Goal: Information Seeking & Learning: Learn about a topic

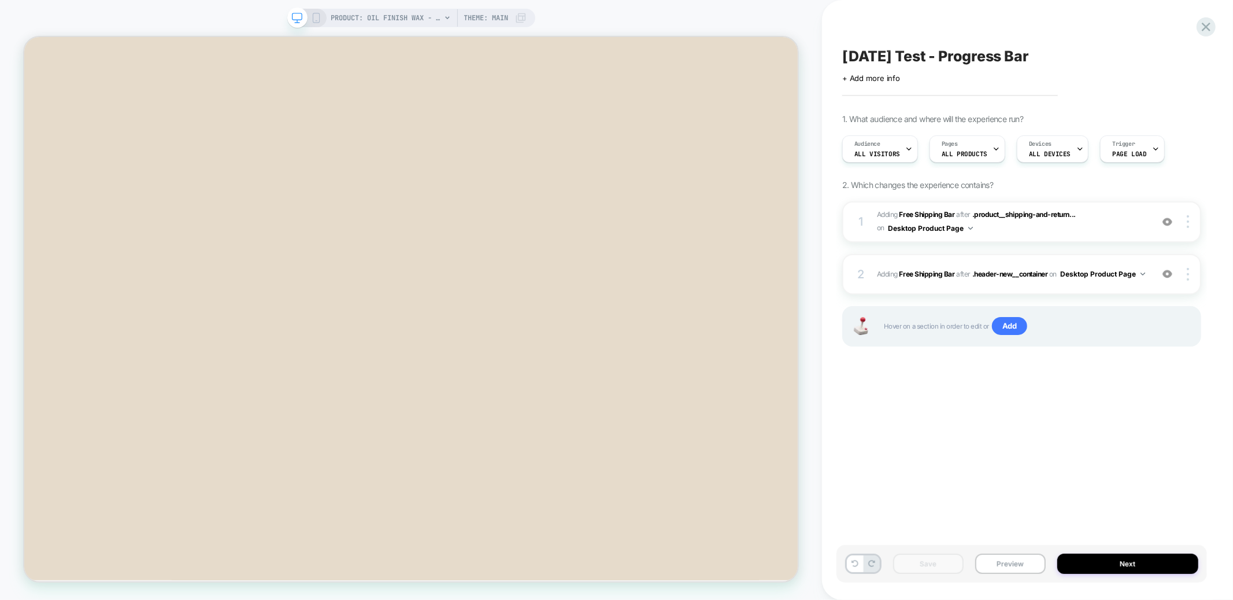
scroll to position [105, 0]
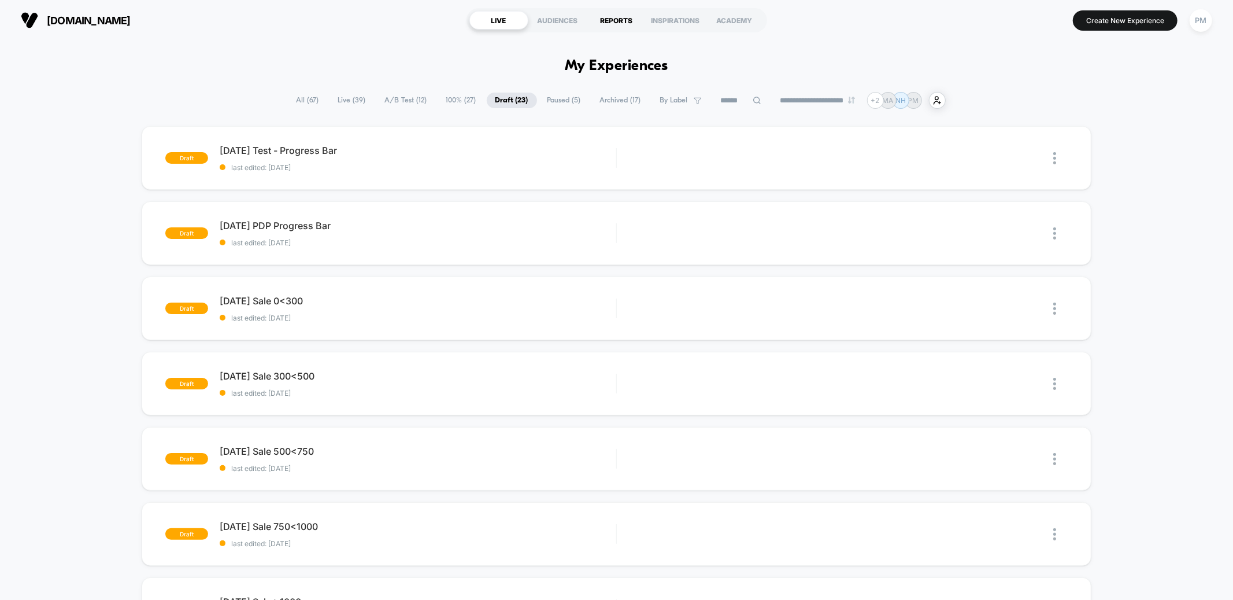
click at [612, 28] on div "REPORTS" at bounding box center [616, 20] width 59 height 19
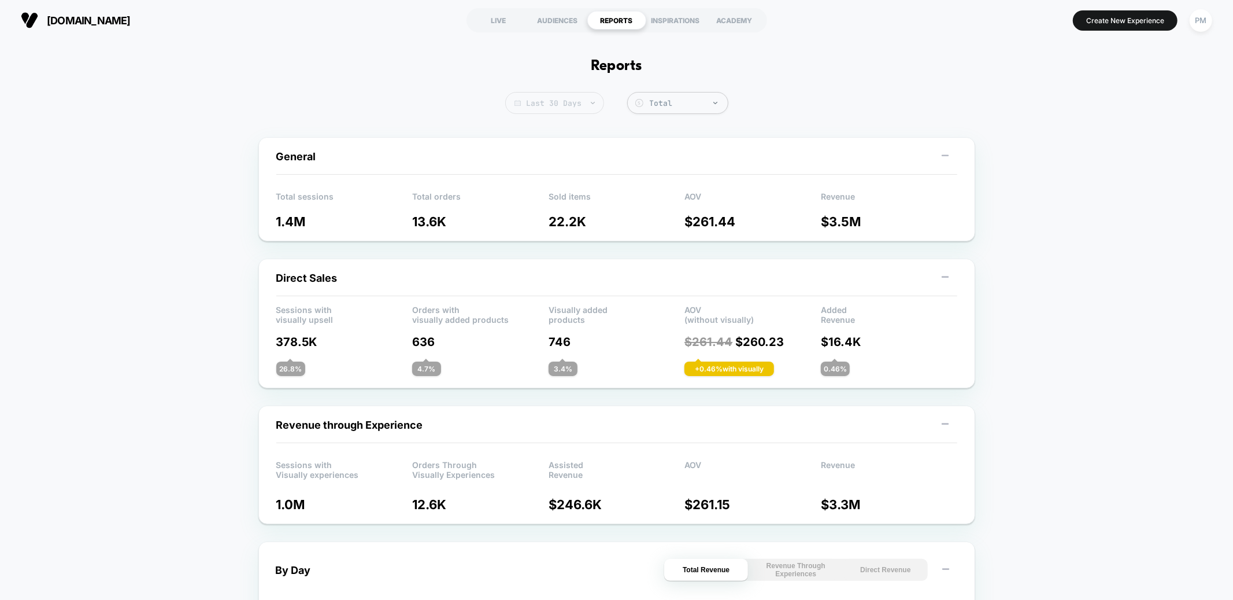
click at [546, 105] on span "Last 30 Days" at bounding box center [554, 103] width 99 height 22
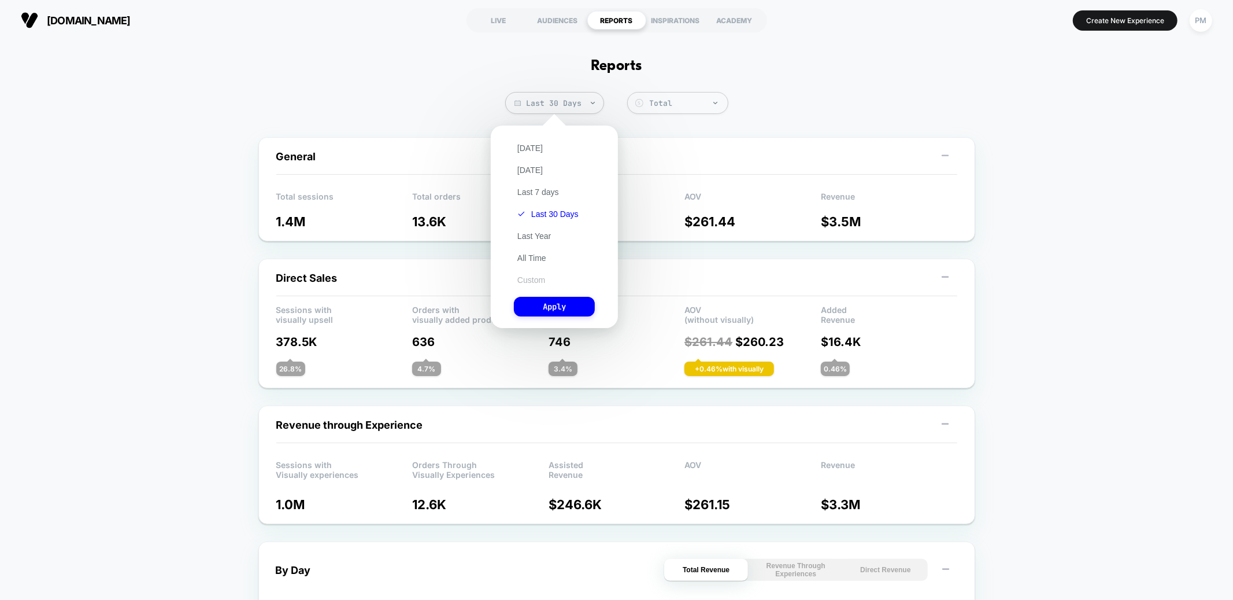
click at [534, 275] on button "Custom" at bounding box center [531, 280] width 35 height 10
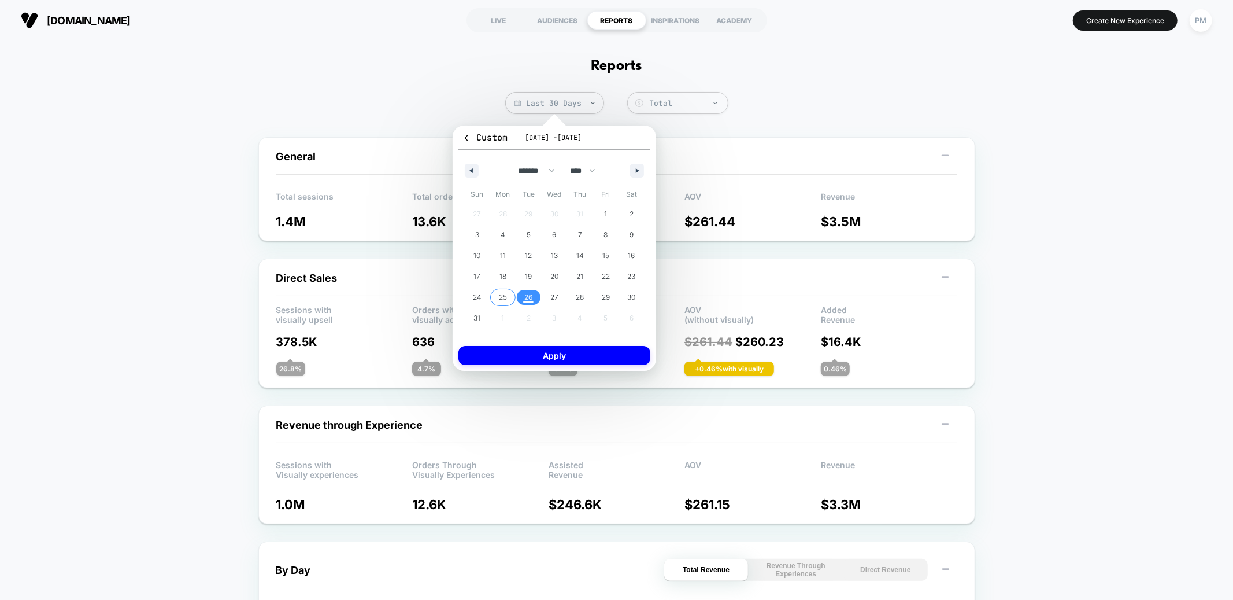
click at [503, 291] on span "25" at bounding box center [503, 297] width 8 height 21
click at [523, 291] on span "26" at bounding box center [529, 297] width 26 height 15
click at [550, 354] on button "Apply" at bounding box center [555, 355] width 192 height 19
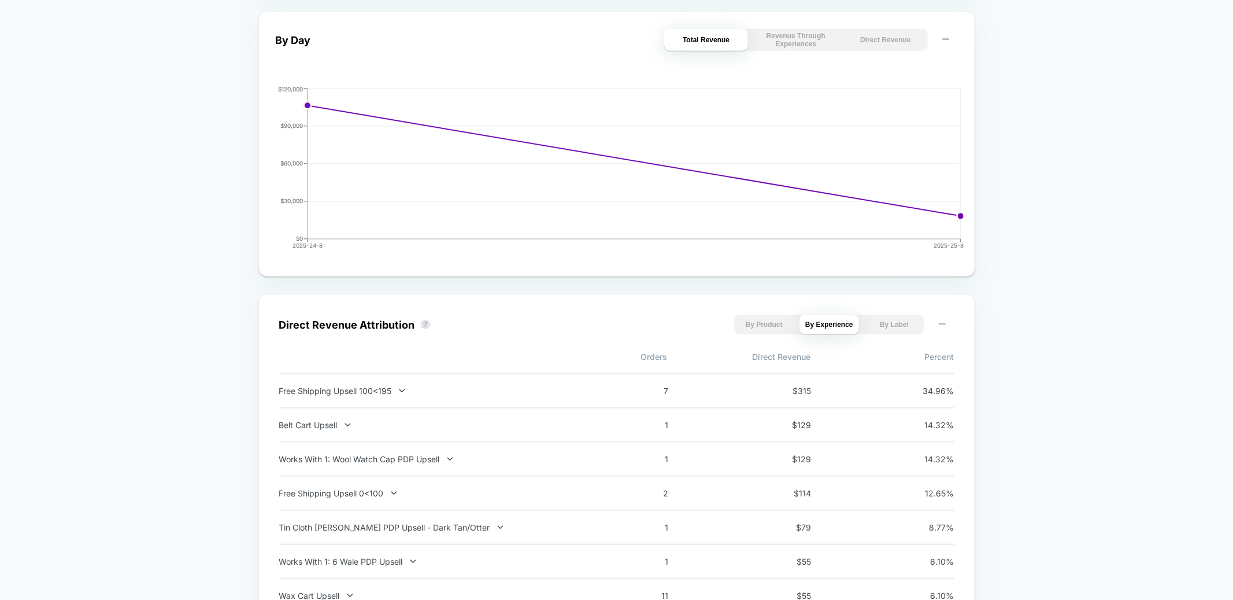
scroll to position [280, 0]
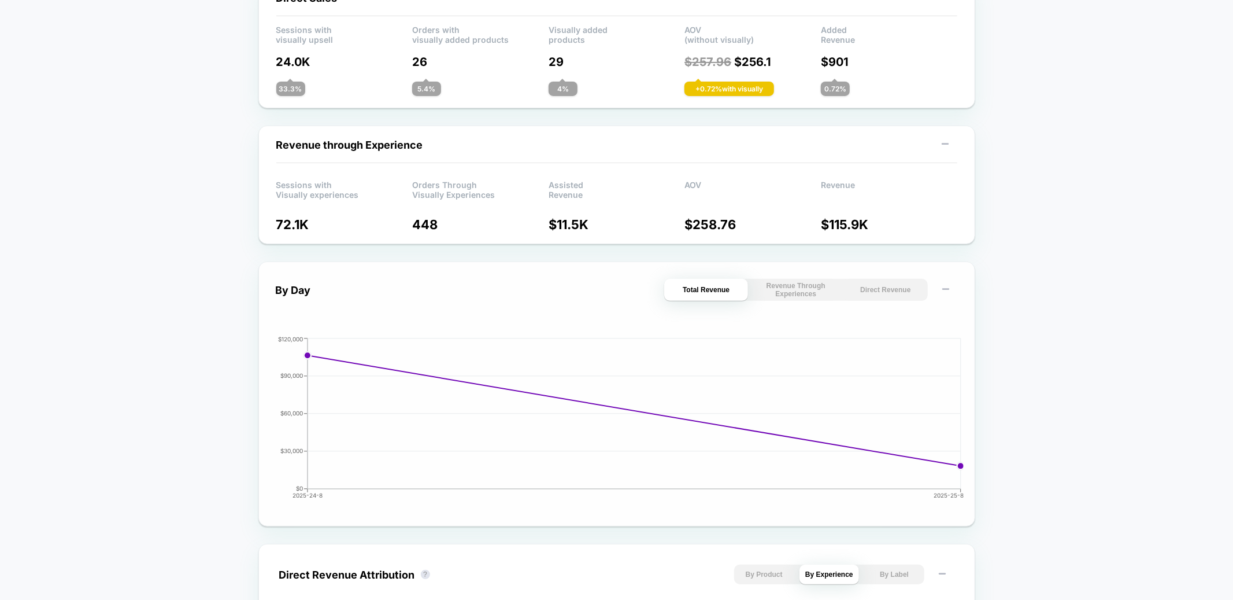
click at [903, 287] on button "Direct Revenue" at bounding box center [886, 290] width 84 height 22
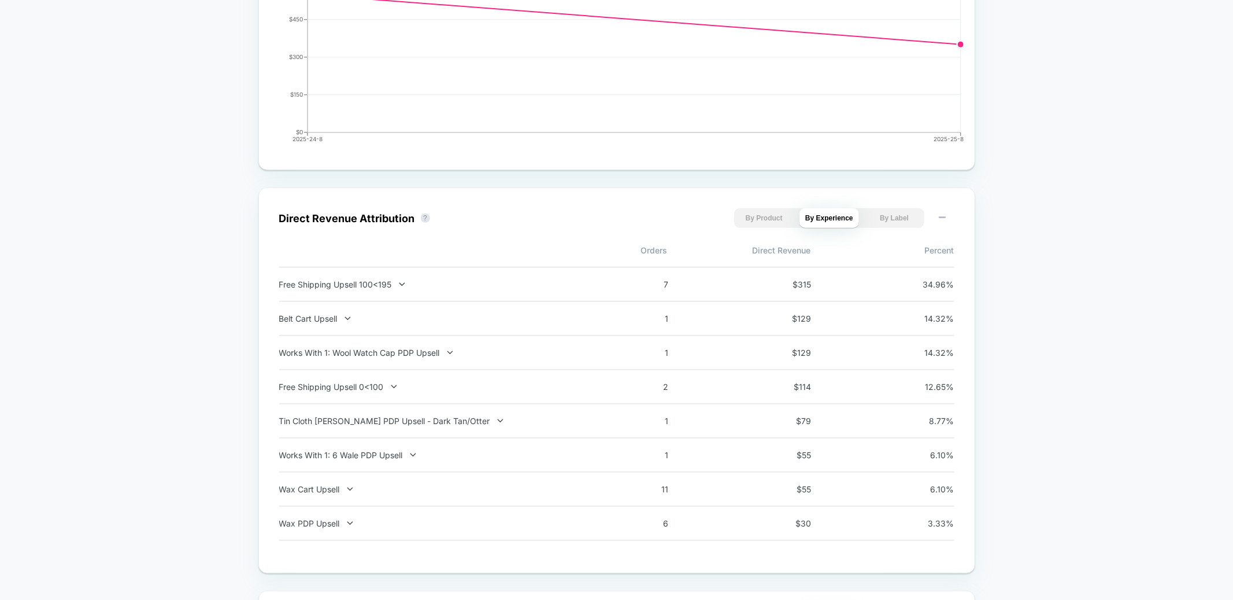
scroll to position [637, 0]
click at [441, 350] on div "Works With 1: Wool Watch Cap PDP Upsell" at bounding box center [431, 352] width 304 height 10
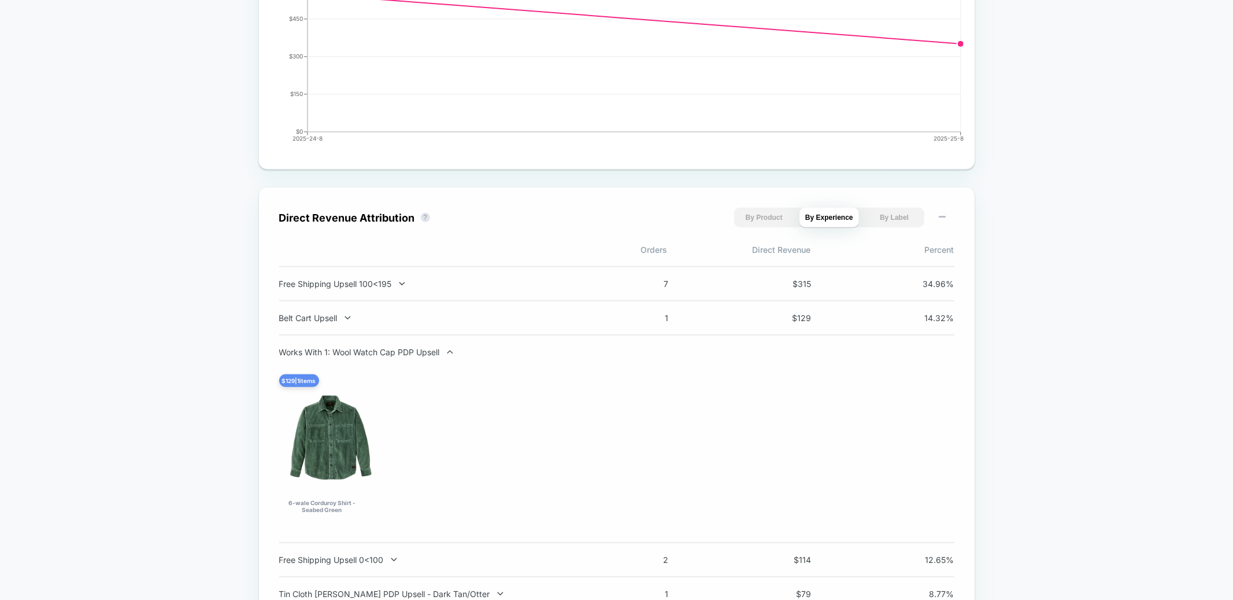
click at [441, 350] on div "Works With 1: Wool Watch Cap PDP Upsell" at bounding box center [431, 352] width 304 height 10
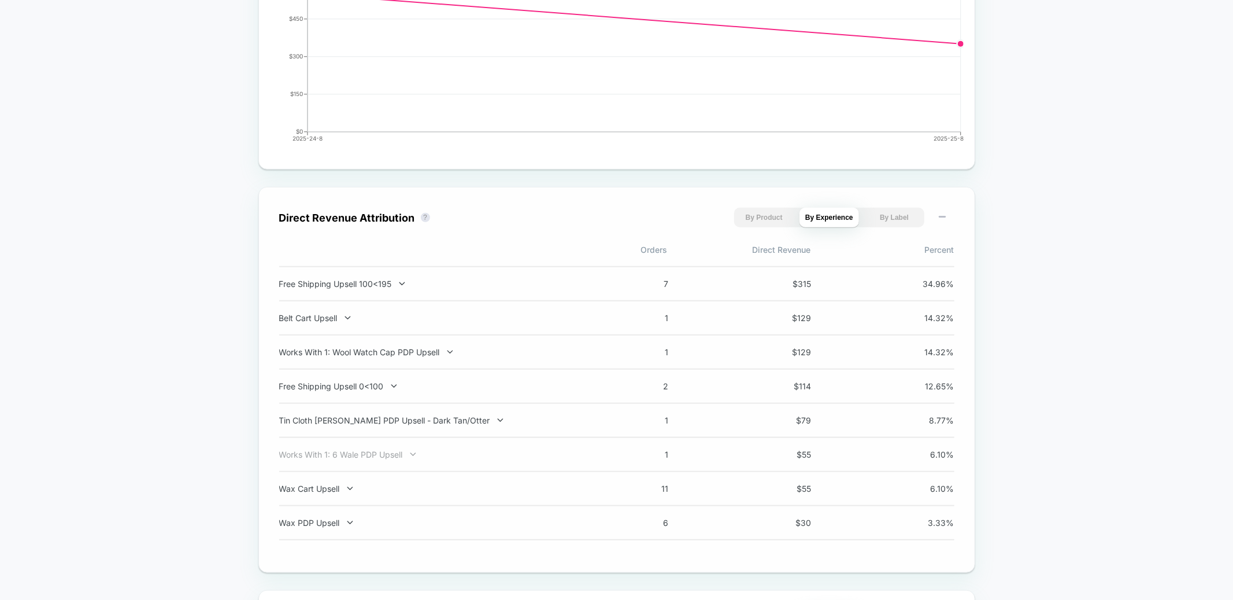
click at [400, 453] on div "Works With 1: 6 Wale PDP Upsell" at bounding box center [431, 454] width 304 height 10
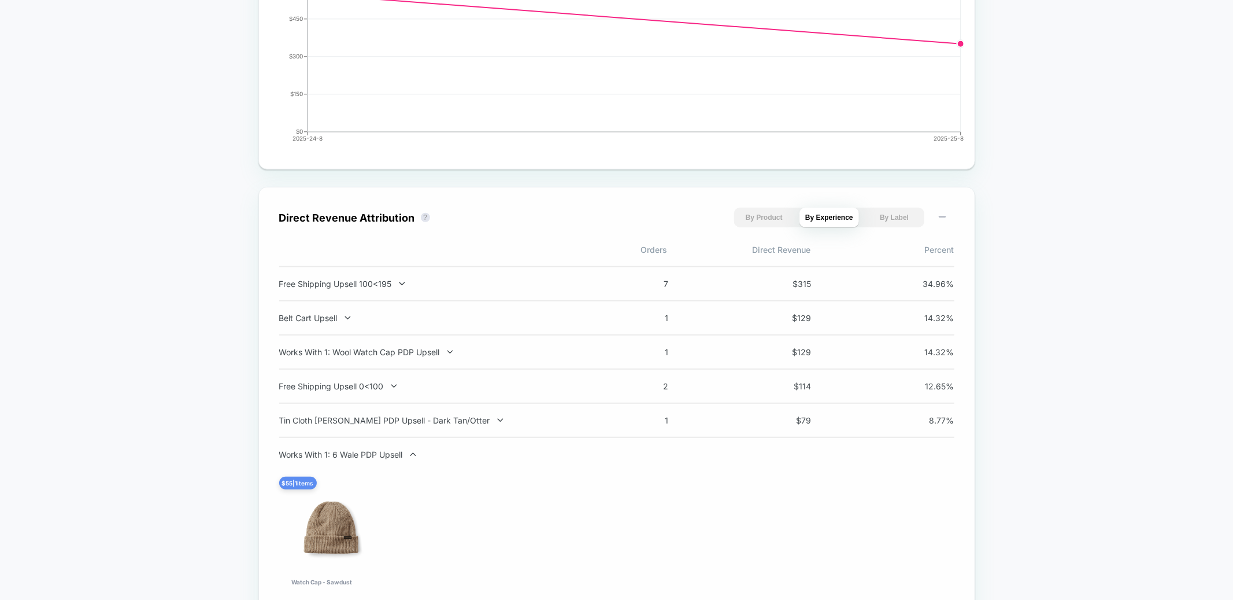
click at [400, 453] on div "Works With 1: 6 Wale PDP Upsell" at bounding box center [431, 454] width 304 height 10
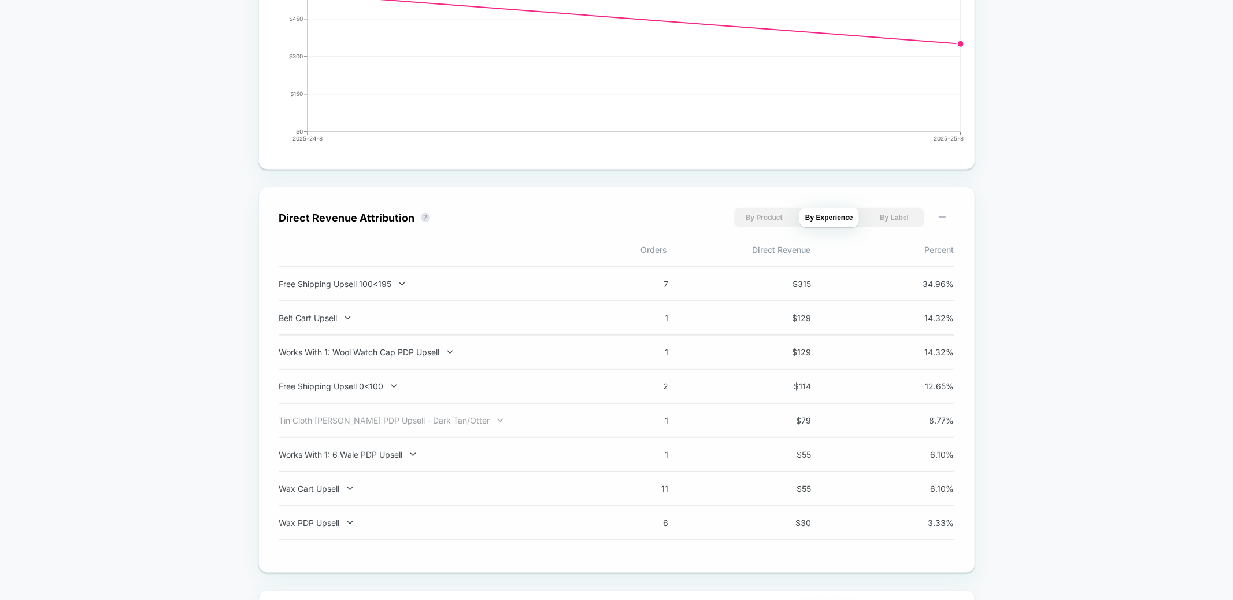
scroll to position [0, 0]
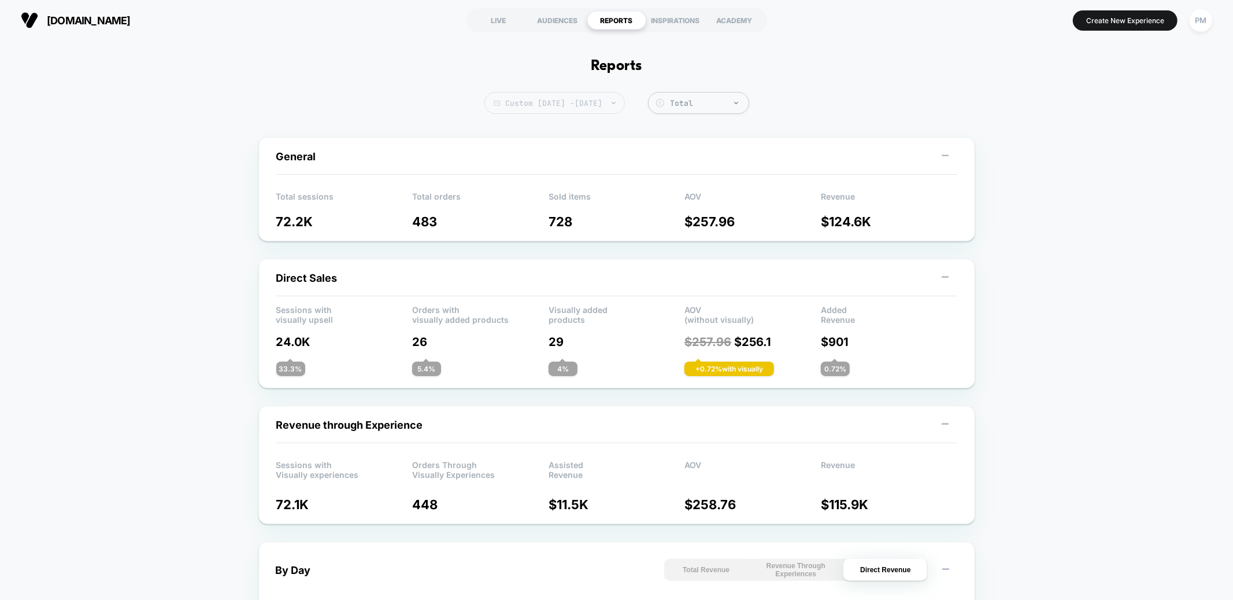
click at [593, 110] on span "Custom Aug 25, 2025 - Aug 26, 2025" at bounding box center [555, 103] width 141 height 22
select select "*"
select select "****"
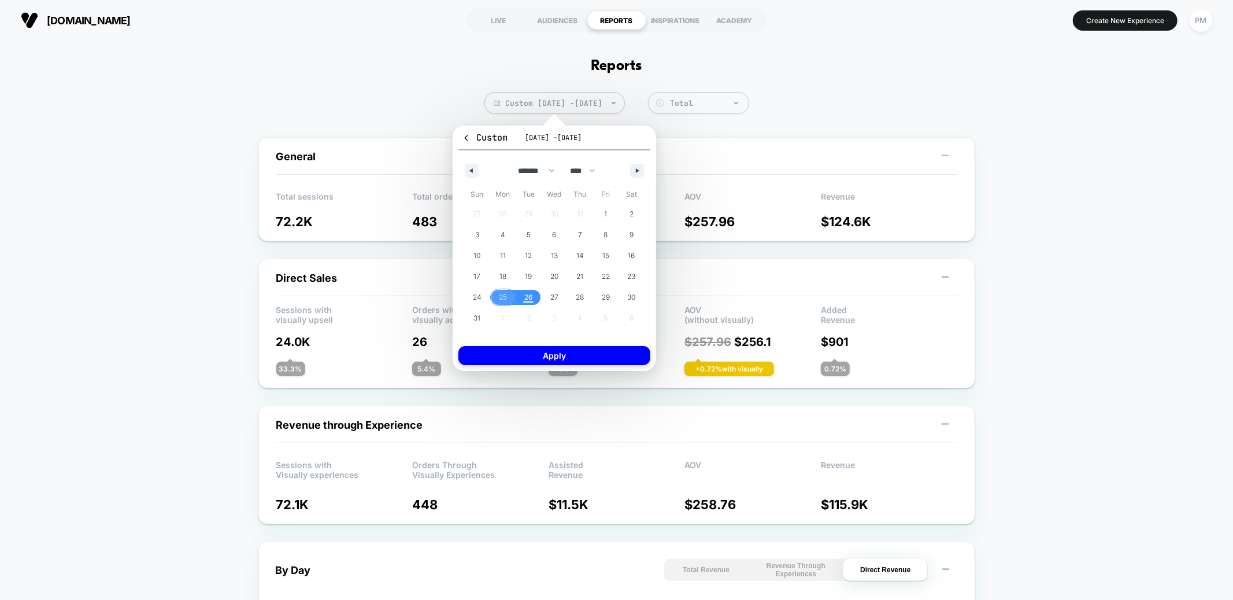
click at [504, 298] on span "25" at bounding box center [503, 297] width 8 height 21
click at [524, 350] on button "Apply" at bounding box center [555, 355] width 192 height 19
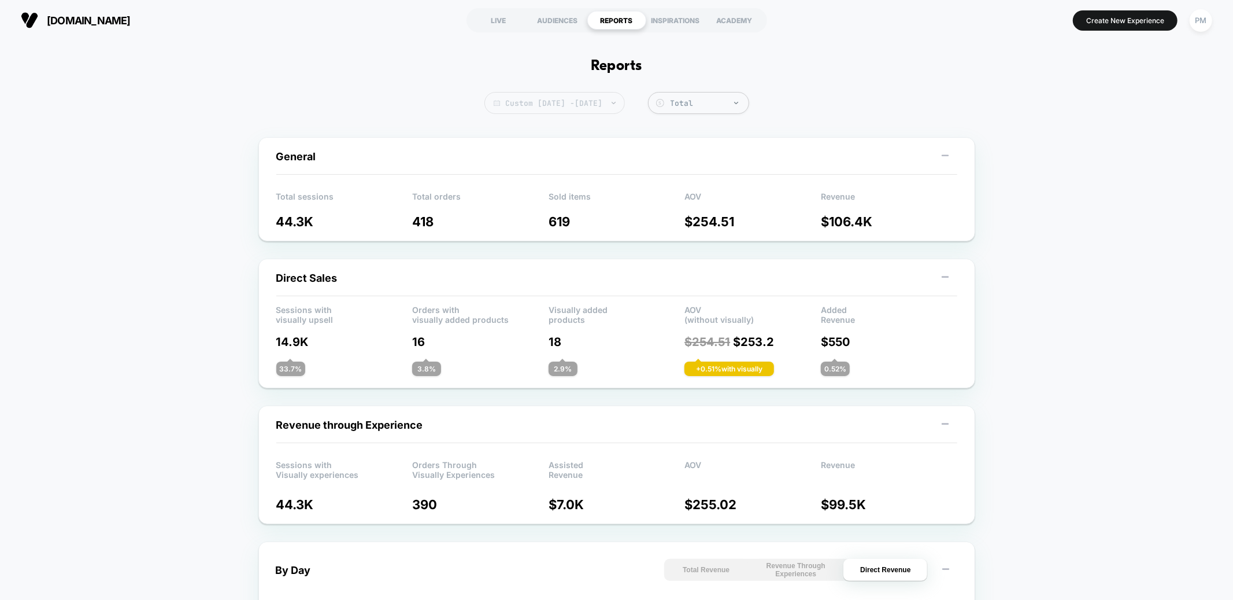
click at [579, 98] on span "Custom Aug 25, 2025 - Aug 25, 2025" at bounding box center [555, 103] width 141 height 22
select select "*"
select select "****"
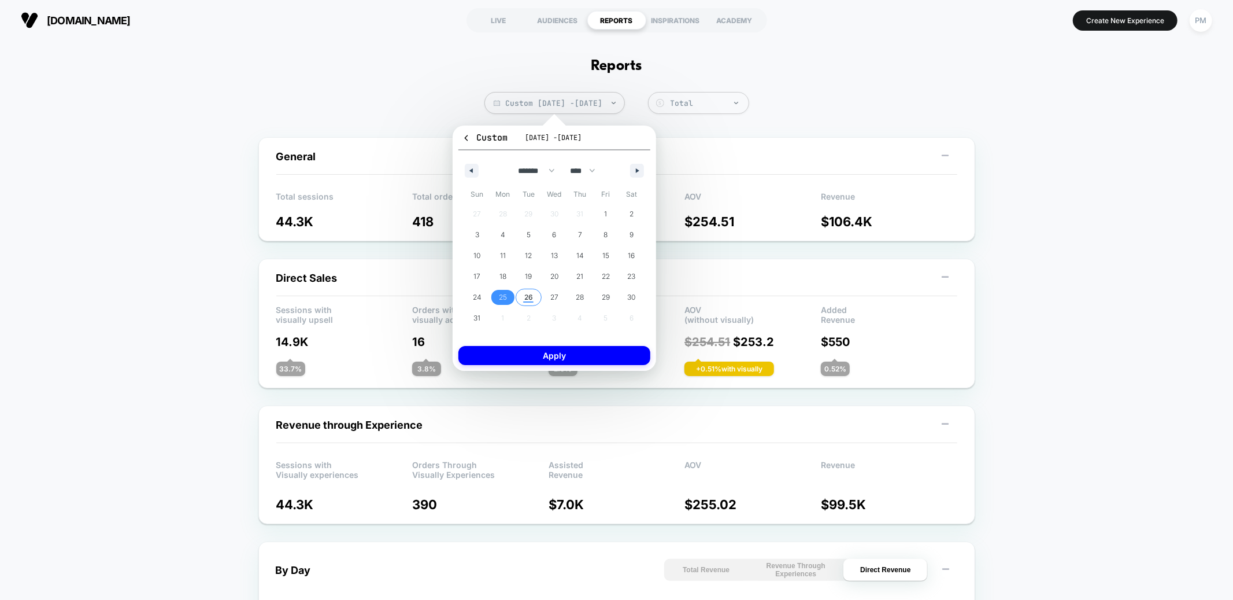
click at [530, 298] on span "26" at bounding box center [528, 297] width 9 height 21
click at [551, 353] on button "Apply" at bounding box center [555, 355] width 192 height 19
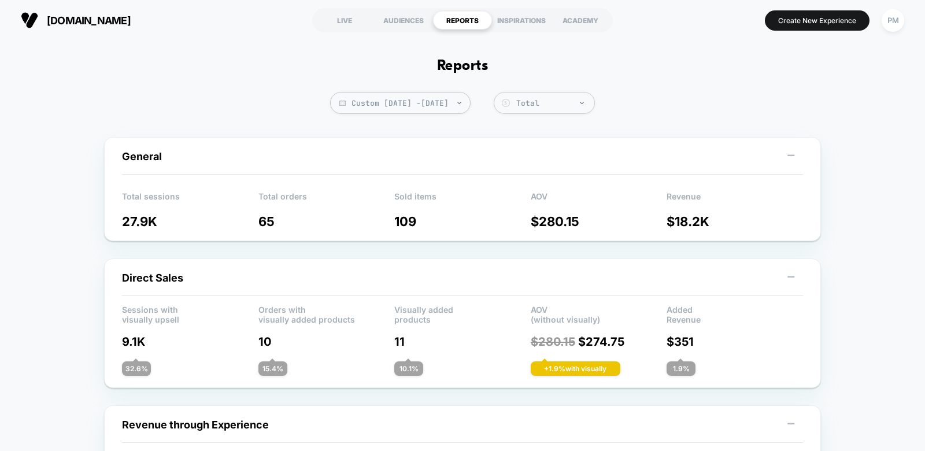
click at [459, 30] on section "LIVE AUDIENCES REPORTS INSPIRATIONS ACADEMY" at bounding box center [462, 20] width 301 height 29
click at [457, 98] on span "Custom Aug 26, 2025 - Aug 26, 2025" at bounding box center [400, 103] width 141 height 22
select select "*"
select select "****"
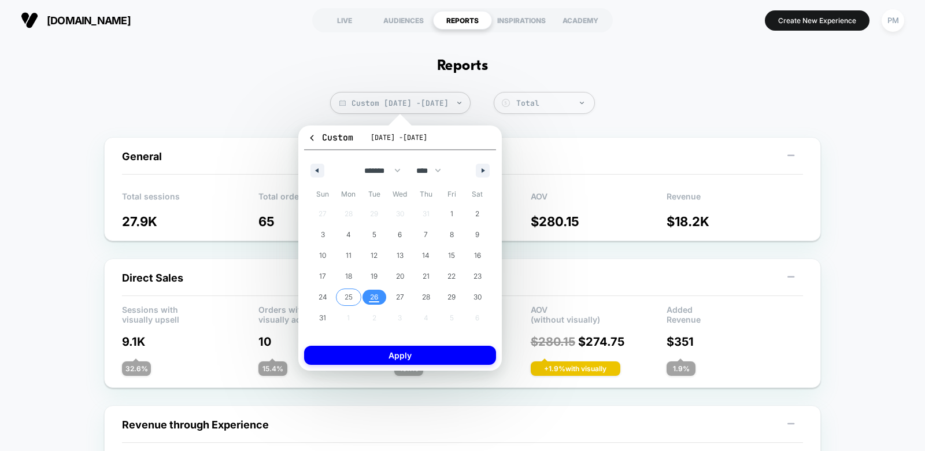
click at [348, 297] on span "25" at bounding box center [349, 297] width 8 height 21
click at [379, 297] on span "26" at bounding box center [374, 297] width 26 height 15
click at [382, 357] on button "Apply" at bounding box center [400, 355] width 192 height 19
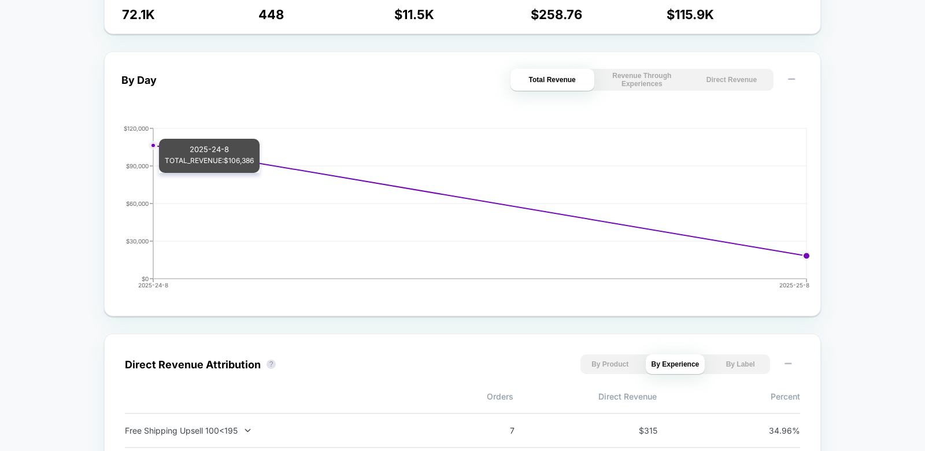
scroll to position [490, 0]
click at [713, 70] on button "Direct Revenue" at bounding box center [732, 79] width 84 height 22
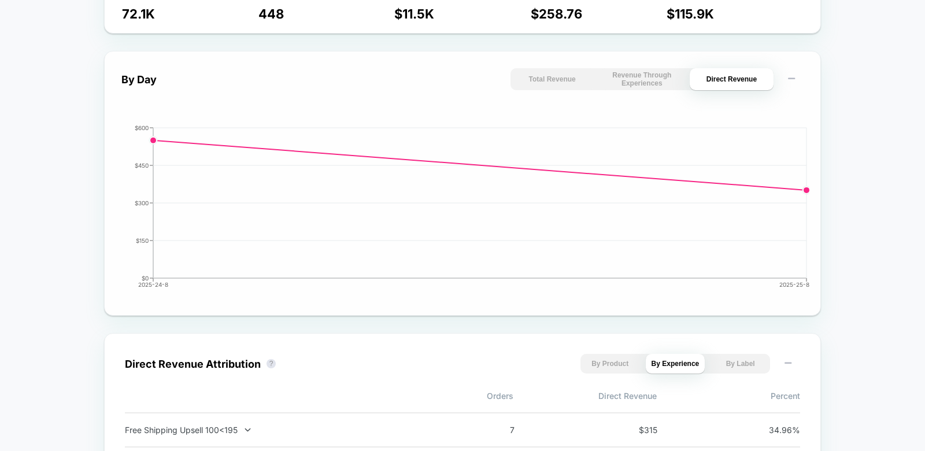
click at [660, 82] on button "Revenue Through Experiences" at bounding box center [642, 79] width 84 height 22
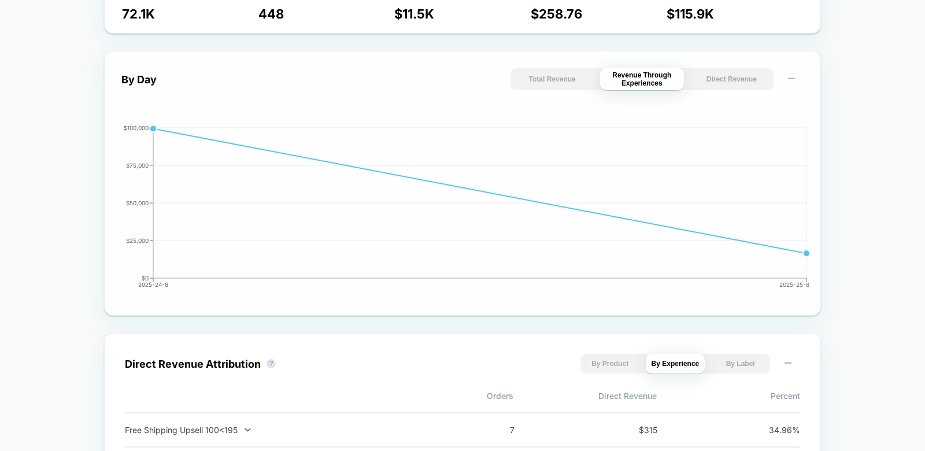
click at [747, 80] on button "Direct Revenue" at bounding box center [732, 79] width 84 height 22
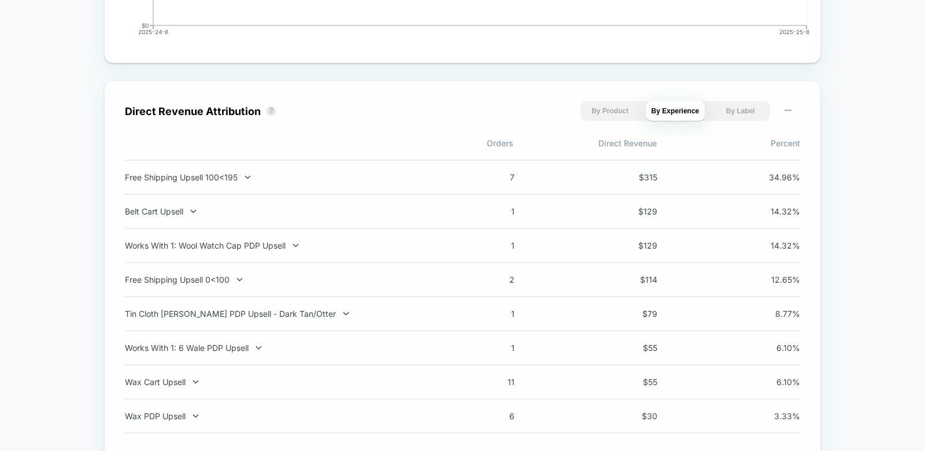
scroll to position [748, 0]
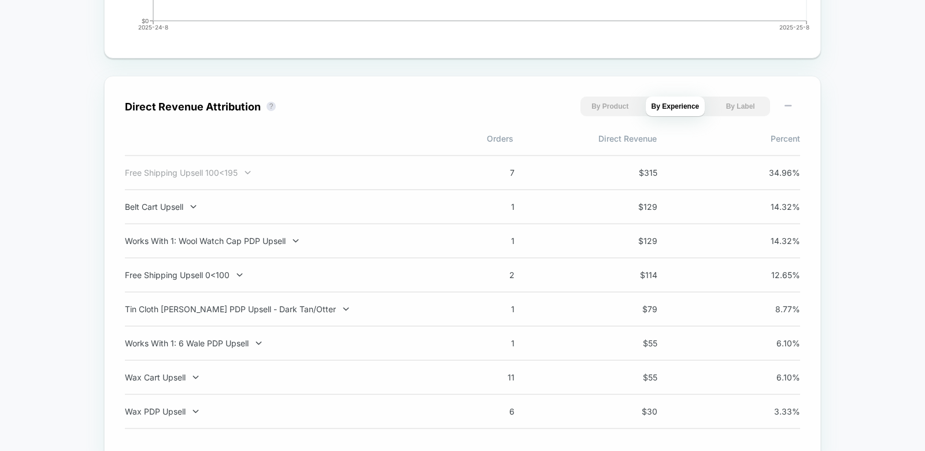
click at [234, 172] on div "Free Shipping Upsell 100<195" at bounding box center [277, 173] width 304 height 10
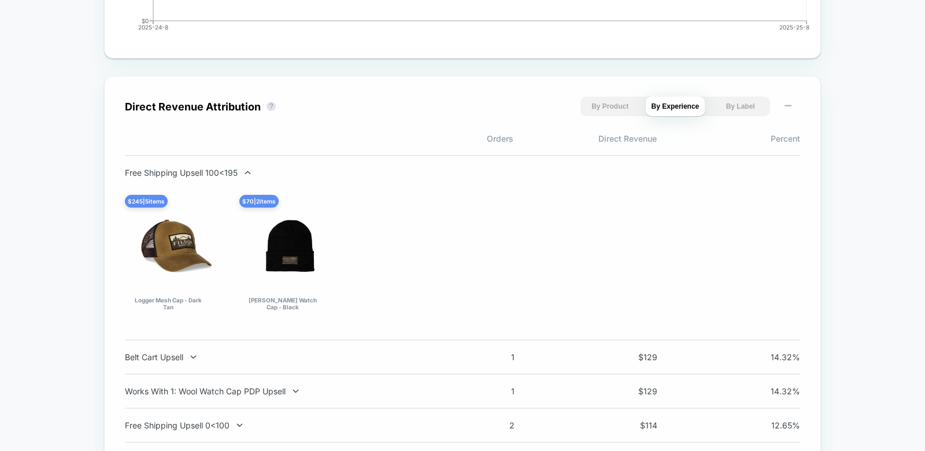
click at [234, 172] on div "Free Shipping Upsell 100<195" at bounding box center [277, 173] width 304 height 10
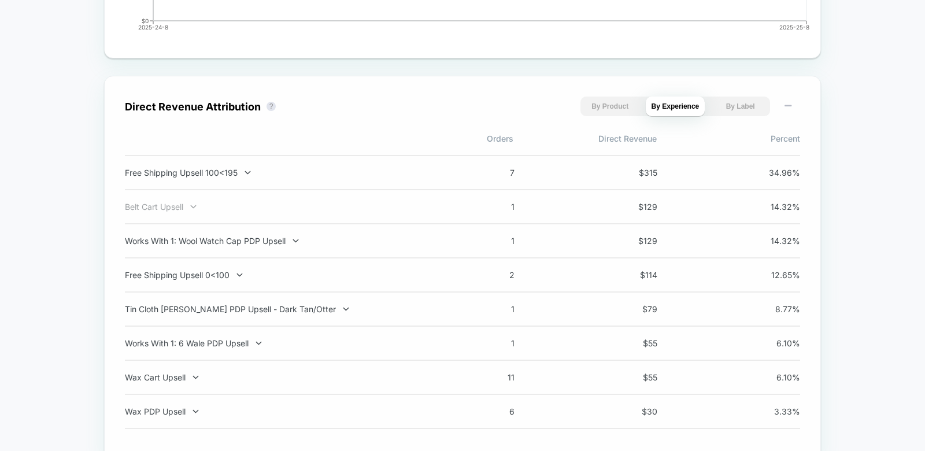
click at [193, 208] on icon at bounding box center [193, 206] width 9 height 9
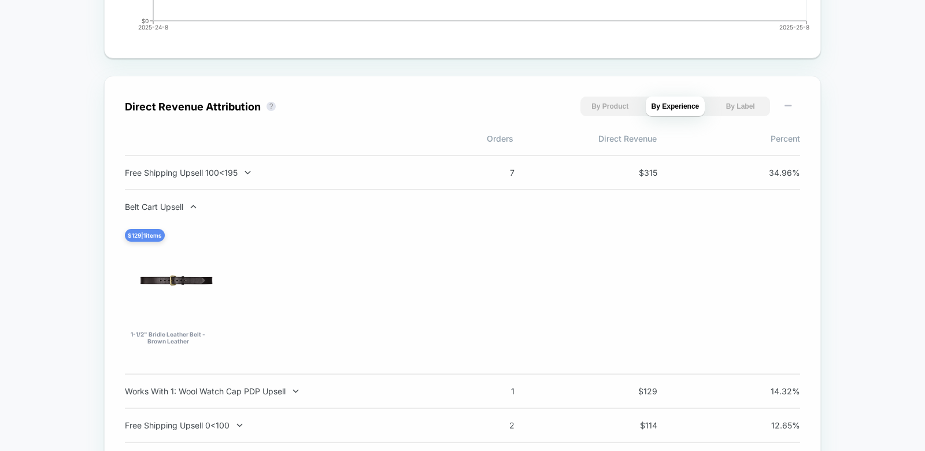
click at [193, 208] on icon at bounding box center [193, 206] width 9 height 9
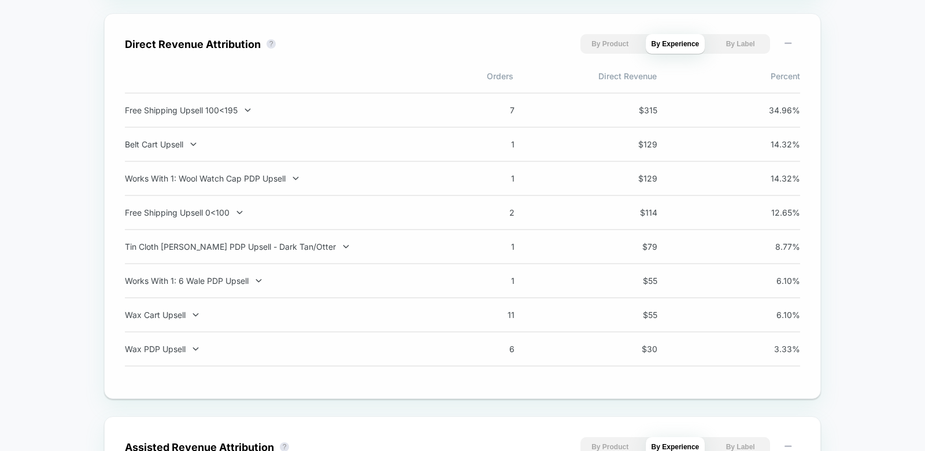
scroll to position [812, 0]
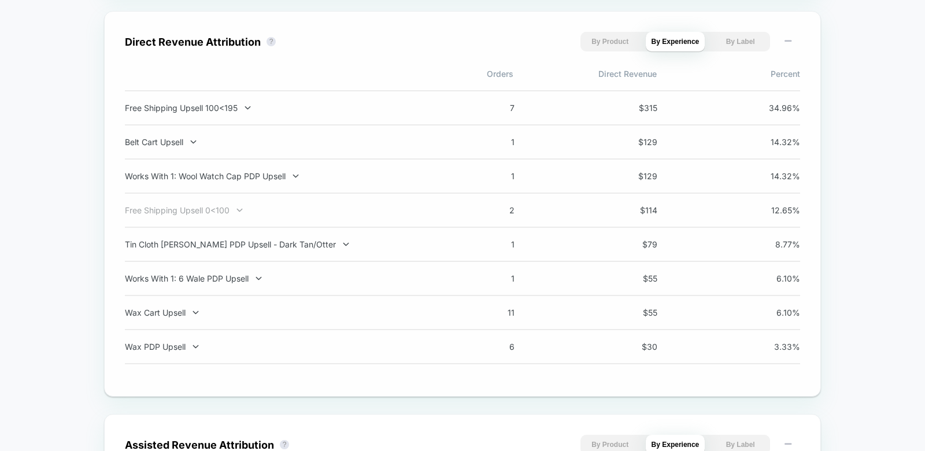
click at [229, 212] on div "Free Shipping Upsell 0<100" at bounding box center [277, 210] width 304 height 10
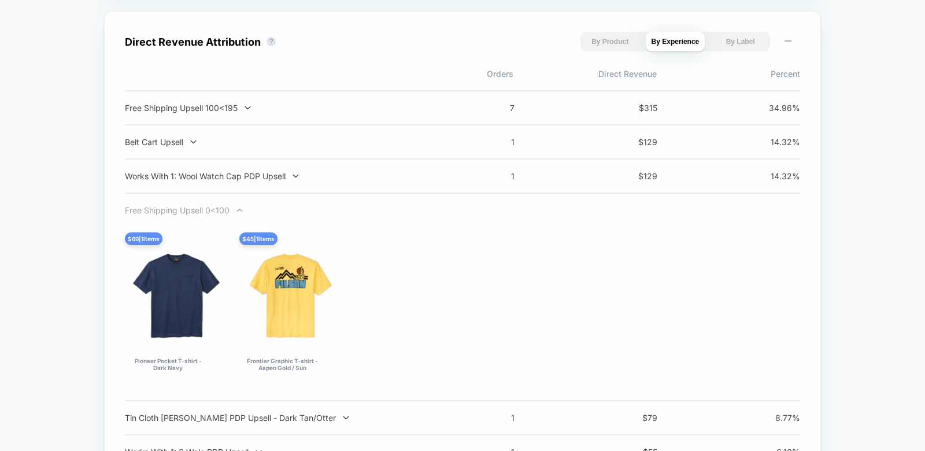
click at [226, 210] on div "Free Shipping Upsell 0<100" at bounding box center [277, 210] width 304 height 10
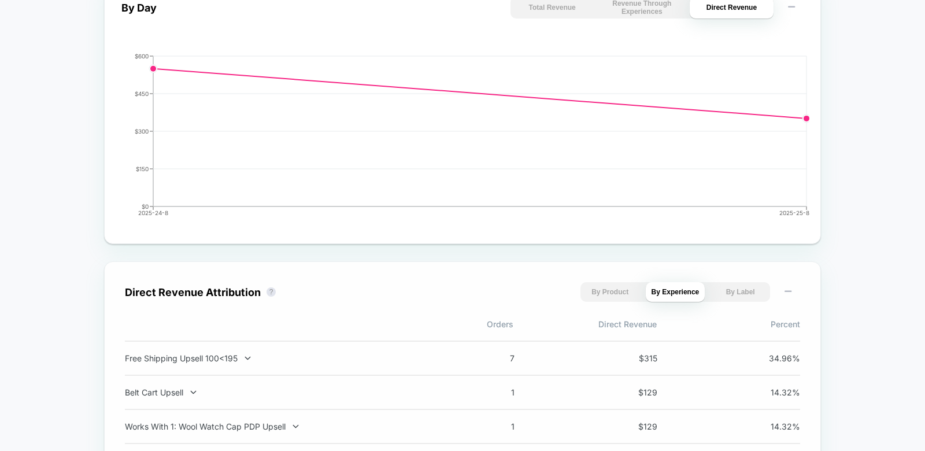
scroll to position [0, 0]
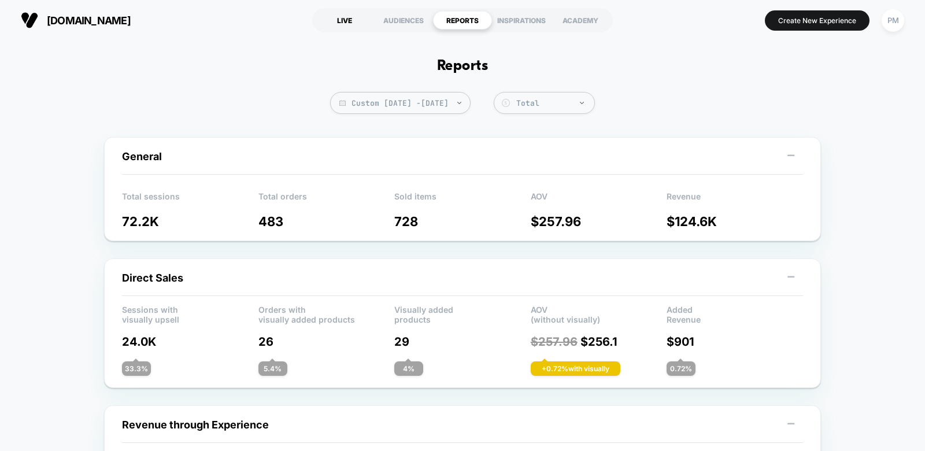
click at [346, 20] on div "LIVE" at bounding box center [344, 20] width 59 height 19
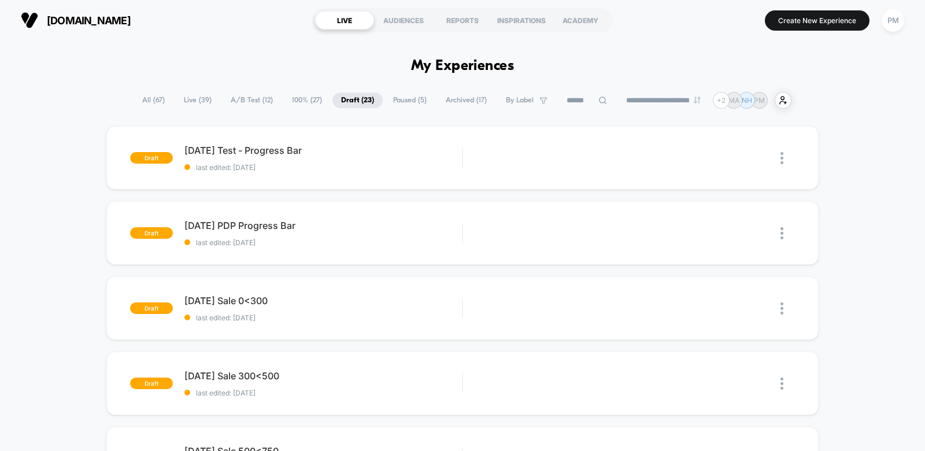
click at [186, 95] on span "Live ( 39 )" at bounding box center [197, 101] width 45 height 16
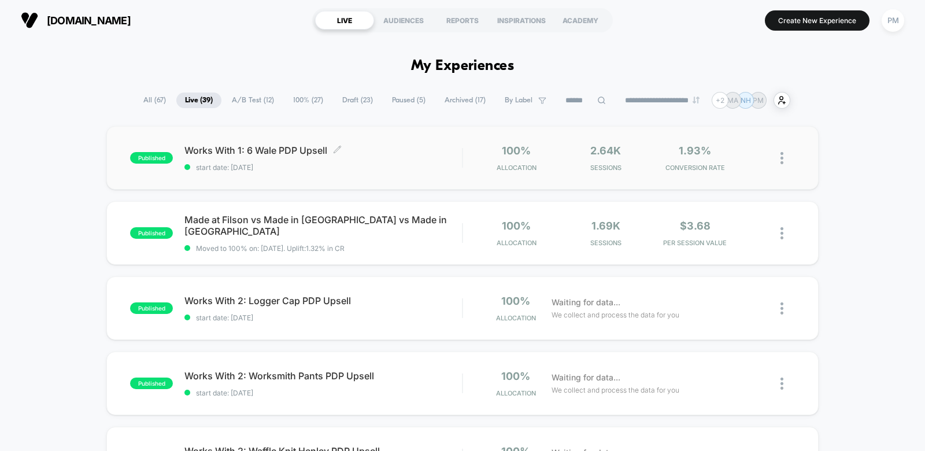
click at [393, 165] on span "start date: [DATE]" at bounding box center [323, 167] width 278 height 9
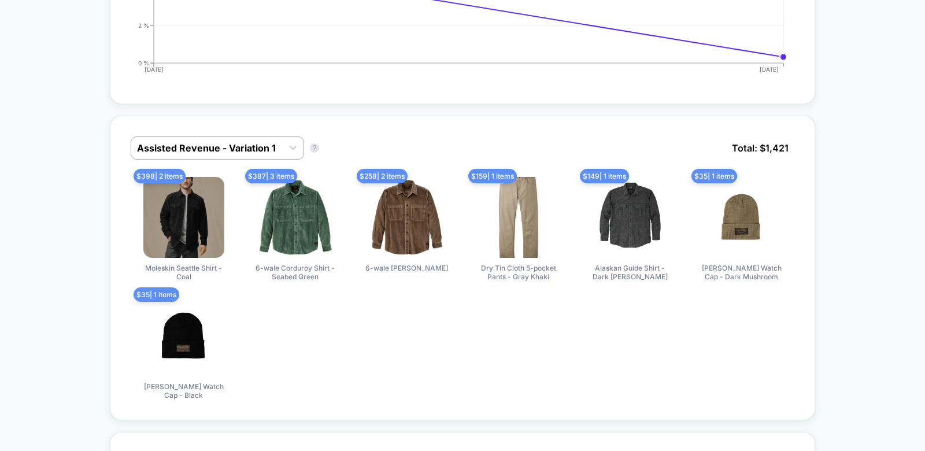
scroll to position [470, 0]
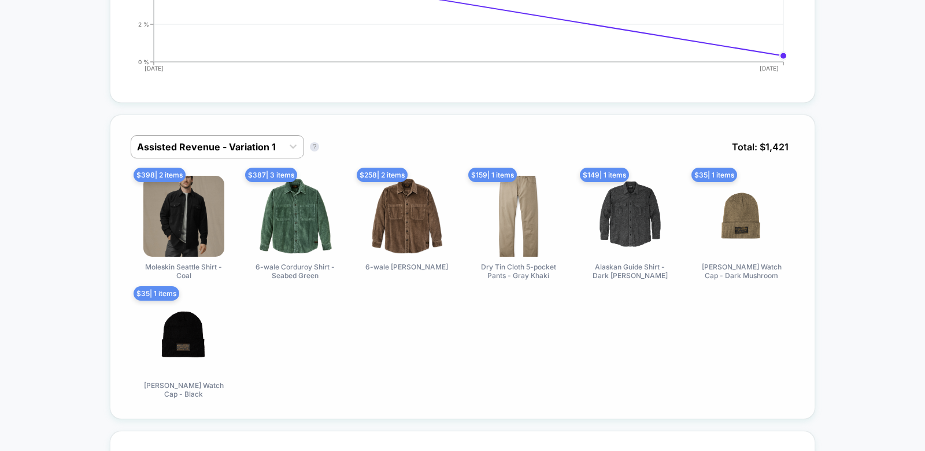
click at [242, 132] on div "Assisted Revenue - Variation 1 Assisted Revenue - Variation 1 ? Total: $ 1,421 …" at bounding box center [462, 266] width 705 height 305
click at [232, 142] on div at bounding box center [207, 147] width 140 height 14
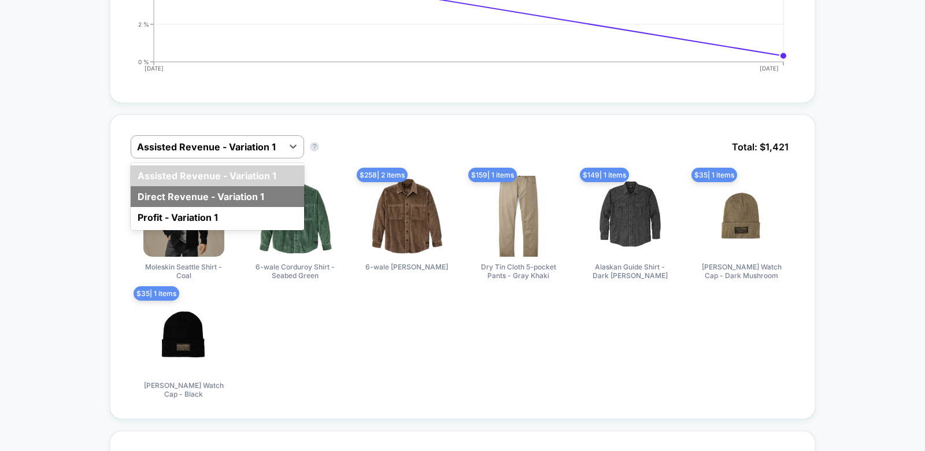
click at [184, 196] on div "Direct Revenue - Variation 1" at bounding box center [217, 196] width 173 height 21
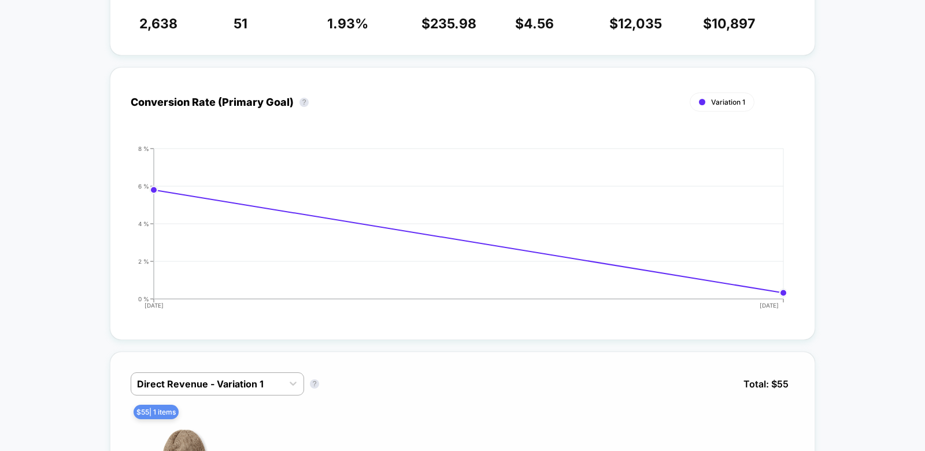
scroll to position [0, 0]
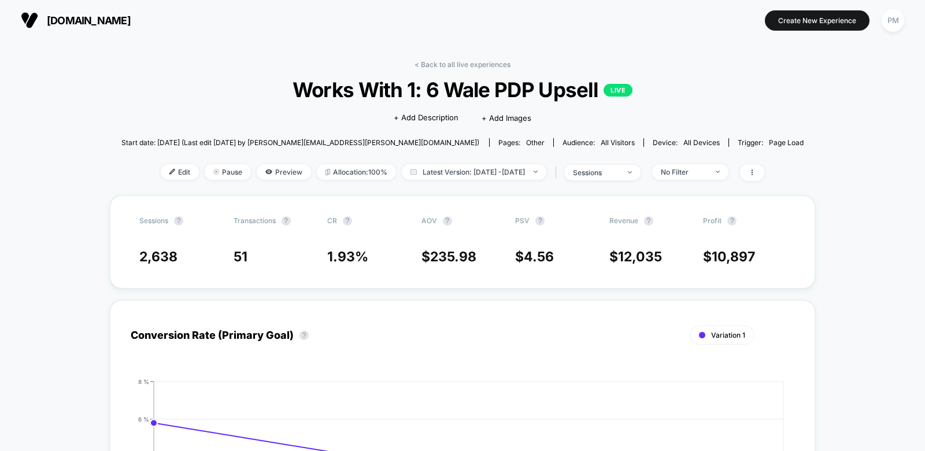
click at [693, 80] on span "Works With 1: 6 Wale PDP Upsell LIVE" at bounding box center [463, 89] width 614 height 24
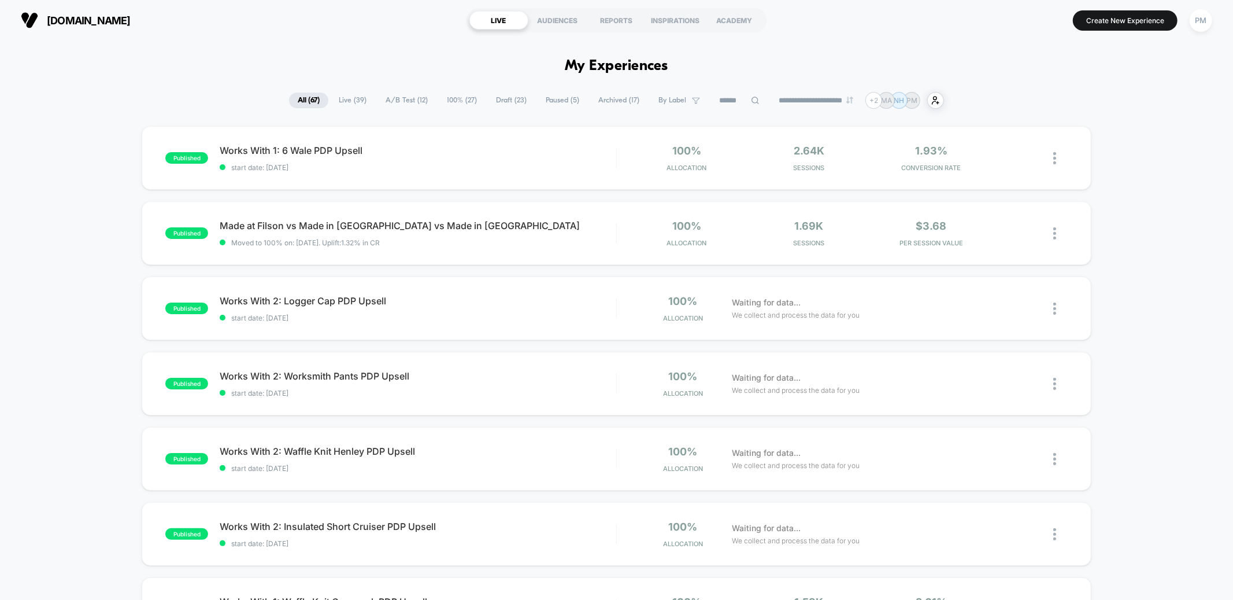
click at [338, 102] on span "Live ( 39 )" at bounding box center [352, 101] width 45 height 16
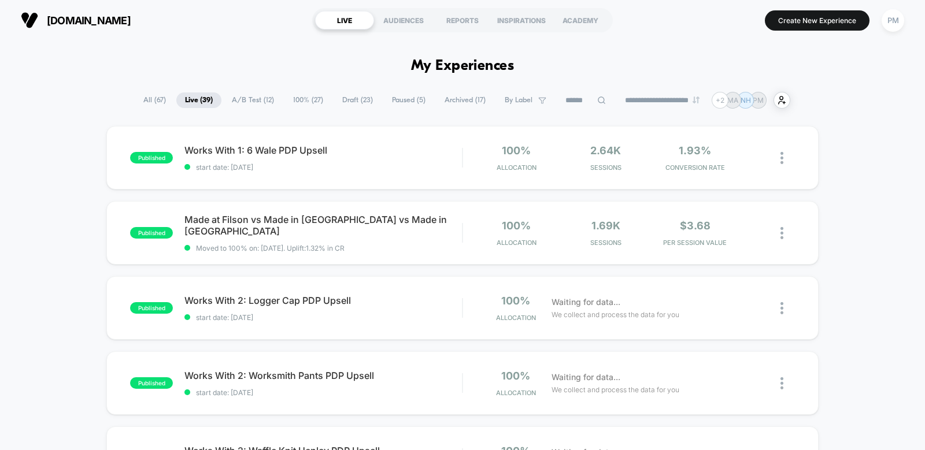
click at [667, 97] on select "**********" at bounding box center [663, 101] width 94 height 8
click at [616, 97] on select "**********" at bounding box center [663, 101] width 94 height 8
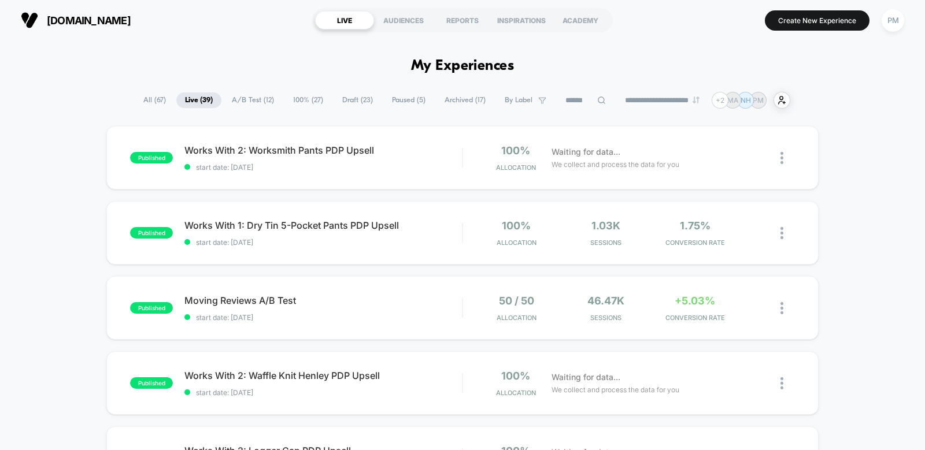
click at [655, 103] on select "**********" at bounding box center [663, 101] width 94 height 8
select select "*"
click at [616, 97] on select "**********" at bounding box center [663, 101] width 94 height 8
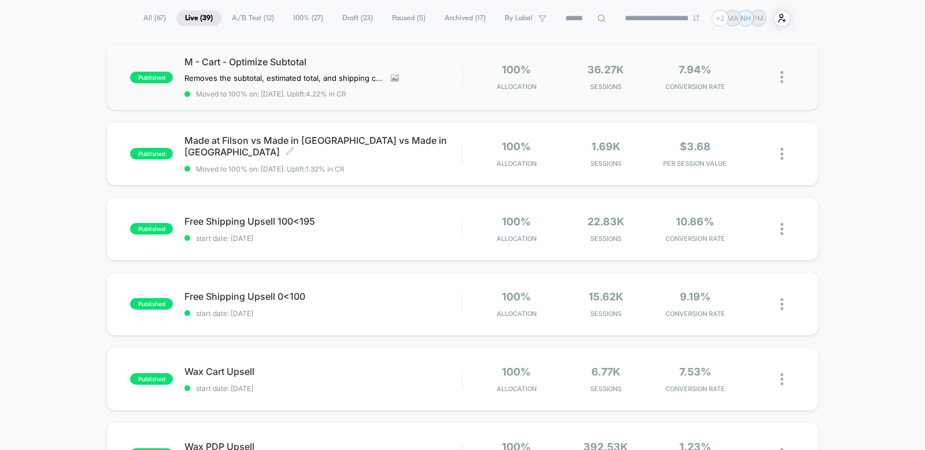
scroll to position [83, 0]
click at [421, 231] on div "Free Shipping Upsell 100<195 Click to edit experience details Click to edit exp…" at bounding box center [323, 228] width 278 height 27
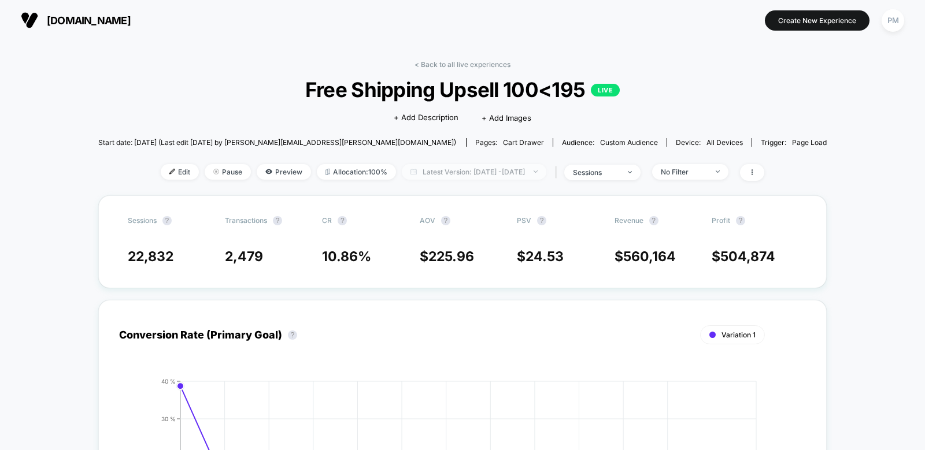
click at [416, 171] on span "Latest Version: Aug 13, 2025 - Aug 26, 2025" at bounding box center [474, 172] width 145 height 16
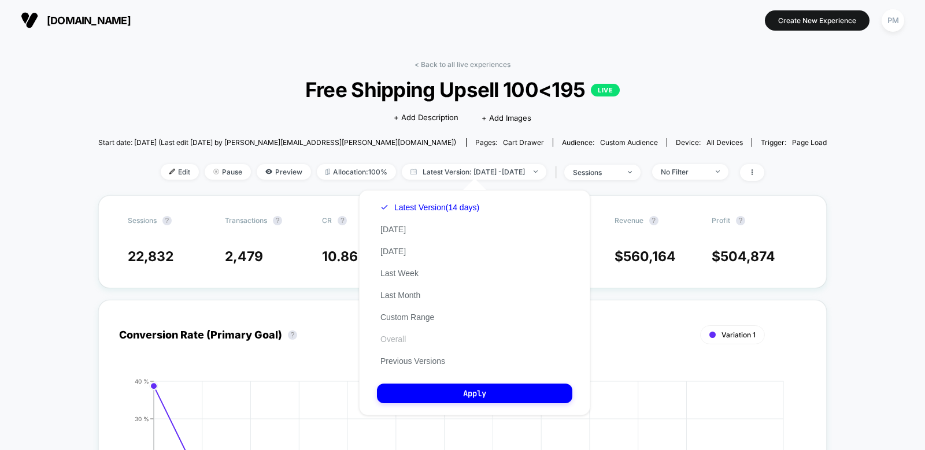
click at [396, 339] on button "Overall" at bounding box center [393, 339] width 32 height 10
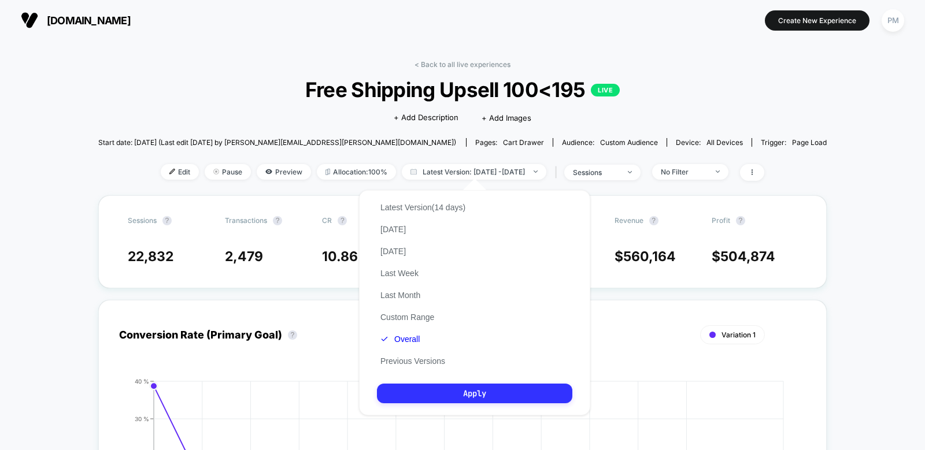
click at [433, 393] on button "Apply" at bounding box center [474, 394] width 195 height 20
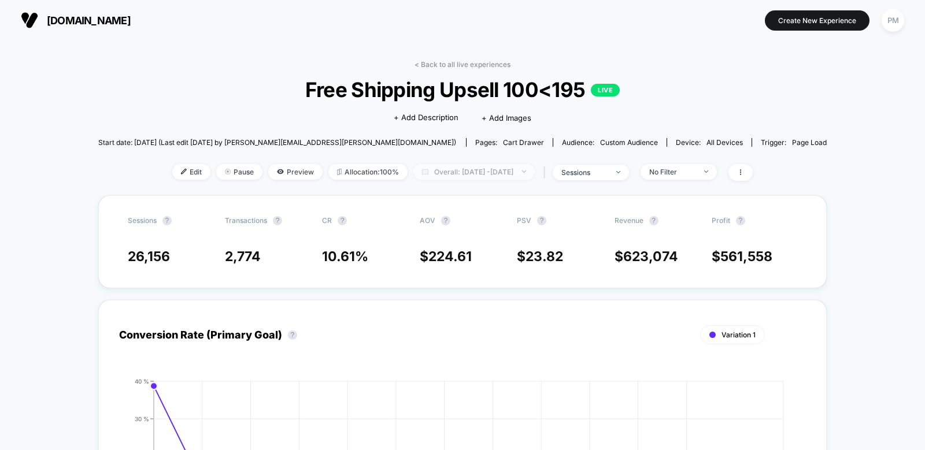
click at [451, 173] on span "Overall: Aug 12, 2025 - Aug 26, 2025" at bounding box center [473, 172] width 121 height 16
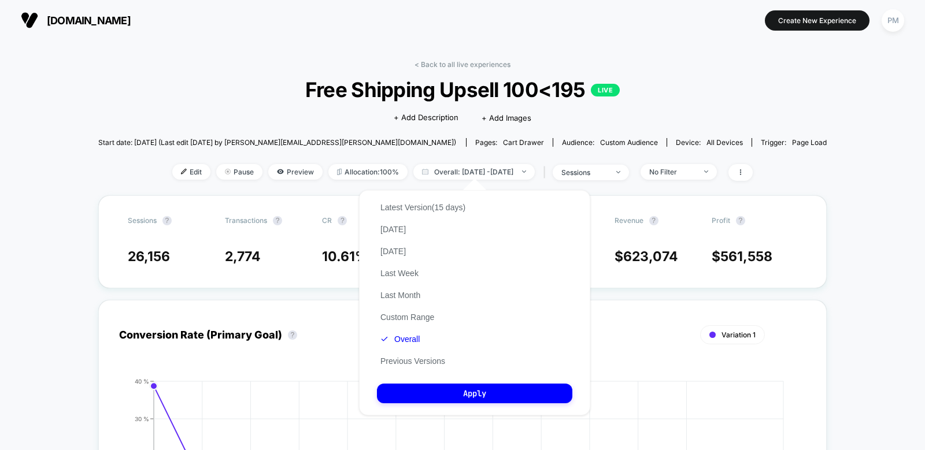
click at [404, 332] on div "Latest Version (15 days) Today Yesterday Last Week Last Month Custom Range Over…" at bounding box center [423, 285] width 92 height 176
click at [402, 340] on button "Overall" at bounding box center [400, 339] width 46 height 10
click at [428, 400] on button "Apply" at bounding box center [474, 394] width 195 height 20
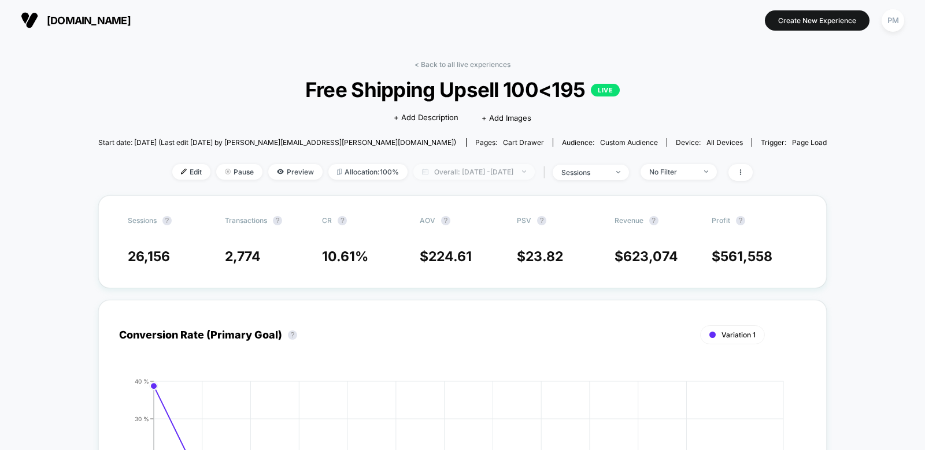
click at [454, 169] on span "Overall: Aug 12, 2025 - Aug 26, 2025" at bounding box center [473, 172] width 121 height 16
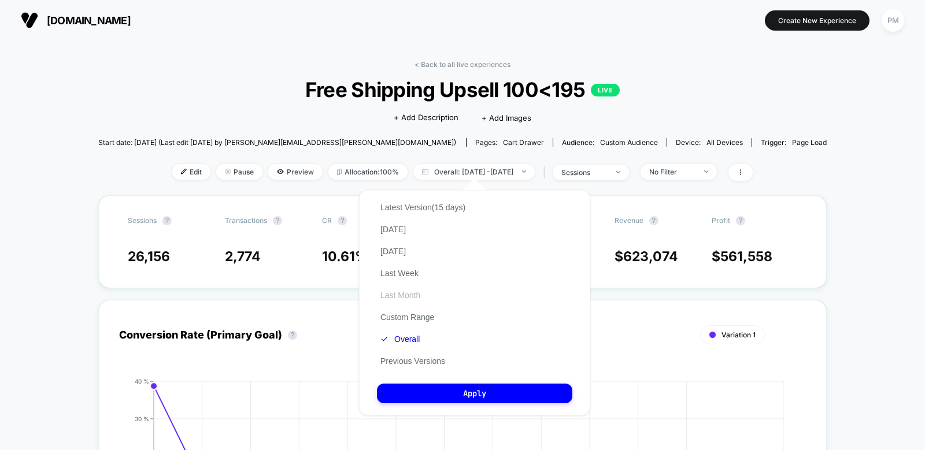
click at [409, 293] on button "Last Month" at bounding box center [400, 295] width 47 height 10
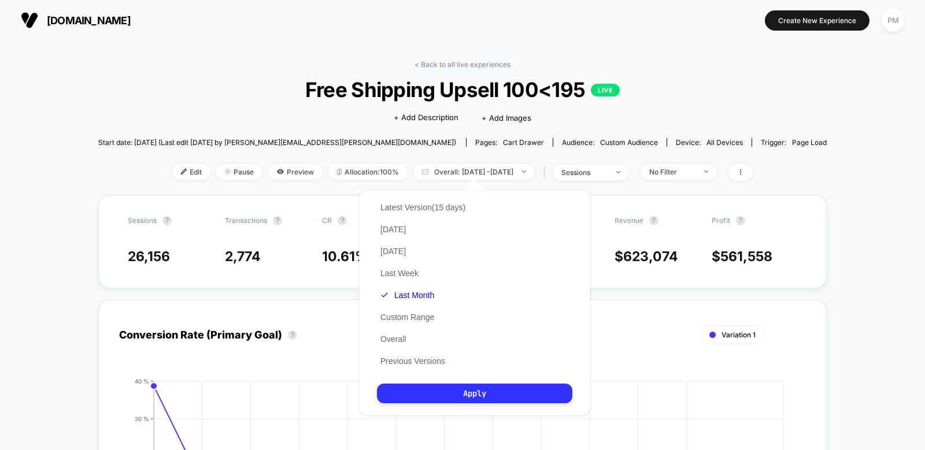
click at [430, 399] on button "Apply" at bounding box center [474, 394] width 195 height 20
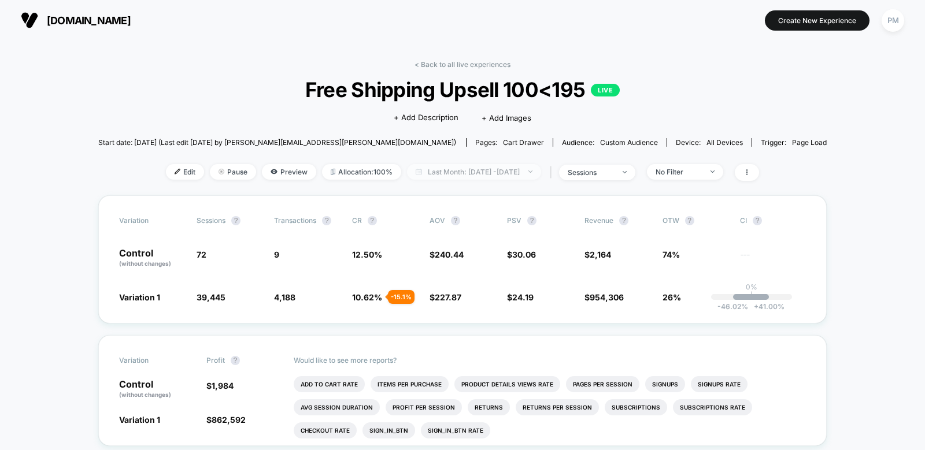
click at [454, 171] on span "Last Month: Jul 27, 2025 - Aug 26, 2025" at bounding box center [474, 172] width 134 height 16
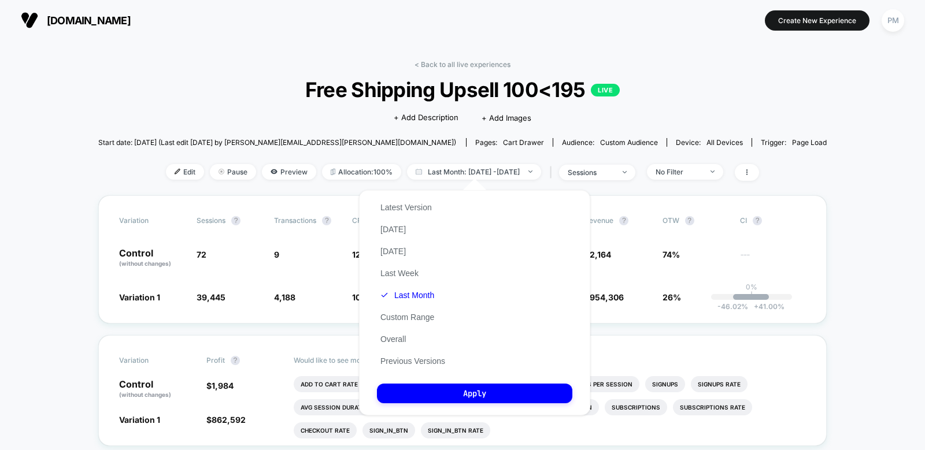
click at [397, 329] on div "Latest Version Today Yesterday Last Week Last Month Custom Range Overall Previo…" at bounding box center [413, 285] width 72 height 176
click at [397, 336] on button "Overall" at bounding box center [393, 339] width 32 height 10
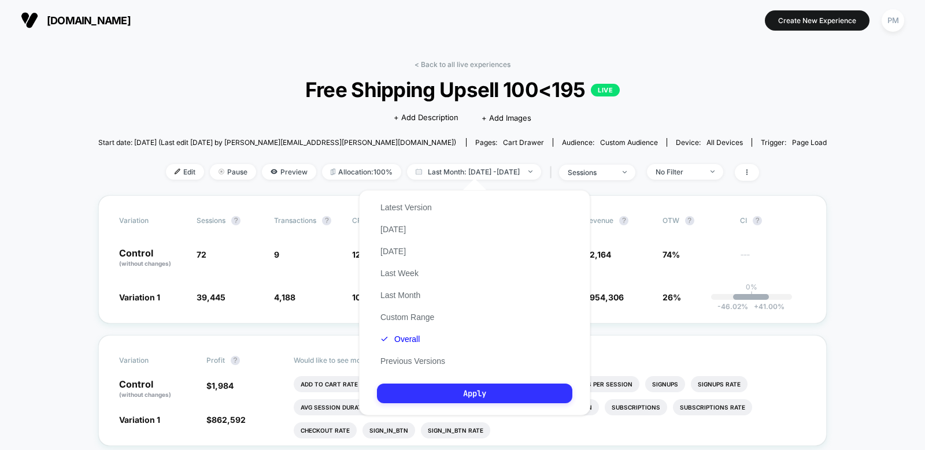
click at [419, 389] on button "Apply" at bounding box center [474, 394] width 195 height 20
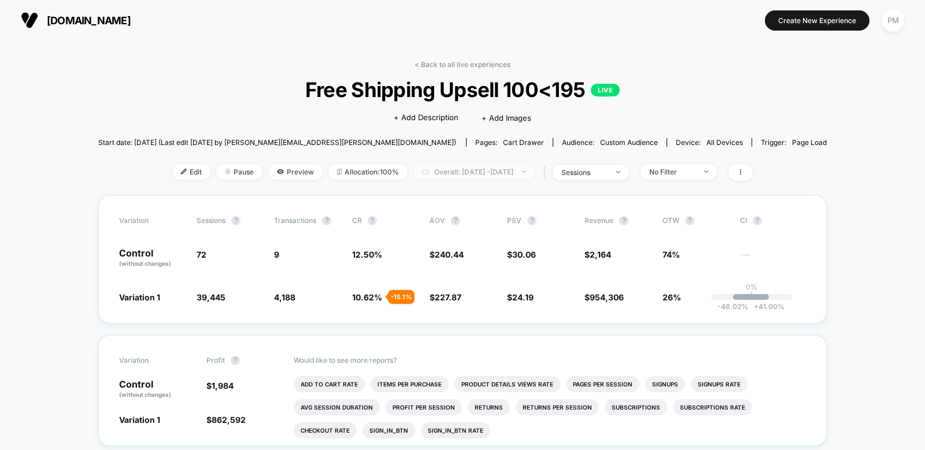
click at [431, 172] on span "Overall: Aug 3, 2025 - Aug 26, 2025" at bounding box center [473, 172] width 121 height 16
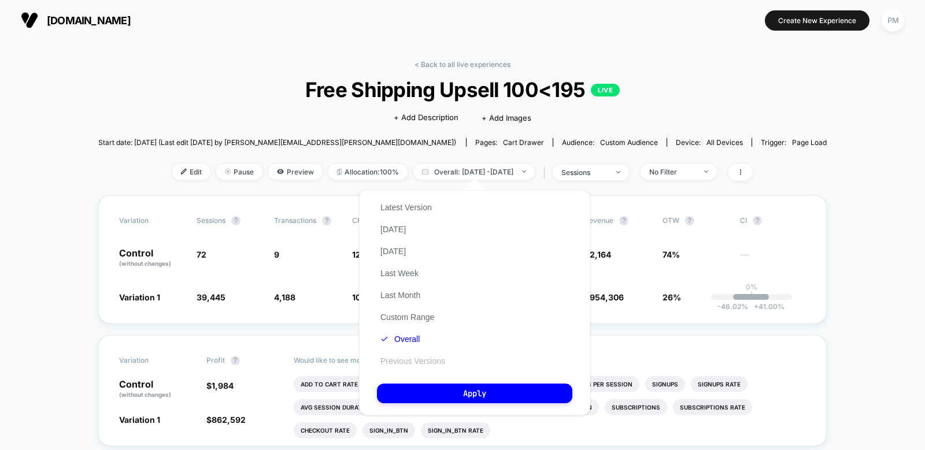
click at [409, 364] on button "Previous Versions" at bounding box center [413, 361] width 72 height 10
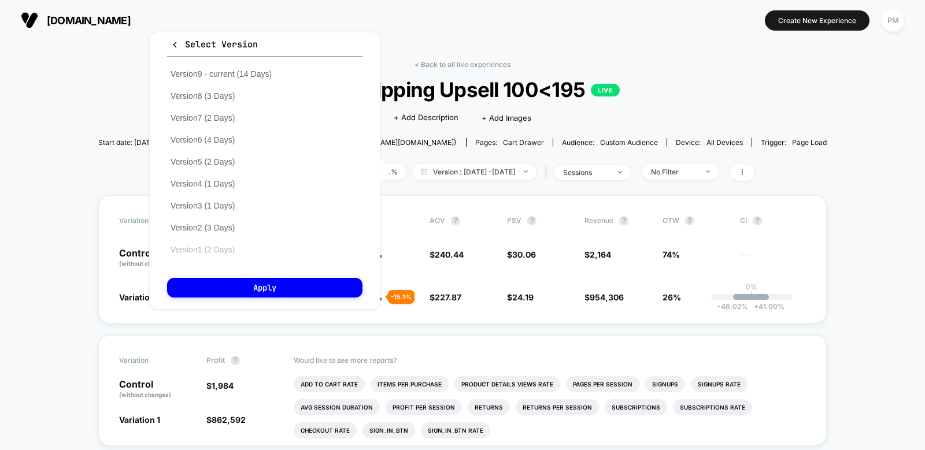
click at [233, 248] on button "Version 1 (2 Days)" at bounding box center [202, 250] width 71 height 10
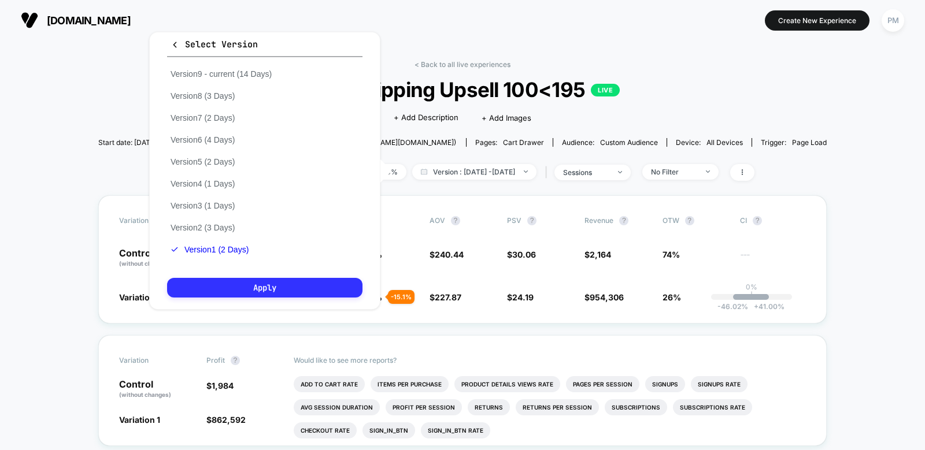
click at [263, 286] on button "Apply" at bounding box center [264, 288] width 195 height 20
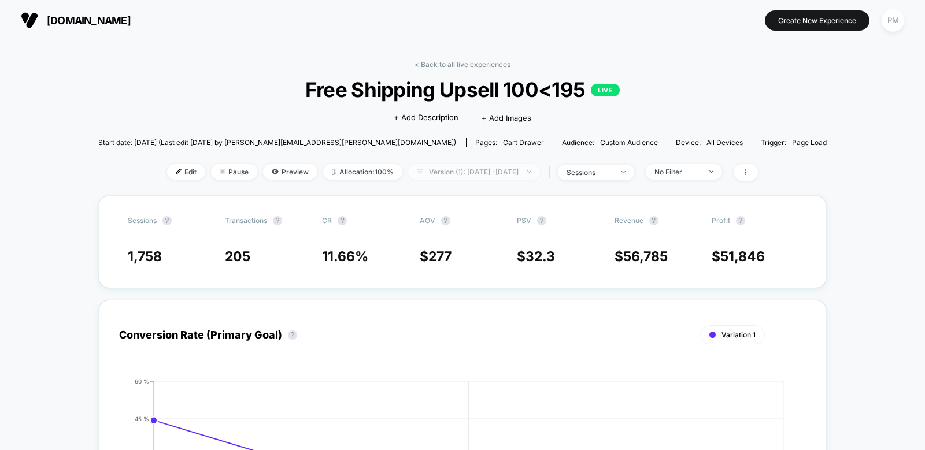
click at [495, 169] on span "Version (1): Aug 3, 2025 - Aug 4, 2025" at bounding box center [474, 172] width 132 height 16
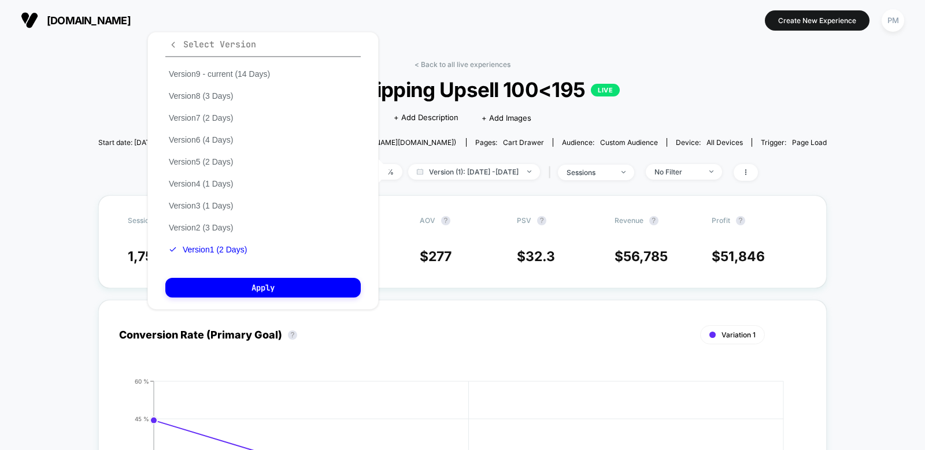
click at [179, 43] on span "Select Version" at bounding box center [212, 45] width 87 height 12
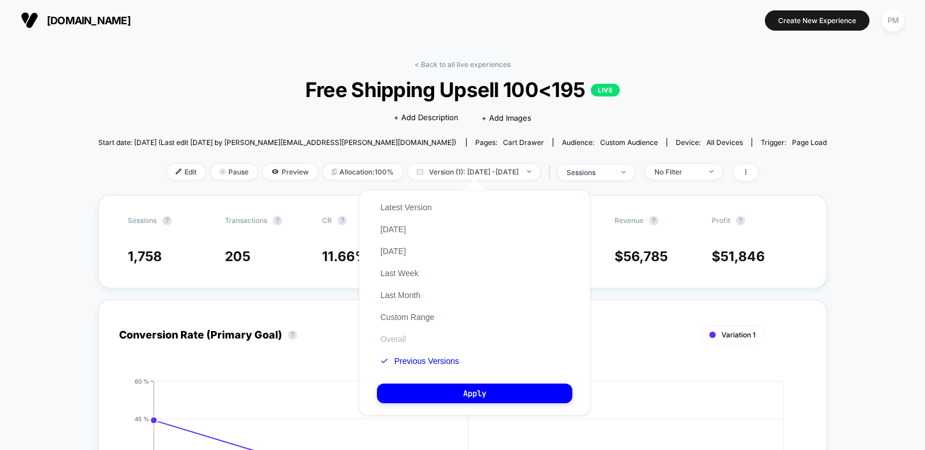
click at [395, 338] on button "Overall" at bounding box center [393, 339] width 32 height 10
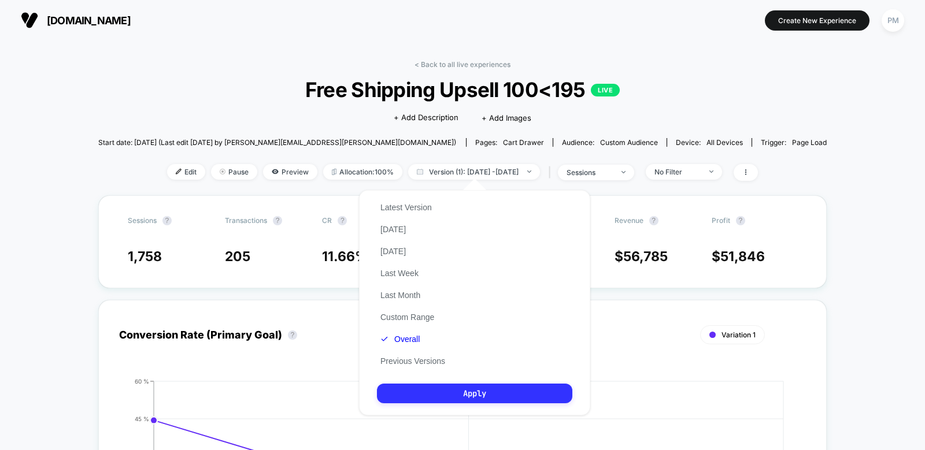
click at [433, 391] on button "Apply" at bounding box center [474, 394] width 195 height 20
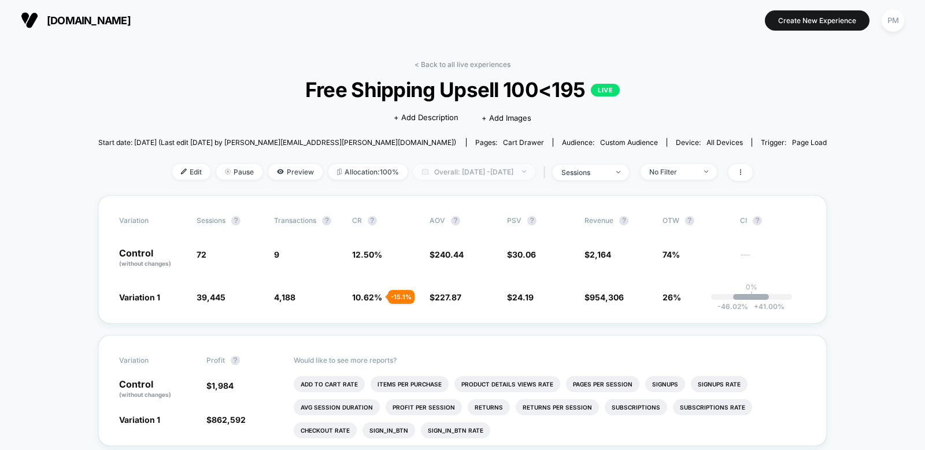
click at [450, 169] on span "Overall: Aug 3, 2025 - Aug 26, 2025" at bounding box center [473, 172] width 121 height 16
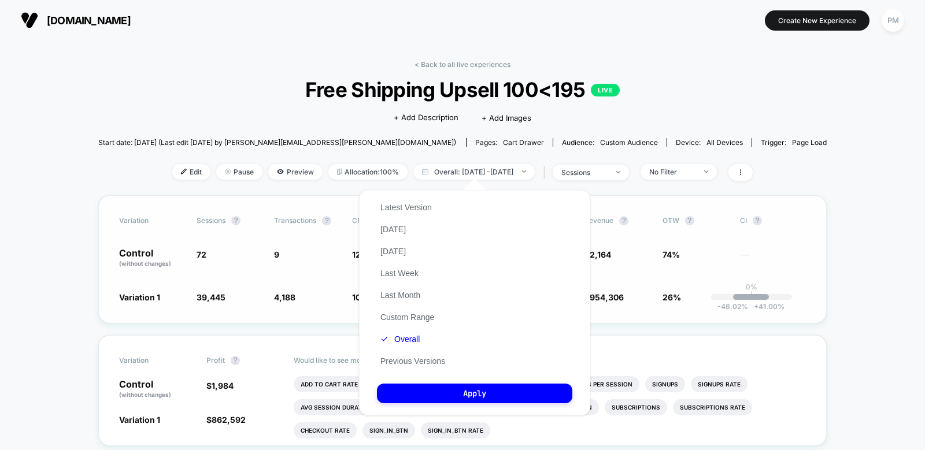
click at [294, 308] on div "Variation Sessions ? Transactions ? CR ? AOV ? PSV ? Revenue ? OTW ? CI ? Contr…" at bounding box center [462, 259] width 729 height 128
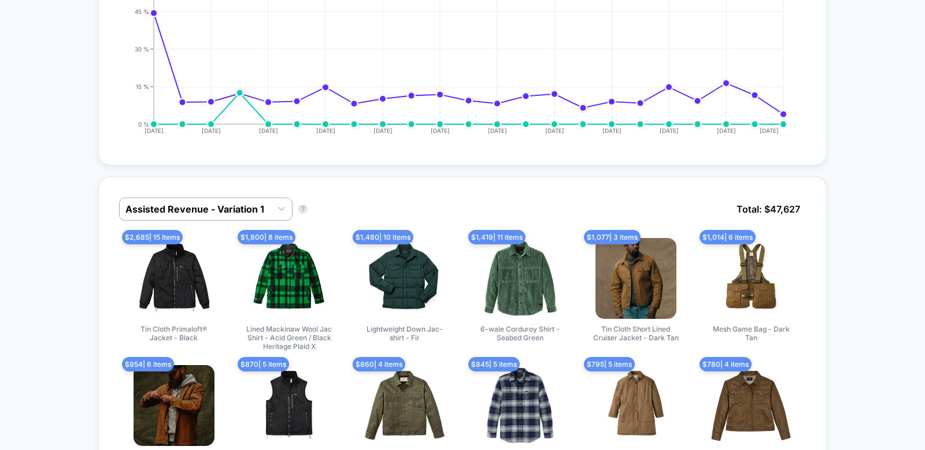
scroll to position [723, 0]
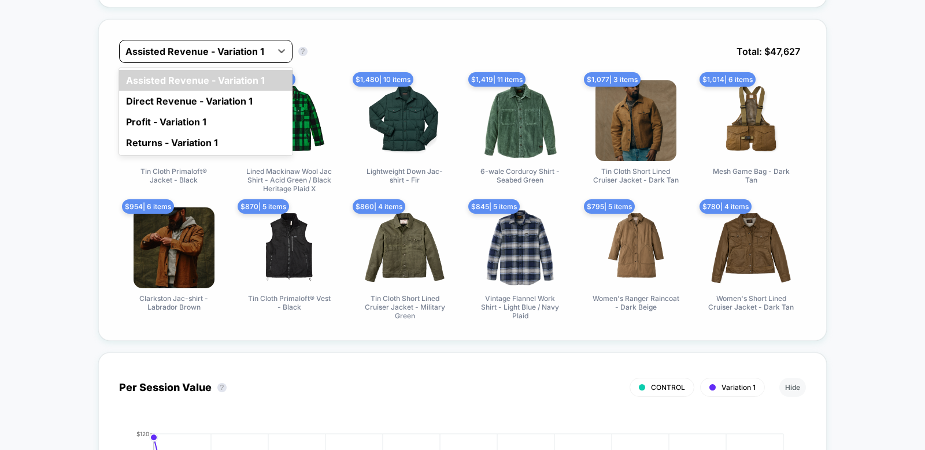
click at [221, 40] on div "Assisted Revenue - Variation 1" at bounding box center [205, 51] width 173 height 23
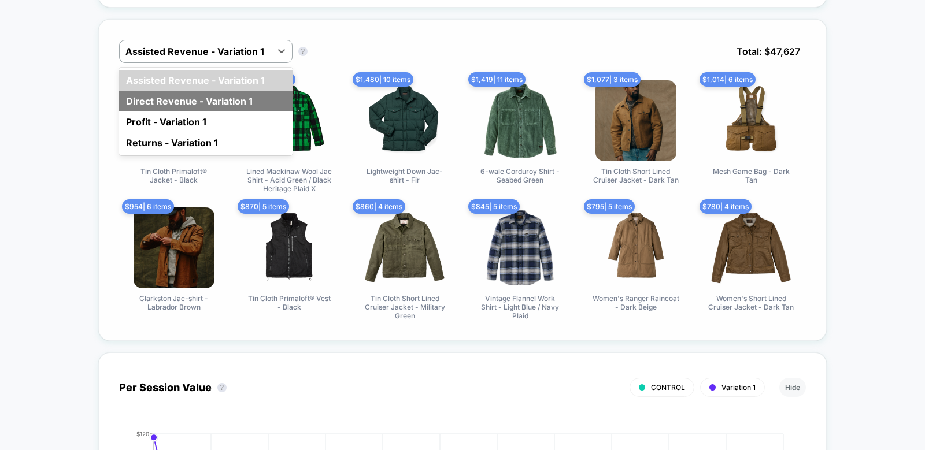
click at [199, 98] on div "Direct Revenue - Variation 1" at bounding box center [205, 101] width 173 height 21
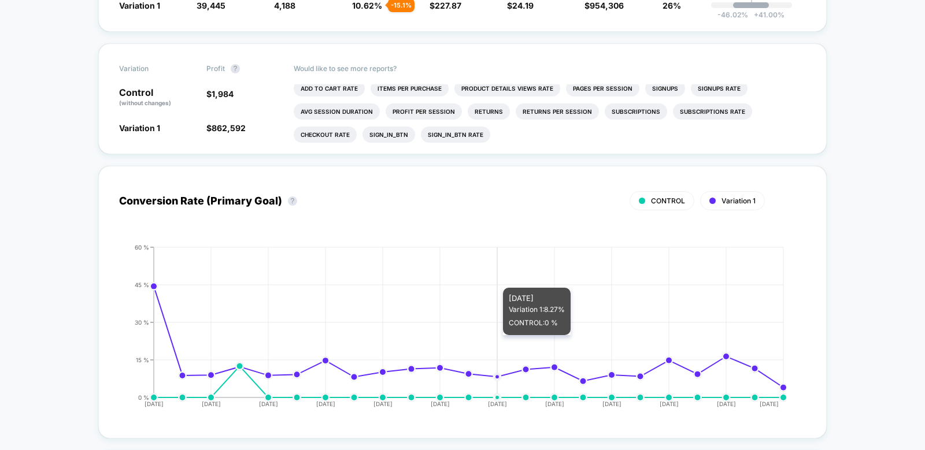
scroll to position [0, 0]
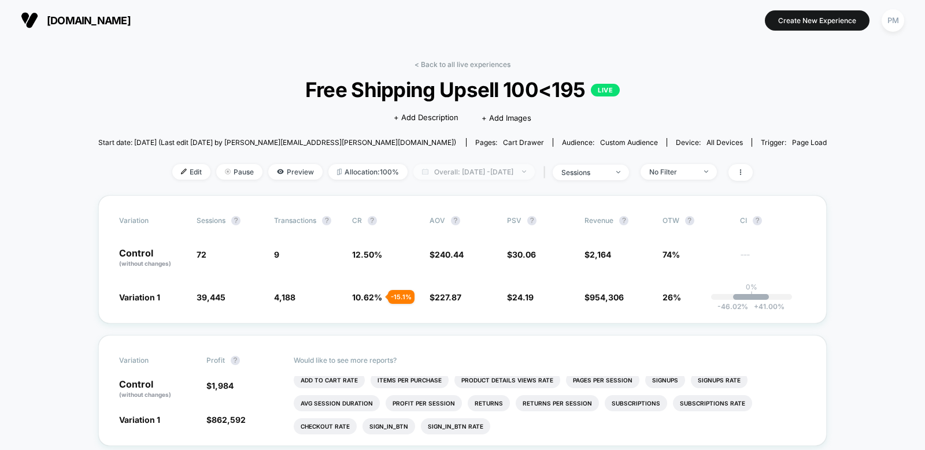
click at [446, 171] on span "Overall: Aug 3, 2025 - Aug 26, 2025" at bounding box center [473, 172] width 121 height 16
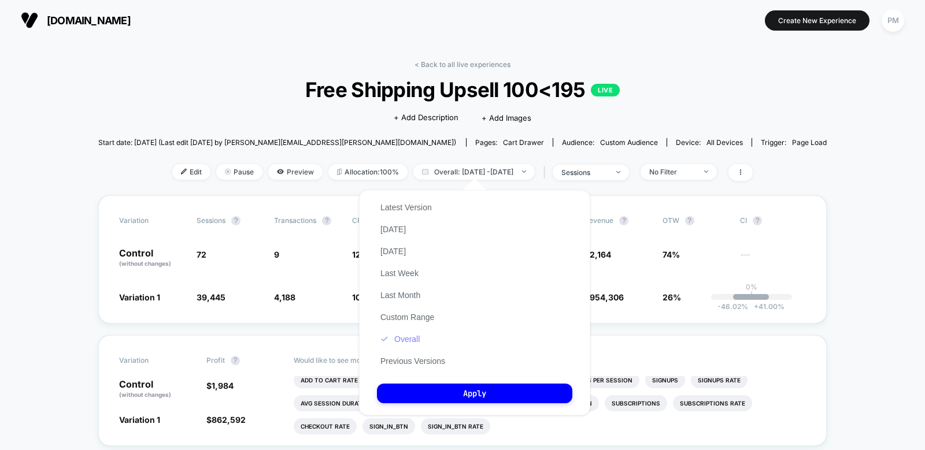
click at [408, 337] on button "Overall" at bounding box center [400, 339] width 46 height 10
click at [424, 393] on button "Apply" at bounding box center [474, 394] width 195 height 20
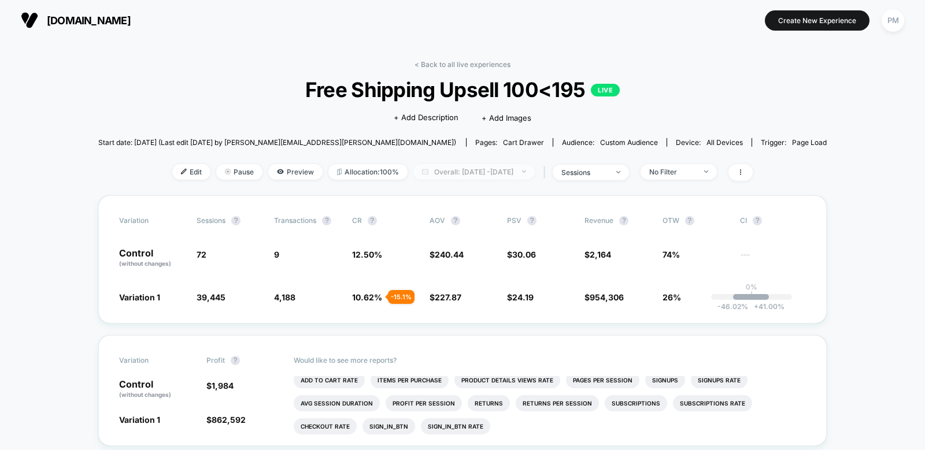
click at [439, 175] on span "Overall: Aug 3, 2025 - Aug 26, 2025" at bounding box center [473, 172] width 121 height 16
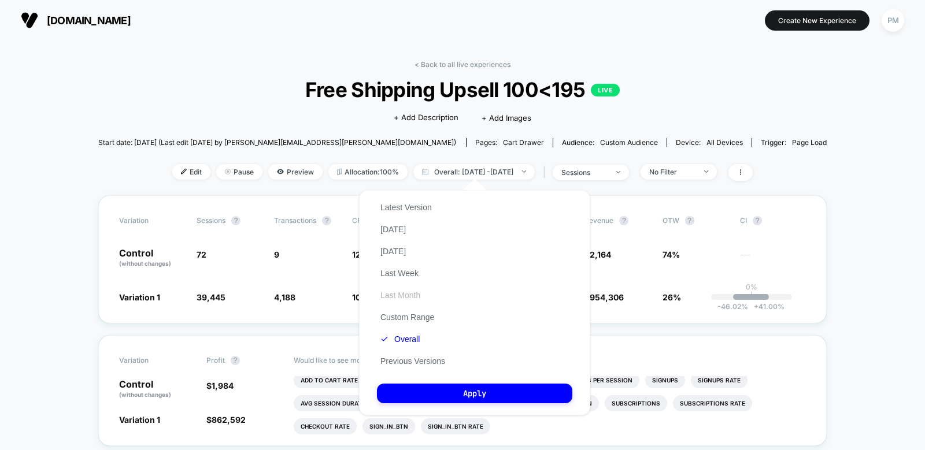
click at [414, 298] on button "Last Month" at bounding box center [400, 295] width 47 height 10
click at [430, 405] on div "Latest Version Today Yesterday Last Week Last Month Custom Range Overall Previo…" at bounding box center [474, 303] width 231 height 226
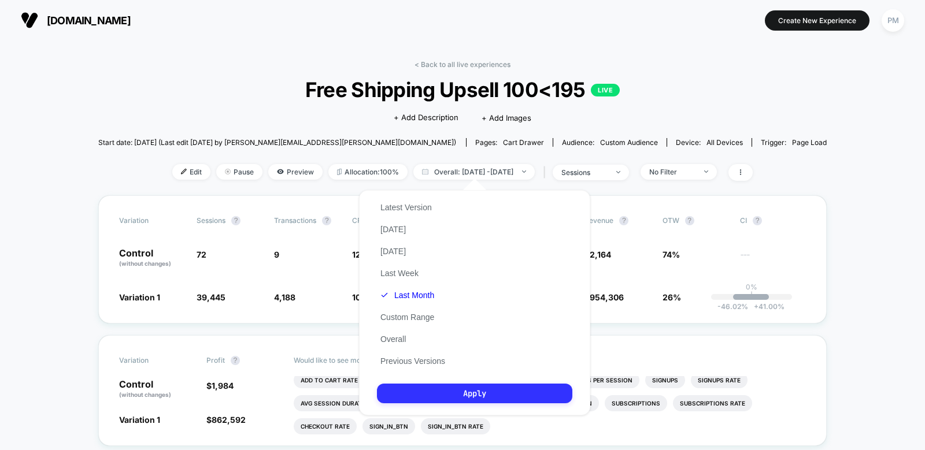
click at [430, 398] on button "Apply" at bounding box center [474, 394] width 195 height 20
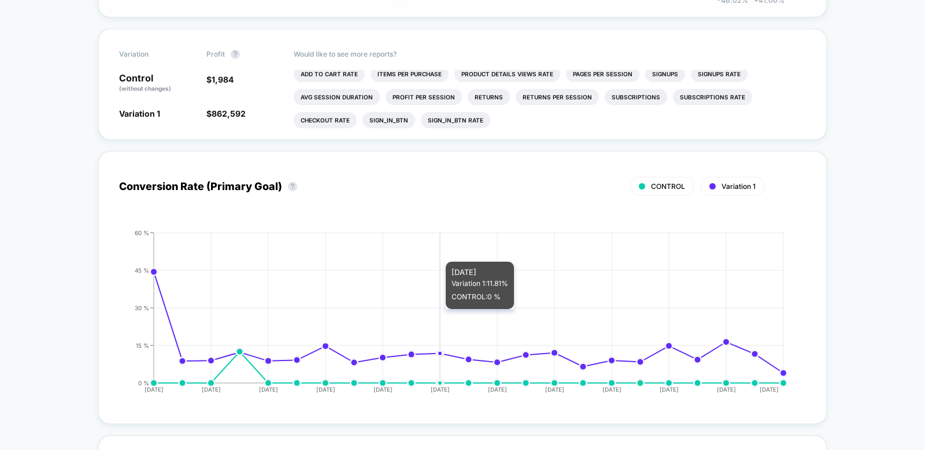
scroll to position [562, 0]
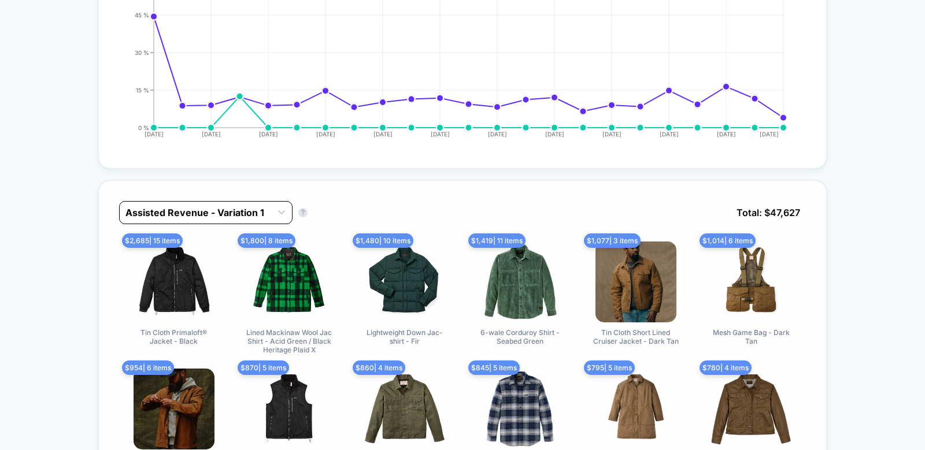
click at [265, 215] on div at bounding box center [195, 213] width 140 height 14
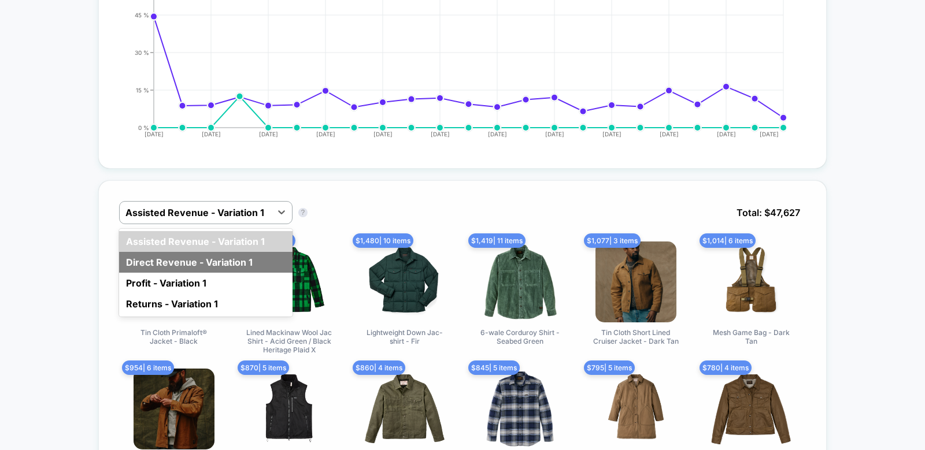
click at [234, 256] on div "Direct Revenue - Variation 1" at bounding box center [205, 262] width 173 height 21
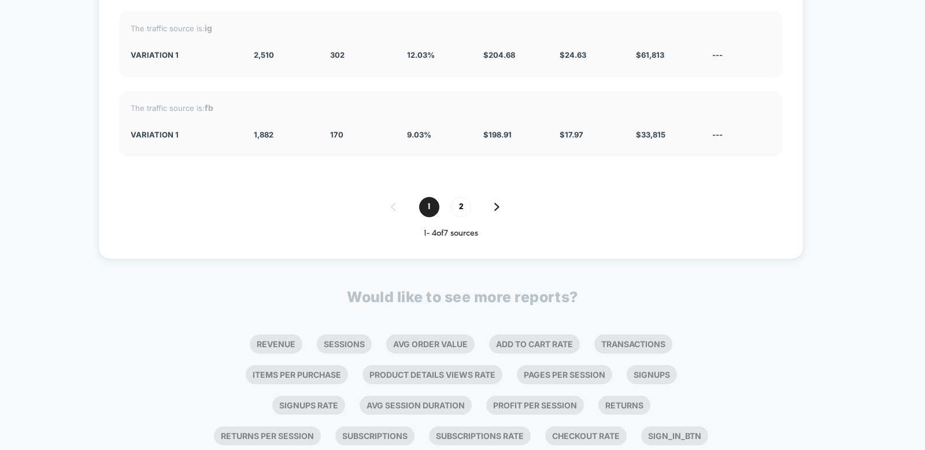
scroll to position [2156, 0]
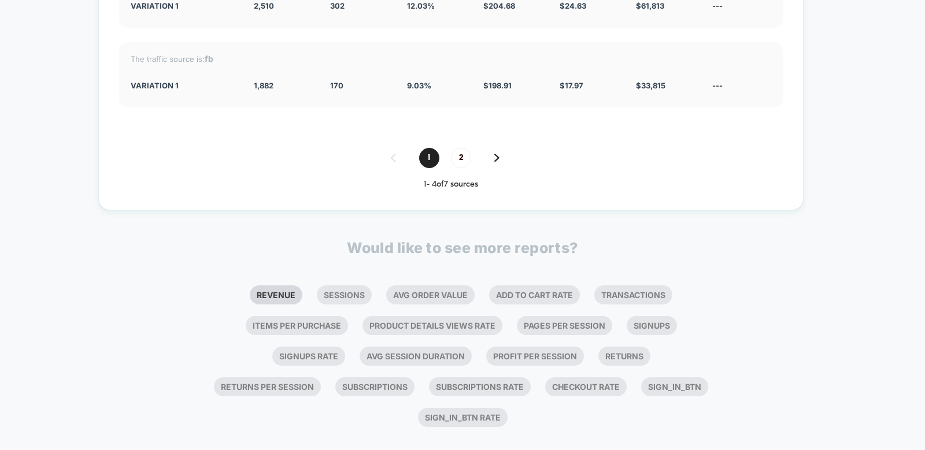
click at [274, 286] on li "Revenue" at bounding box center [276, 295] width 53 height 19
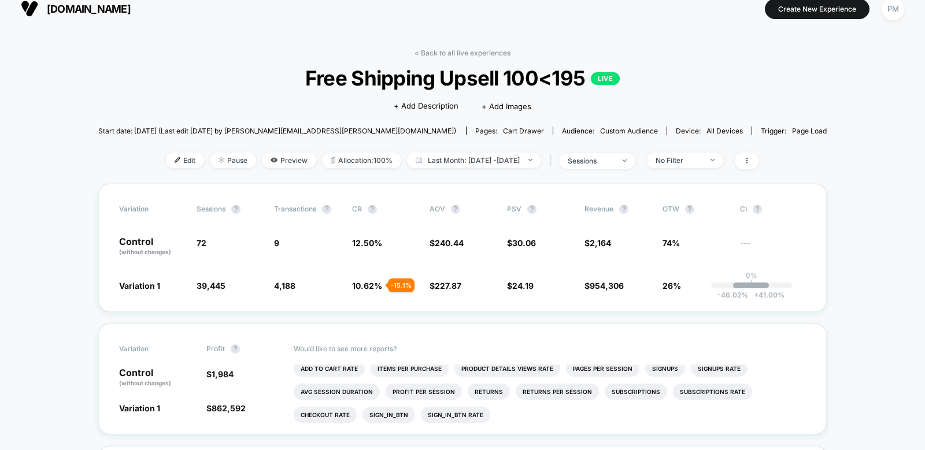
scroll to position [12, 0]
click at [474, 53] on link "< Back to all live experiences" at bounding box center [463, 52] width 96 height 9
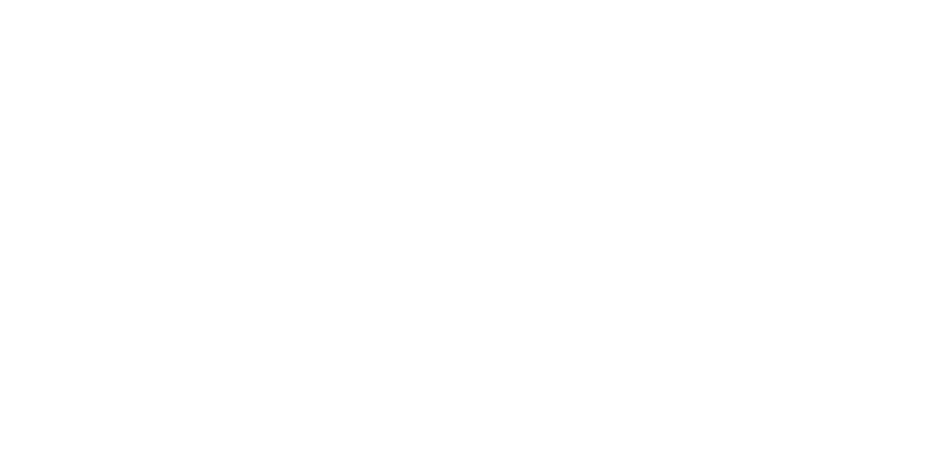
select select "*"
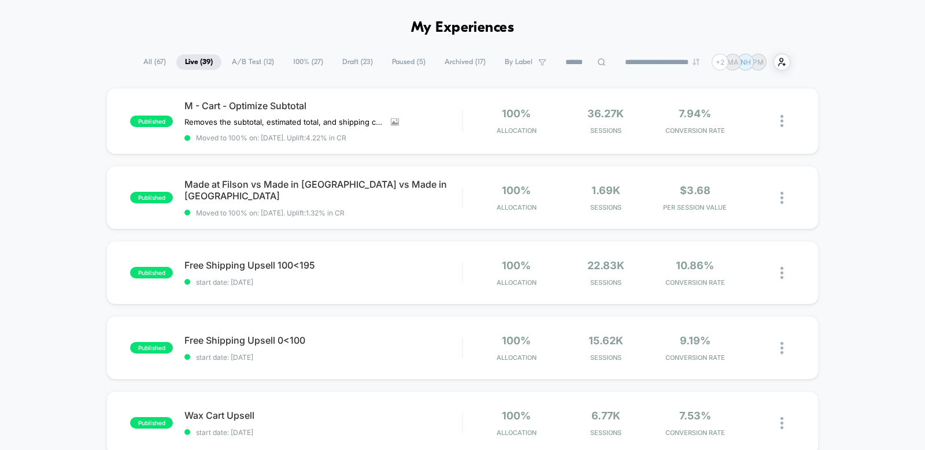
scroll to position [61, 0]
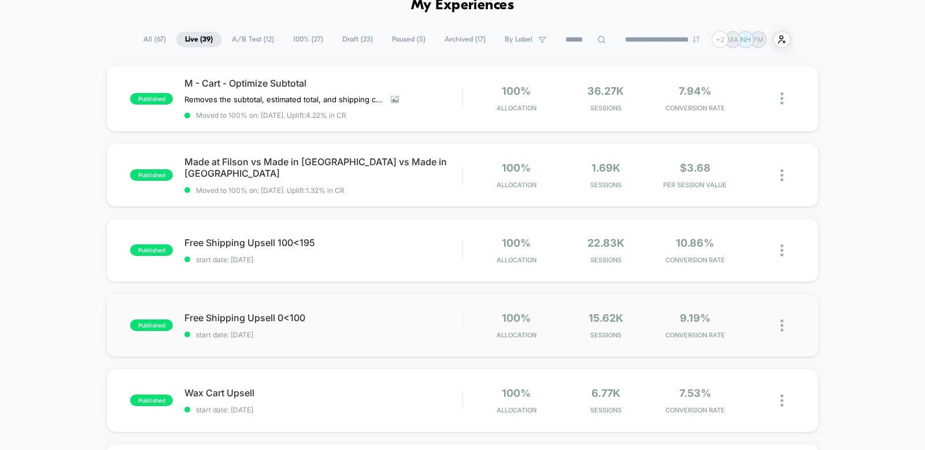
click at [375, 346] on div "published Free Shipping Upsell 0<100 start date: 8/13/2025 100% Allocation 15.6…" at bounding box center [462, 326] width 712 height 64
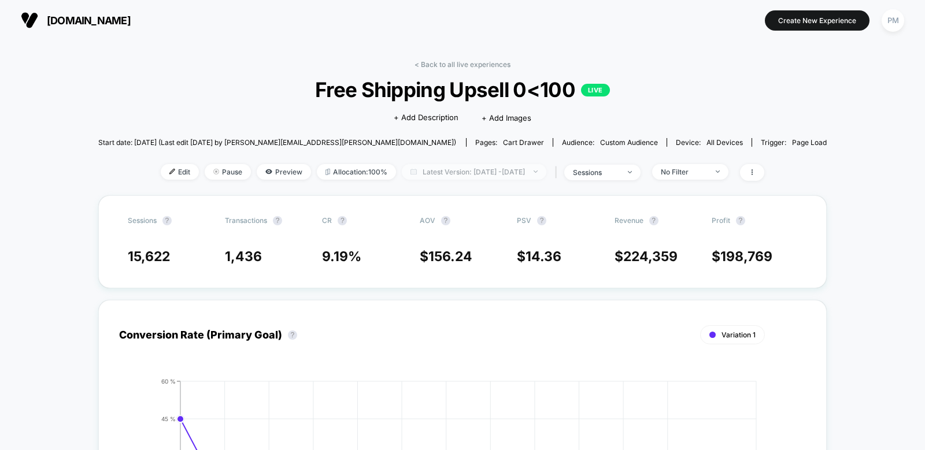
click at [422, 168] on span "Latest Version: Aug 13, 2025 - Aug 26, 2025" at bounding box center [474, 172] width 145 height 16
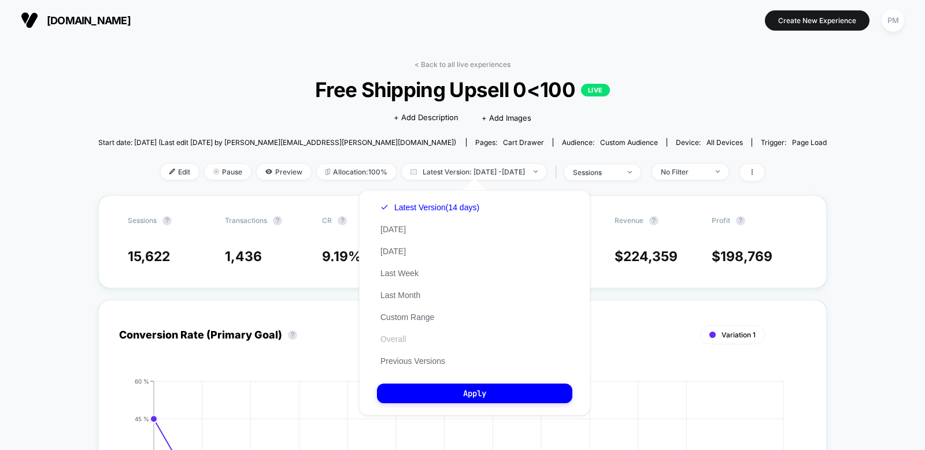
click at [397, 339] on button "Overall" at bounding box center [393, 339] width 32 height 10
click at [411, 383] on div "Latest Version (14 days) Today Yesterday Last Week Last Month Custom Range Over…" at bounding box center [474, 303] width 231 height 226
click at [411, 335] on button "Overall" at bounding box center [400, 339] width 46 height 10
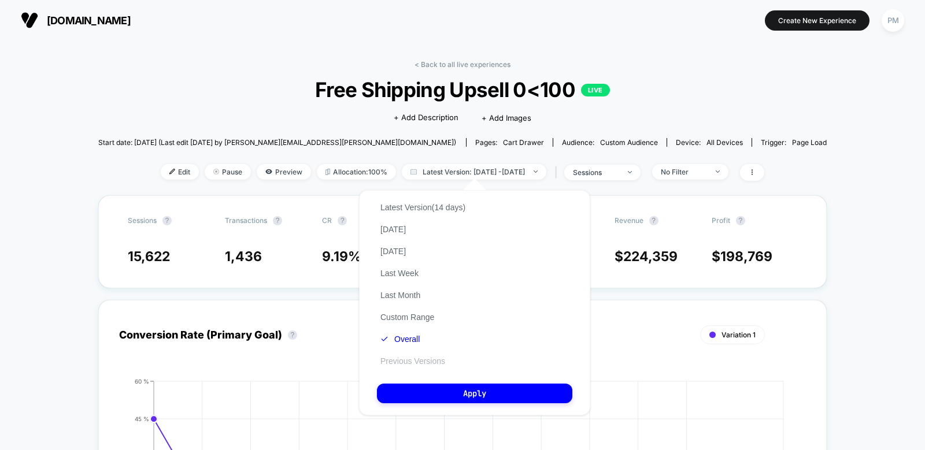
click at [409, 361] on button "Previous Versions" at bounding box center [413, 361] width 72 height 10
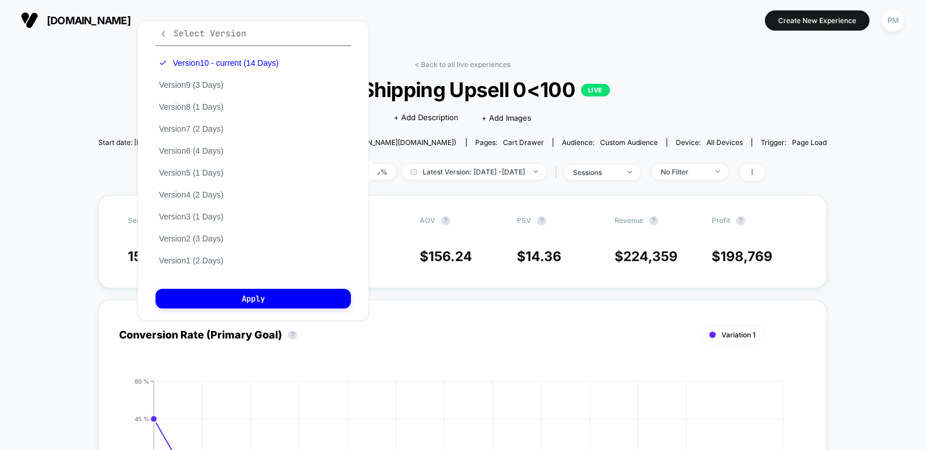
click at [160, 29] on icon "button" at bounding box center [163, 33] width 9 height 9
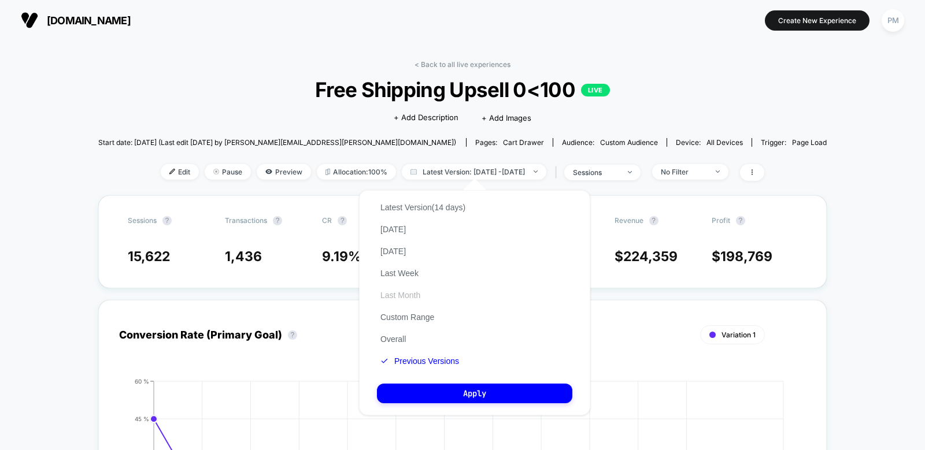
click at [397, 297] on button "Last Month" at bounding box center [400, 295] width 47 height 10
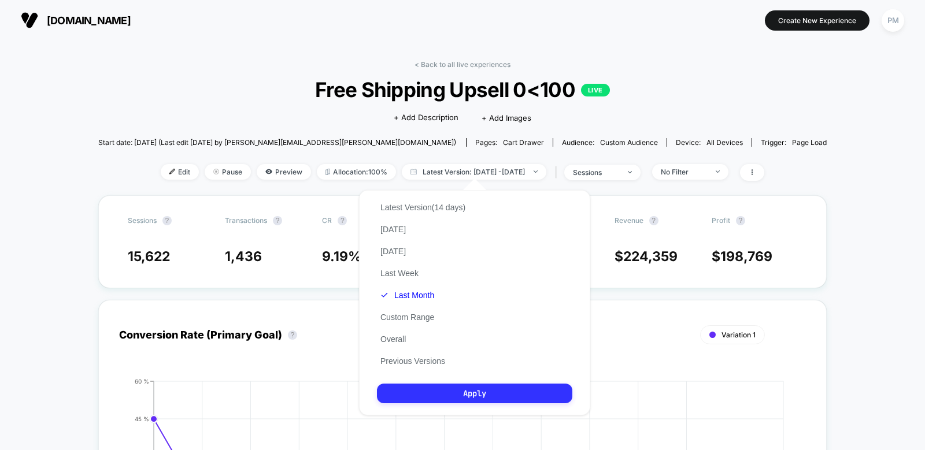
click at [414, 398] on button "Apply" at bounding box center [474, 394] width 195 height 20
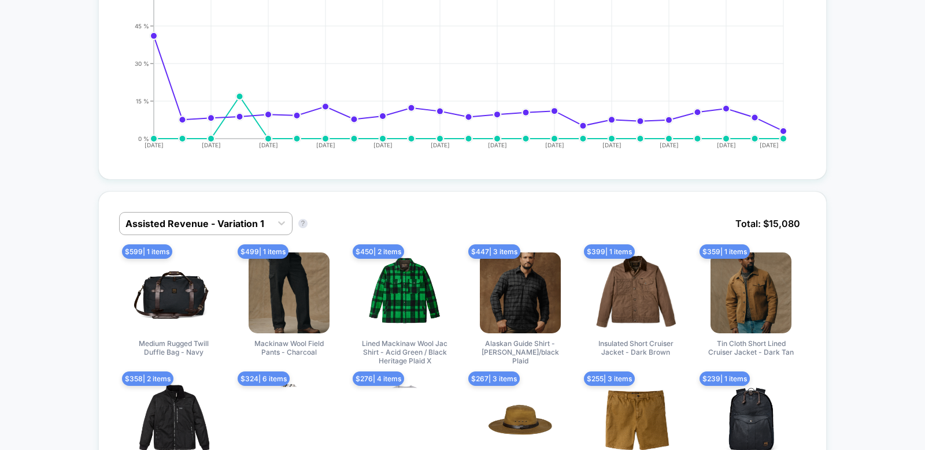
scroll to position [563, 0]
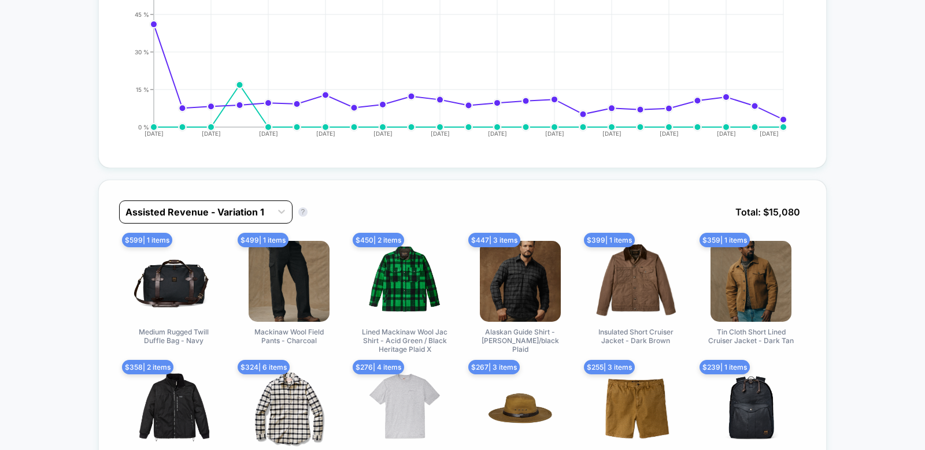
click at [246, 210] on div at bounding box center [195, 212] width 140 height 14
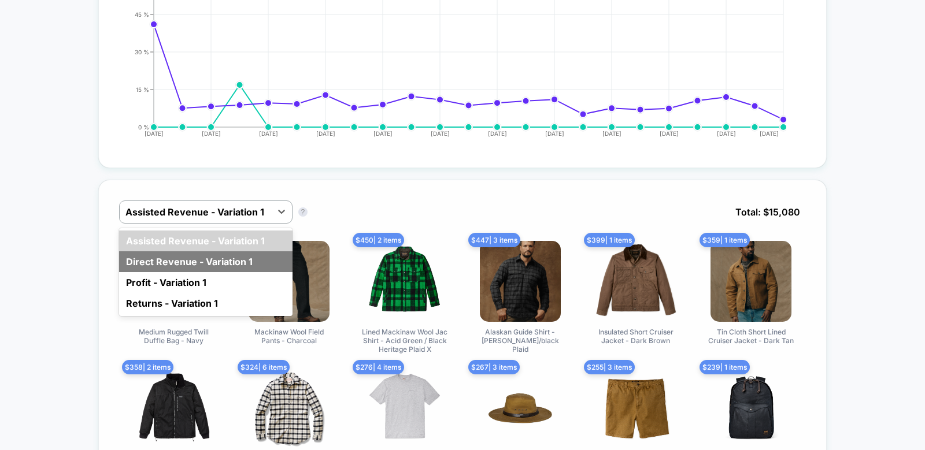
click at [213, 265] on div "Direct Revenue - Variation 1" at bounding box center [205, 262] width 173 height 21
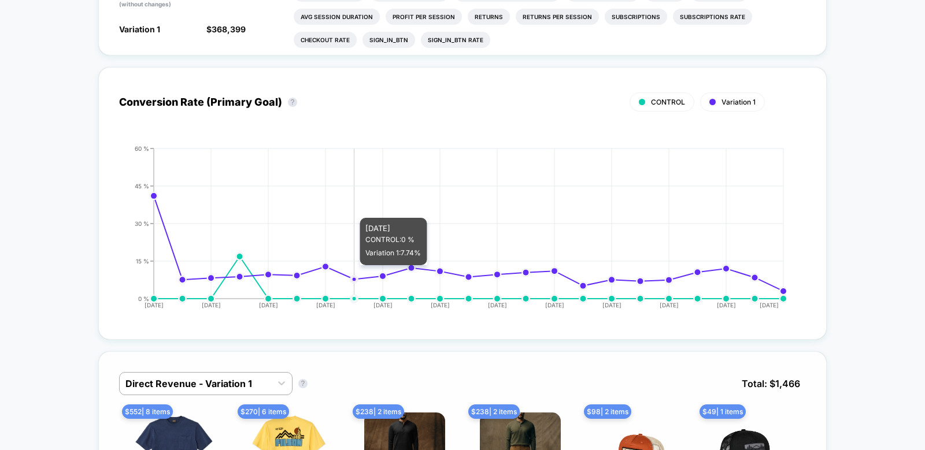
scroll to position [618, 0]
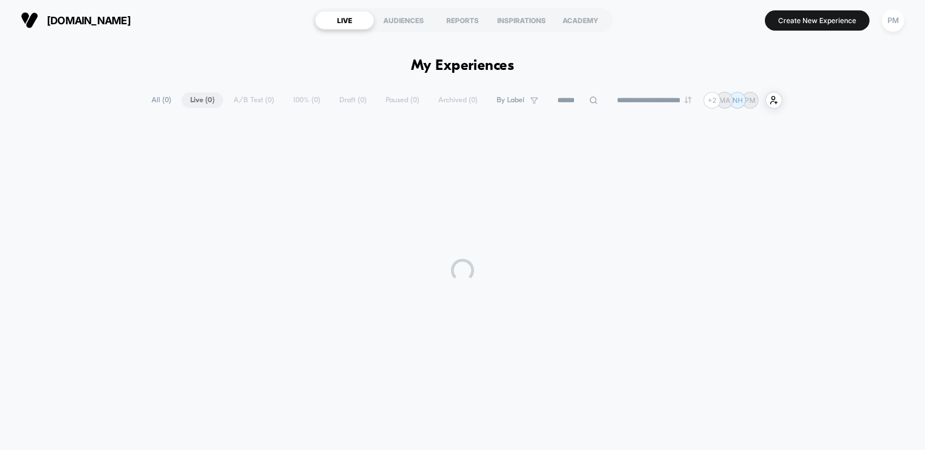
select select "*"
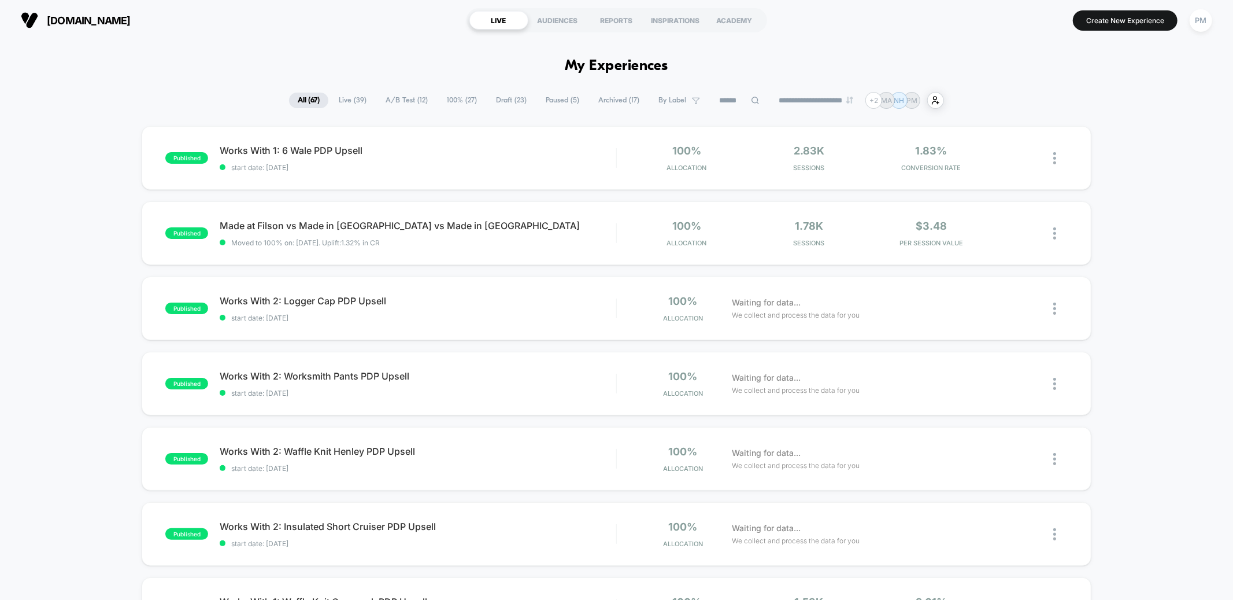
click at [797, 94] on div "**********" at bounding box center [616, 100] width 655 height 17
click at [796, 102] on select "**********" at bounding box center [817, 101] width 94 height 8
select select "*"
click at [770, 97] on select "**********" at bounding box center [817, 101] width 94 height 8
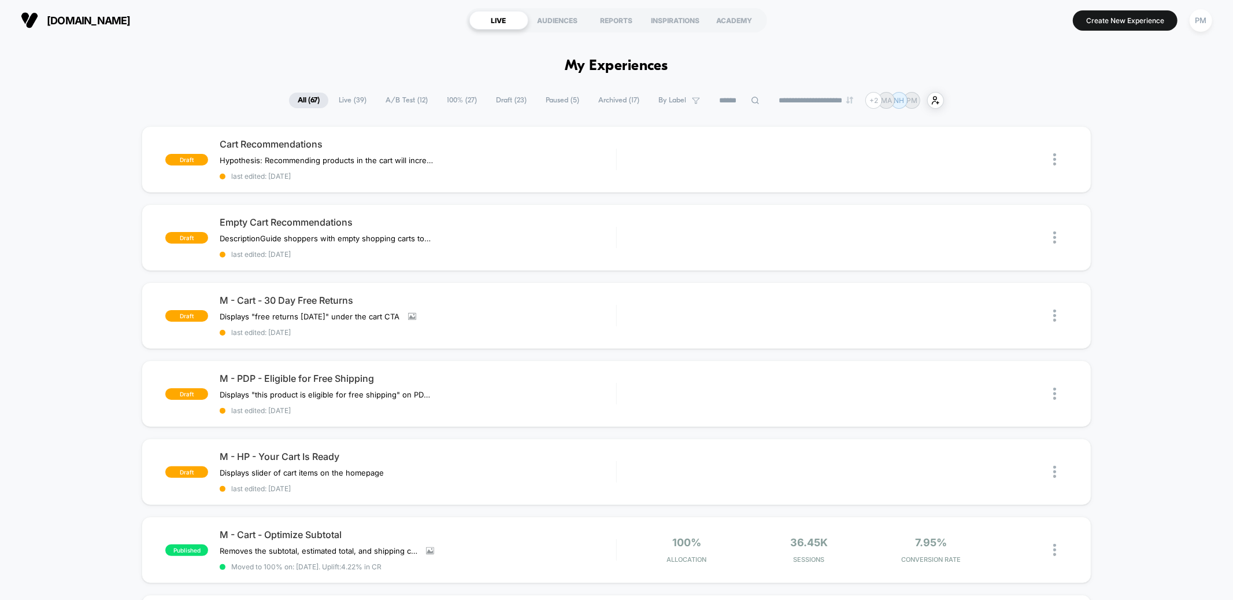
click at [348, 104] on span "Live ( 39 )" at bounding box center [352, 101] width 45 height 16
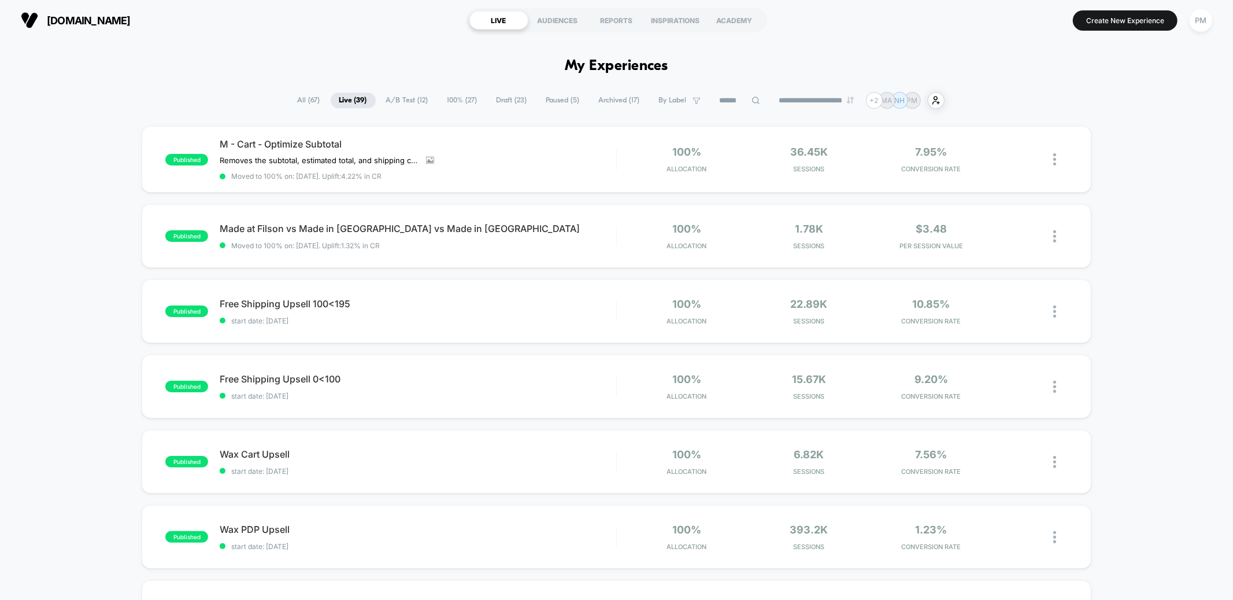
click at [447, 101] on span "100% ( 27 )" at bounding box center [462, 101] width 47 height 16
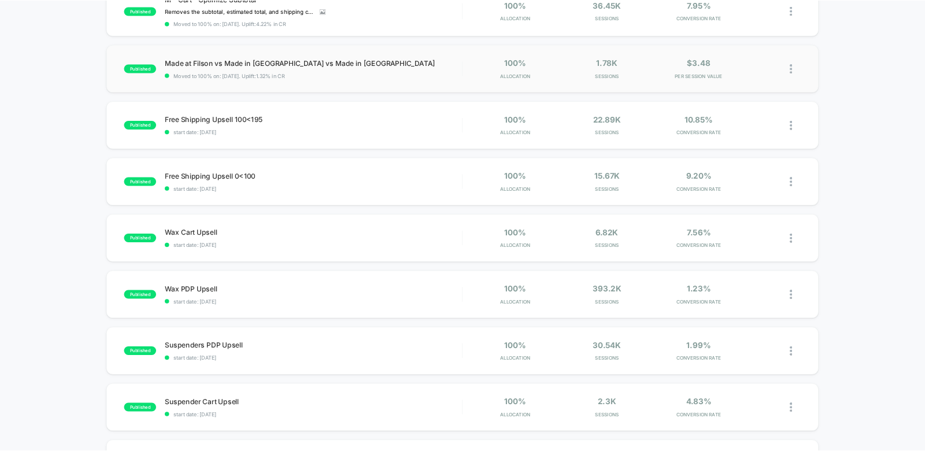
scroll to position [147, 0]
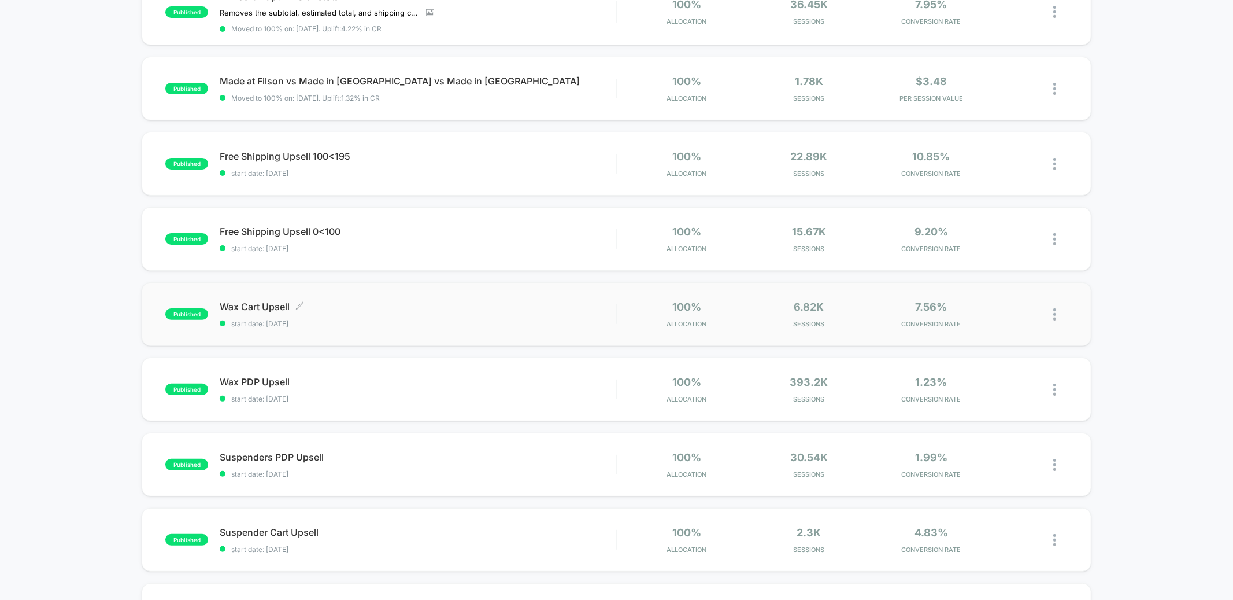
click at [397, 306] on span "Wax Cart Upsell Click to edit experience details" at bounding box center [418, 307] width 396 height 12
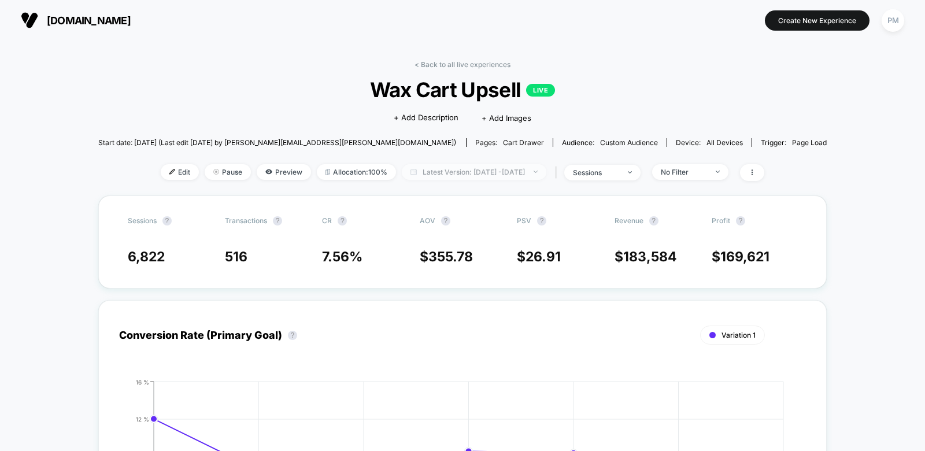
click at [464, 173] on span "Latest Version: [DATE] - [DATE]" at bounding box center [474, 172] width 145 height 16
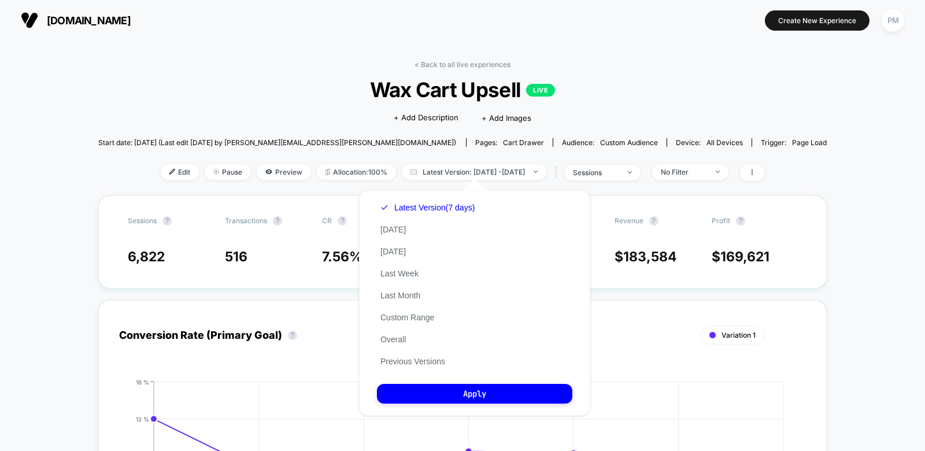
click at [401, 349] on div "Latest Version (7 days) [DATE] [DATE] Last Week Last Month Custom Range Overall…" at bounding box center [427, 285] width 101 height 176
click at [401, 342] on button "Overall" at bounding box center [393, 339] width 32 height 10
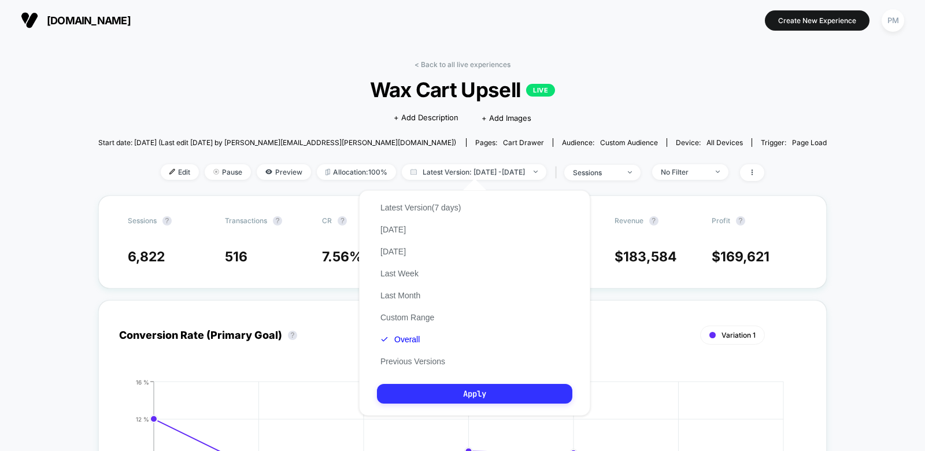
click at [417, 386] on button "Apply" at bounding box center [474, 394] width 195 height 20
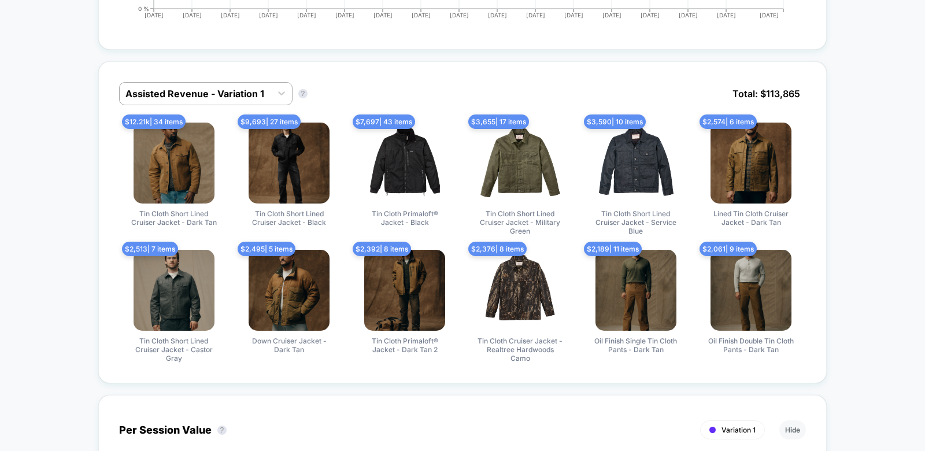
scroll to position [523, 0]
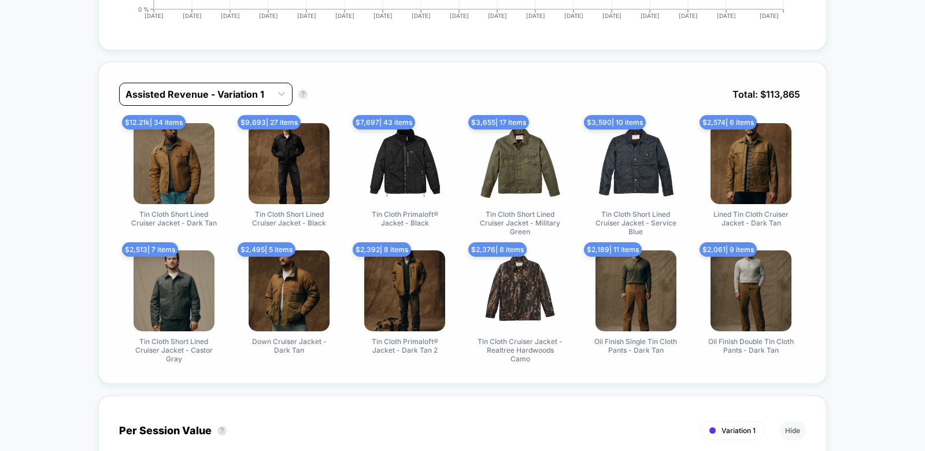
click at [215, 83] on div "Assisted Revenue - Variation 1" at bounding box center [205, 94] width 173 height 23
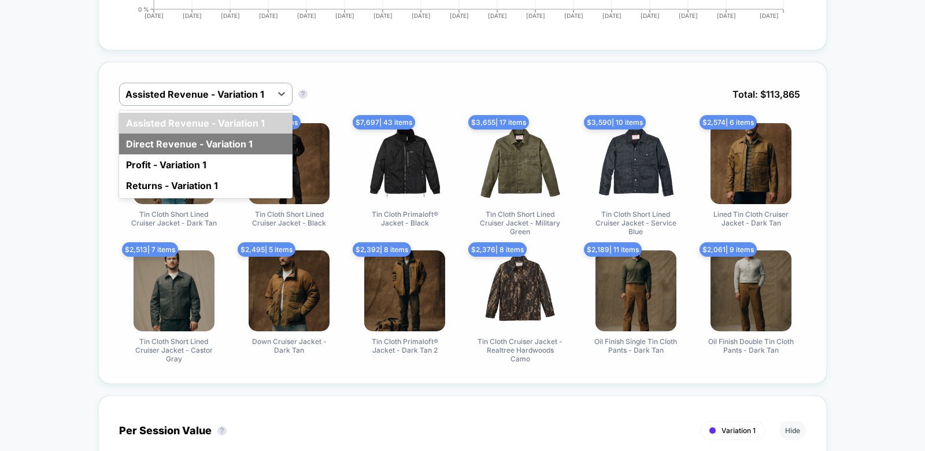
click at [198, 146] on div "Direct Revenue - Variation 1" at bounding box center [205, 144] width 173 height 21
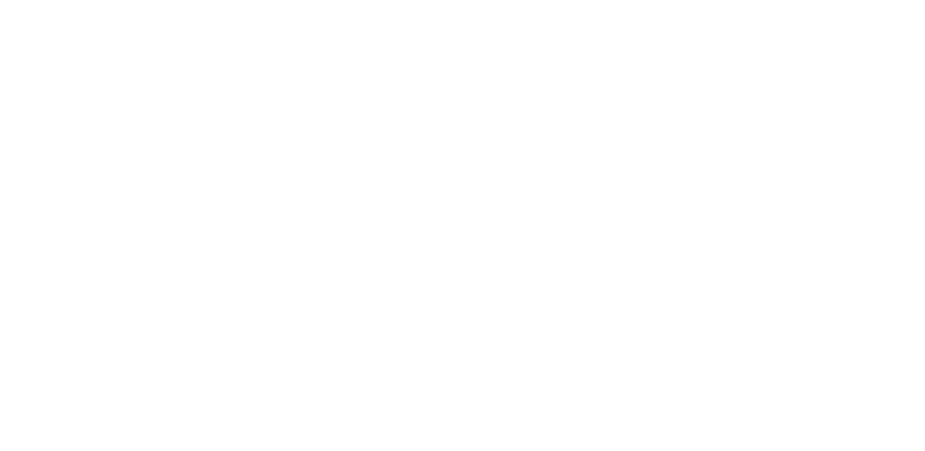
select select "*"
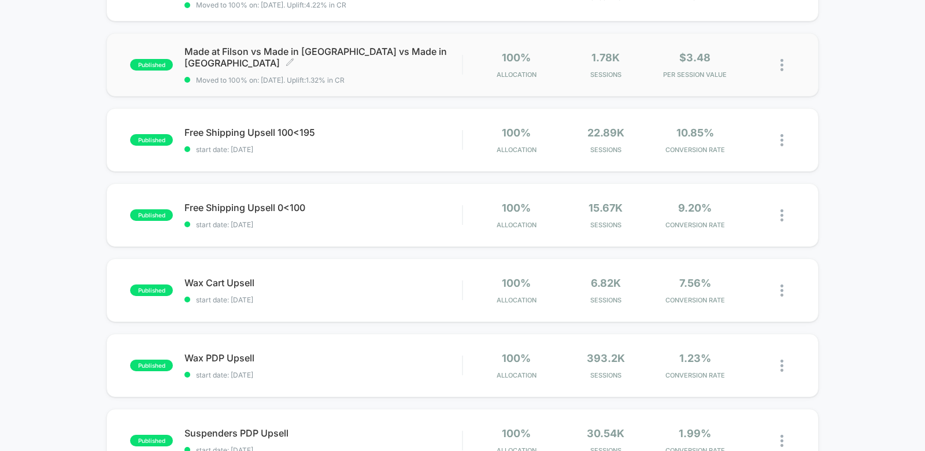
scroll to position [173, 0]
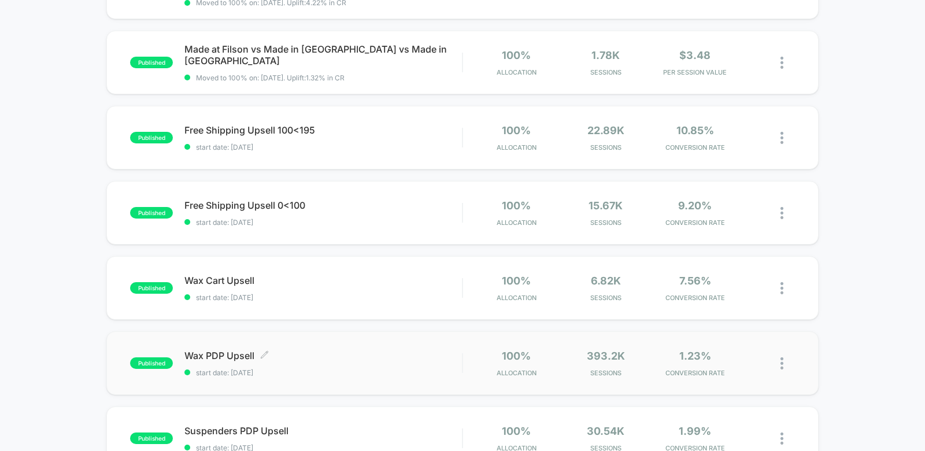
click at [343, 350] on span "Wax PDP Upsell Click to edit experience details" at bounding box center [323, 356] width 278 height 12
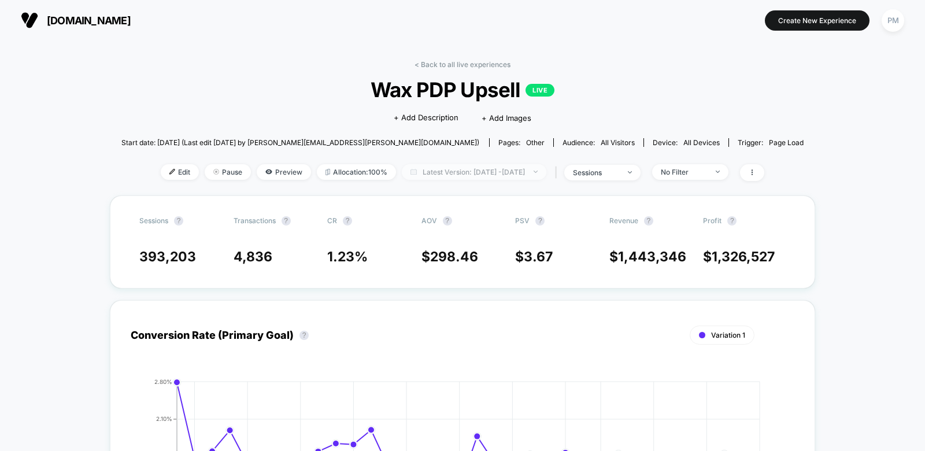
click at [470, 170] on span "Latest Version: [DATE] - [DATE]" at bounding box center [474, 172] width 145 height 16
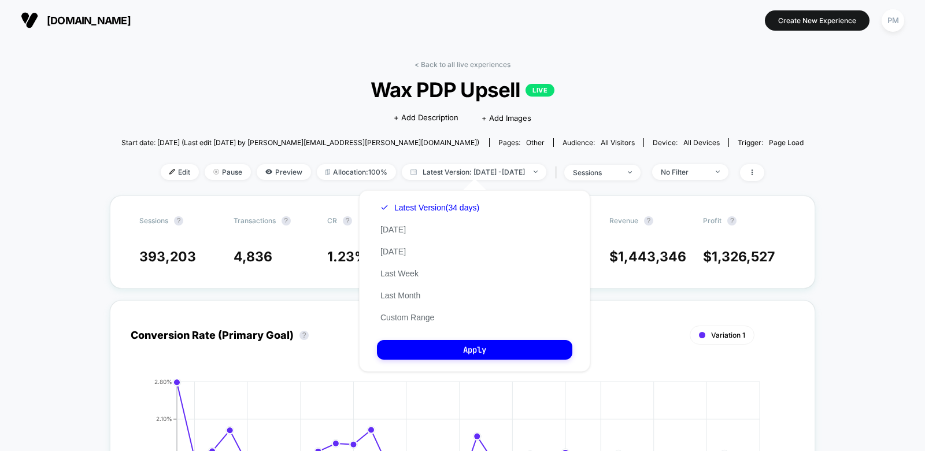
click at [387, 121] on div "Click to edit experience details + Add Description + Add Images" at bounding box center [462, 117] width 409 height 31
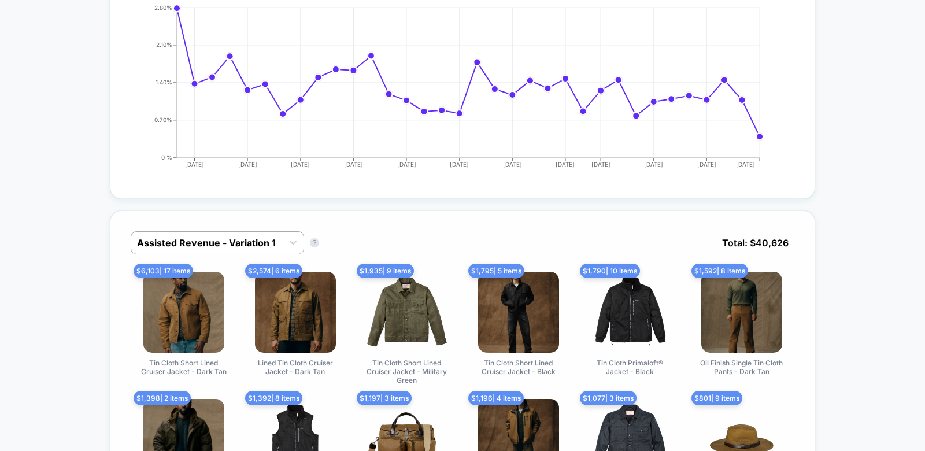
scroll to position [378, 0]
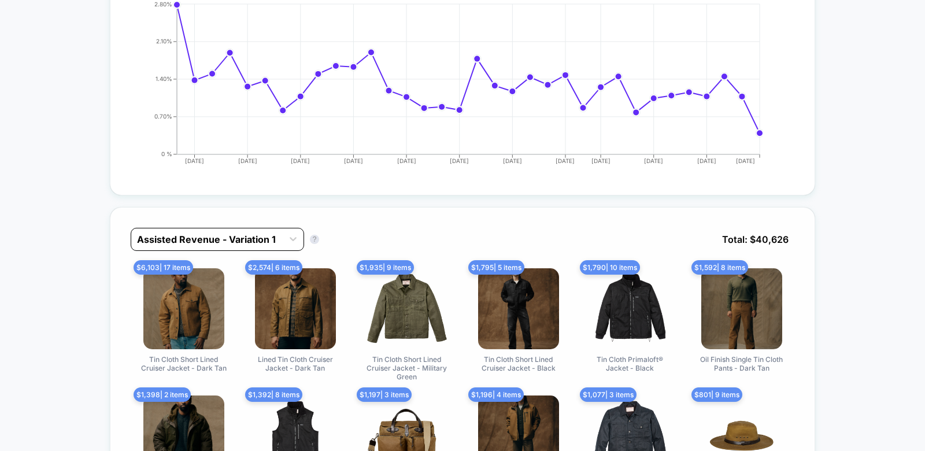
click at [207, 247] on div "Assisted Revenue - Variation 1" at bounding box center [217, 239] width 173 height 23
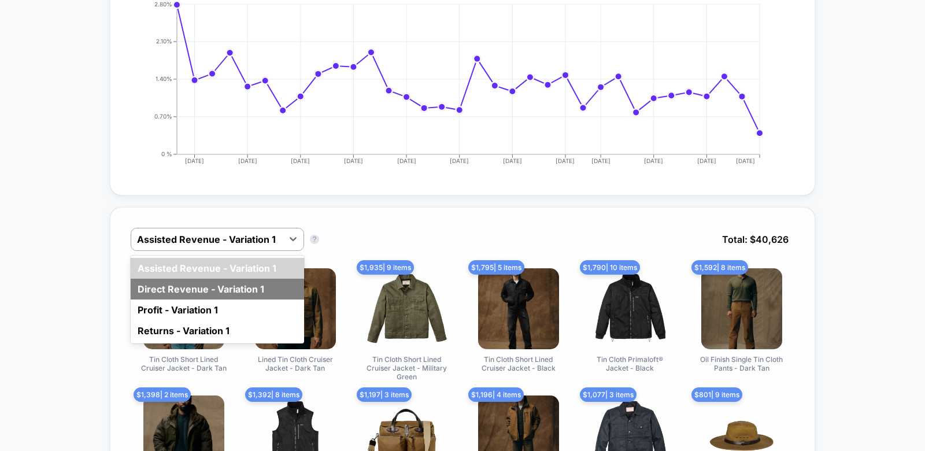
click at [209, 287] on div "Direct Revenue - Variation 1" at bounding box center [217, 289] width 173 height 21
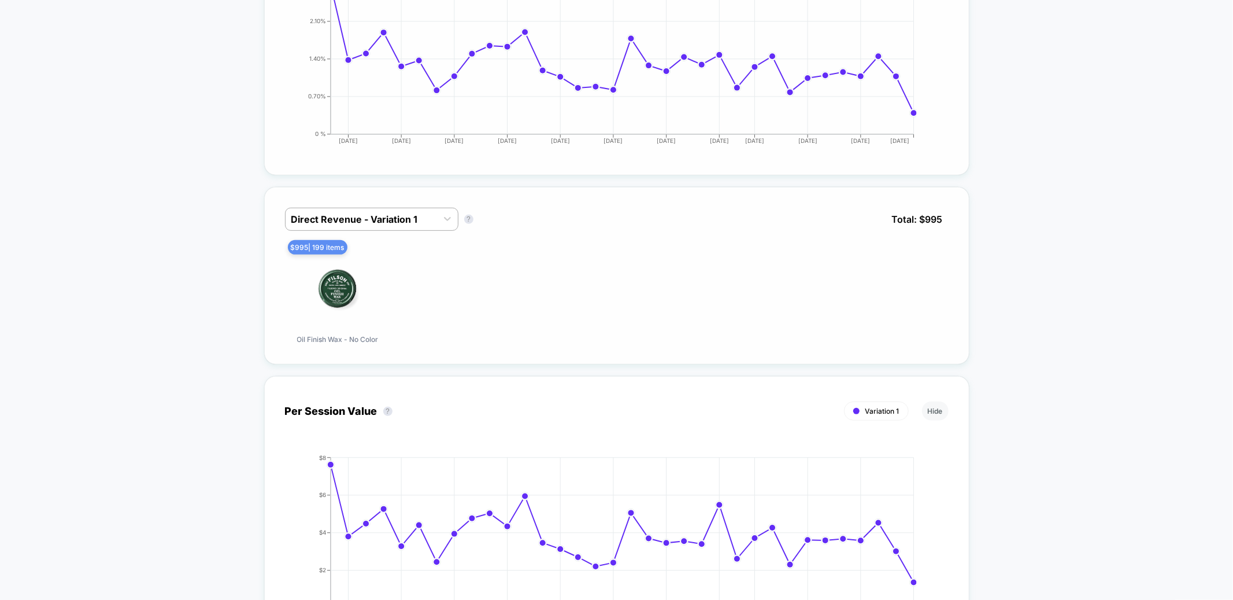
scroll to position [398, 0]
click at [690, 319] on div "$ 995 | 199 items Oil Finish Wax - No Color" at bounding box center [617, 295] width 664 height 95
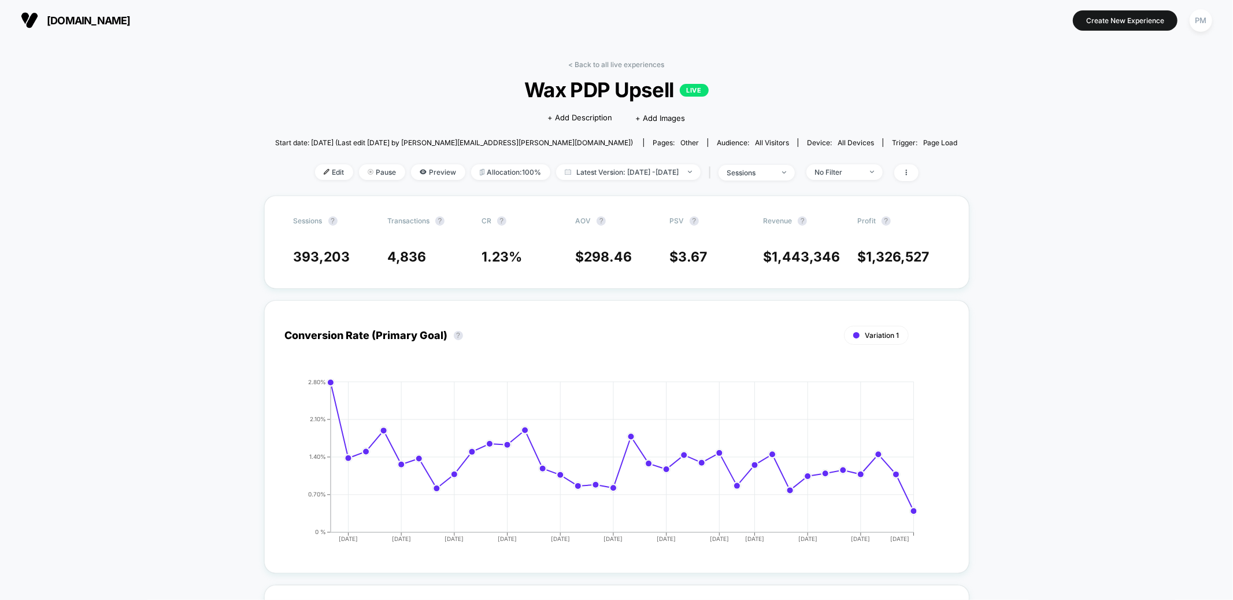
click at [600, 75] on div "< Back to all live experiences Wax PDP Upsell LIVE Click to edit experience det…" at bounding box center [616, 127] width 683 height 135
click at [592, 63] on link "< Back to all live experiences" at bounding box center [617, 64] width 96 height 9
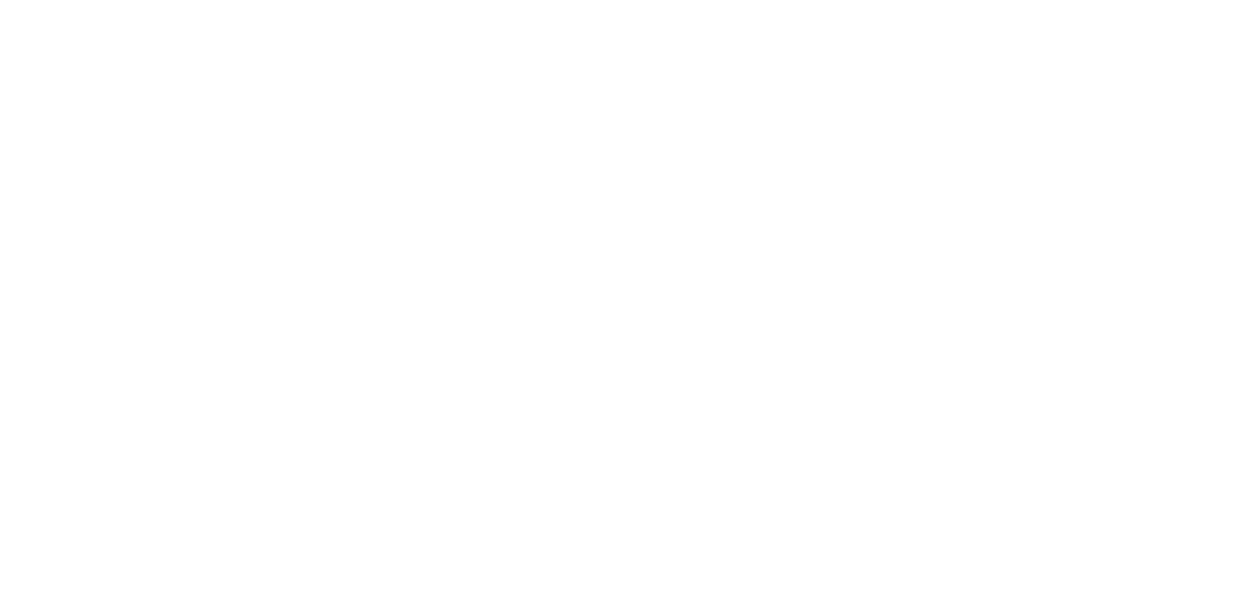
select select "*"
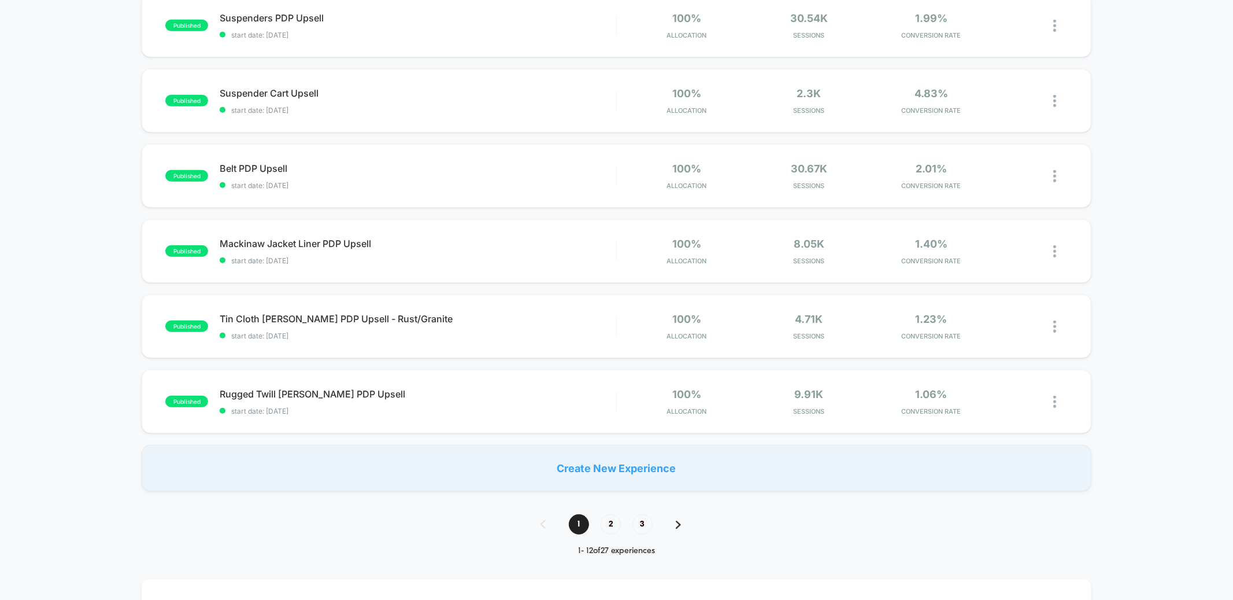
scroll to position [598, 0]
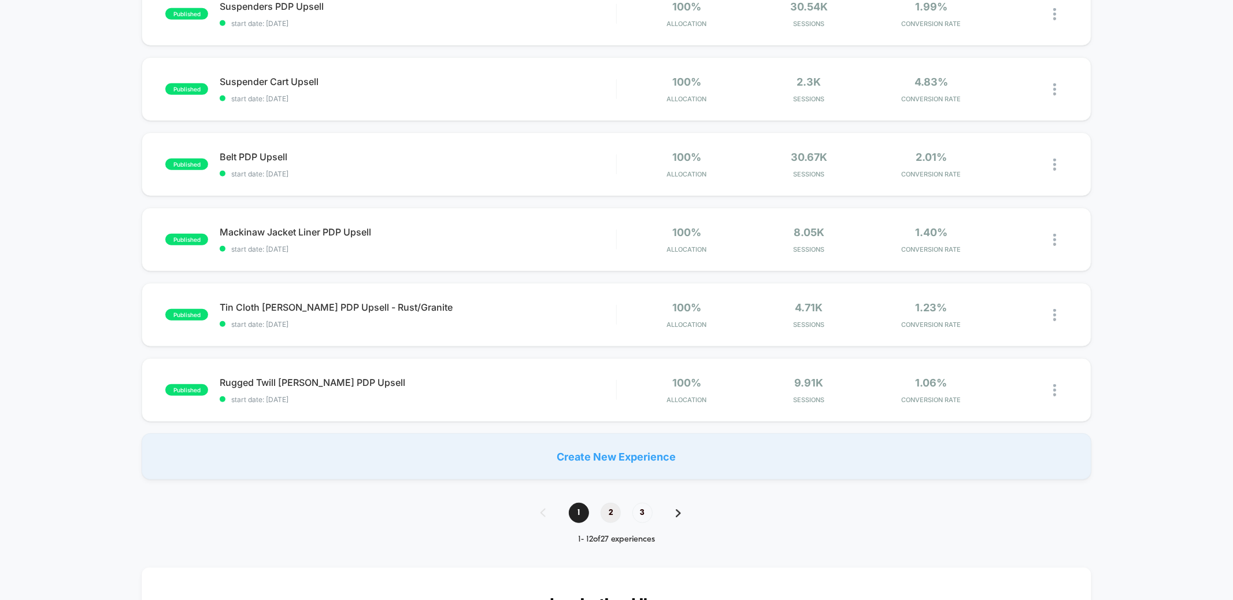
click at [616, 513] on span "2" at bounding box center [611, 512] width 20 height 20
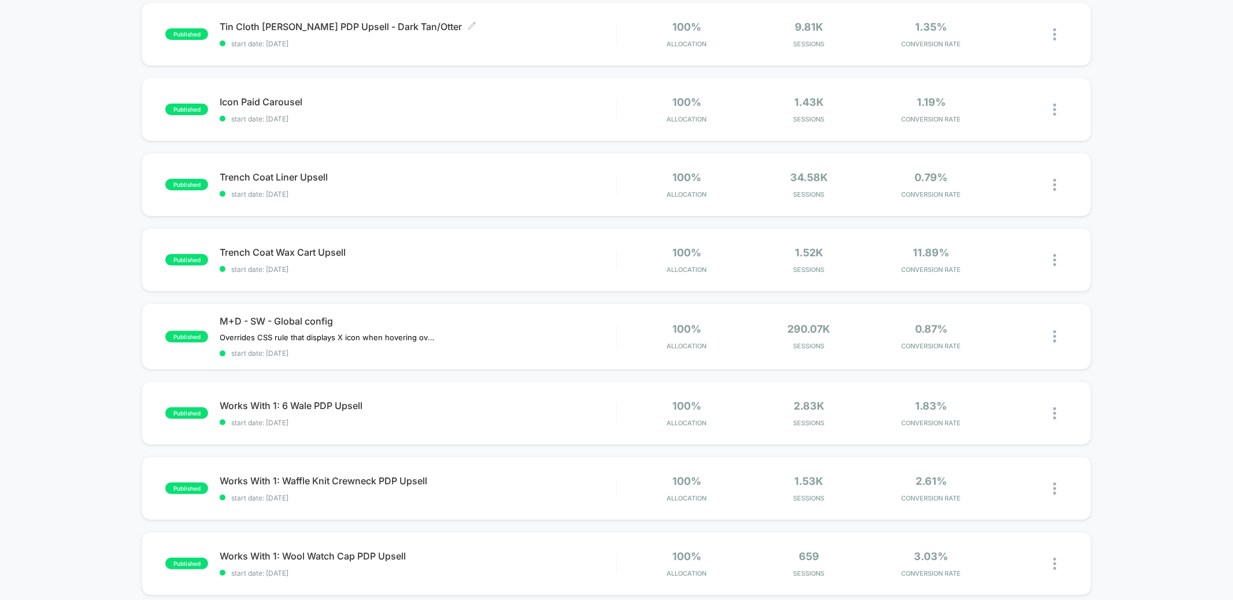
scroll to position [200, 0]
click at [452, 172] on span "Trench Coat Liner Upsell Click to edit experience details" at bounding box center [418, 176] width 396 height 12
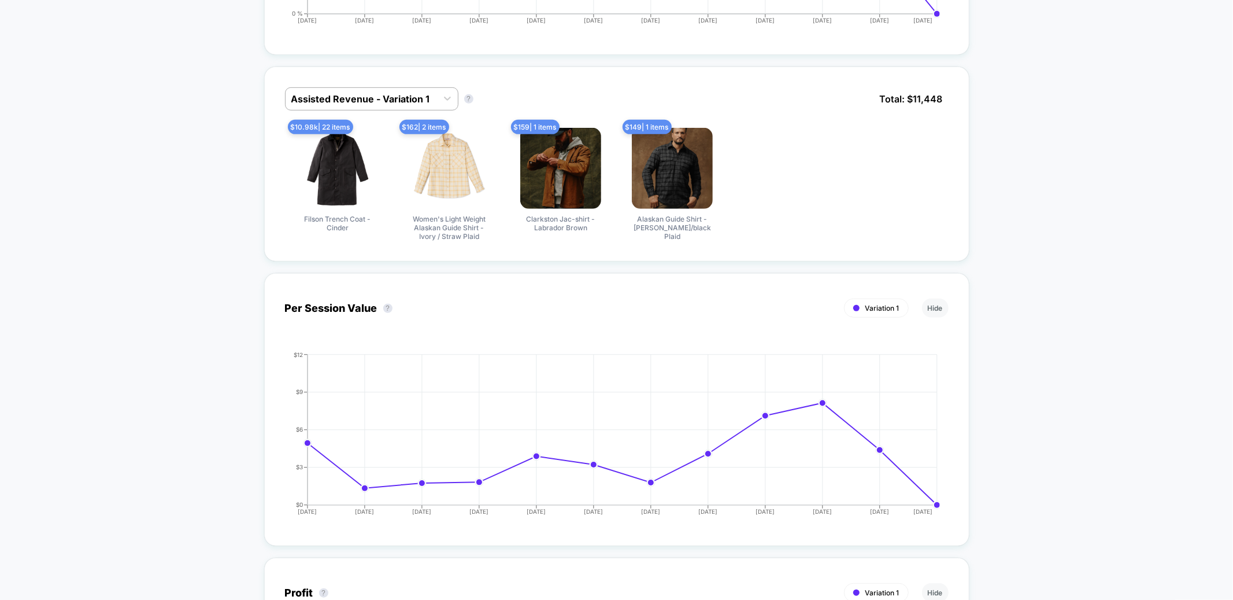
scroll to position [463, 0]
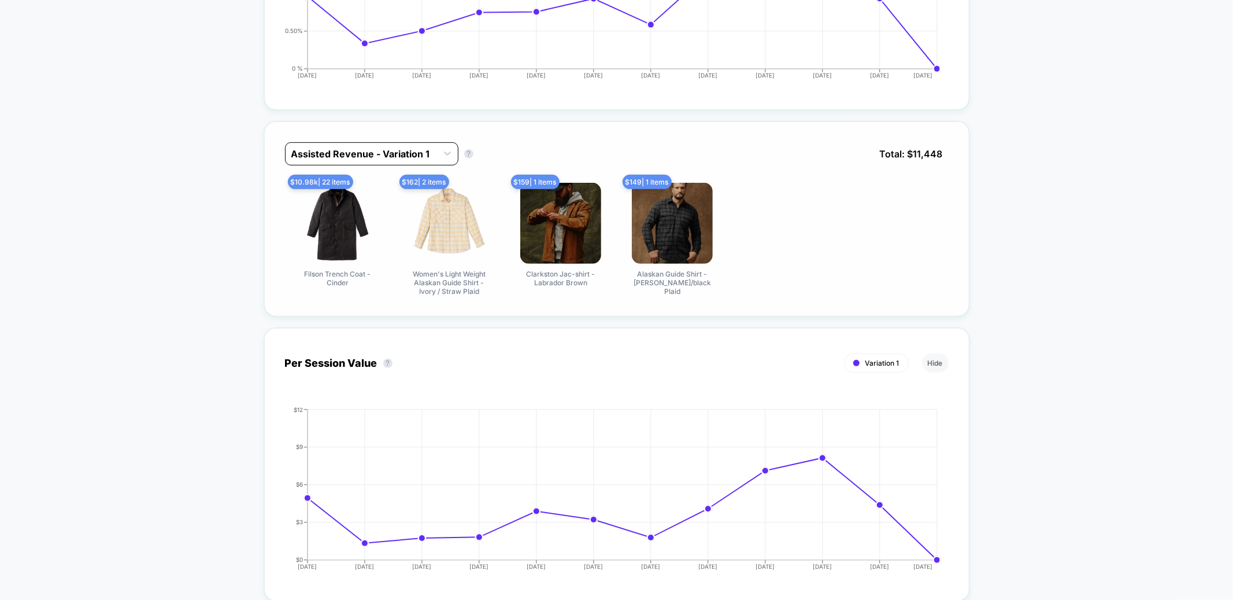
click at [413, 147] on div at bounding box center [361, 154] width 140 height 14
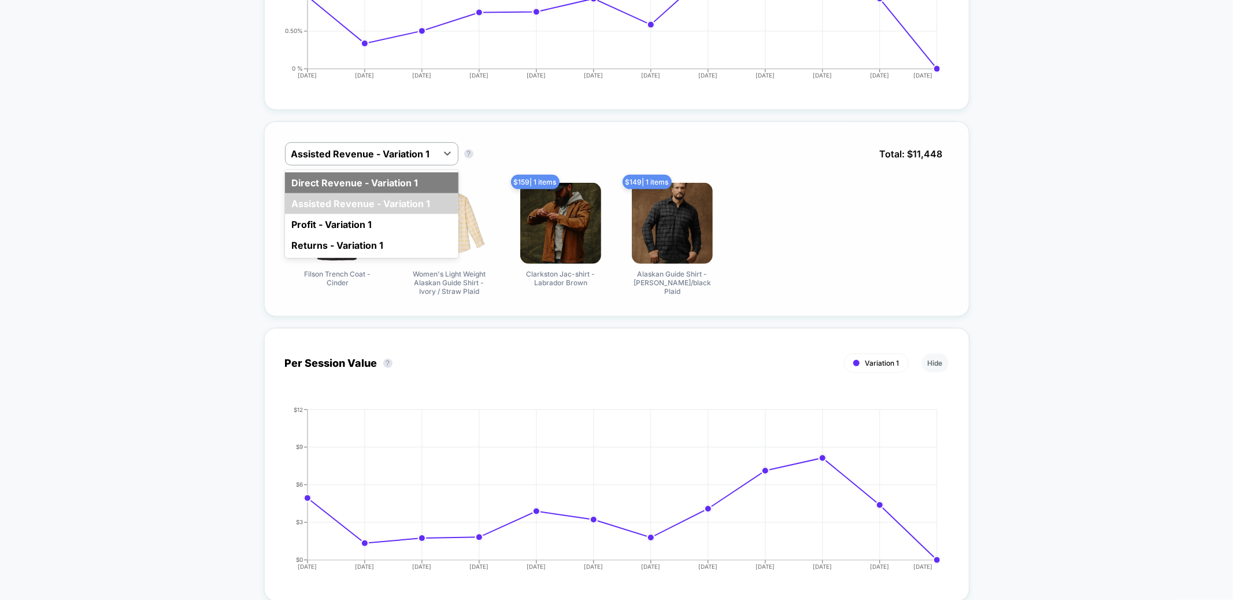
click at [353, 191] on div "Direct Revenue - Variation 1" at bounding box center [371, 182] width 173 height 21
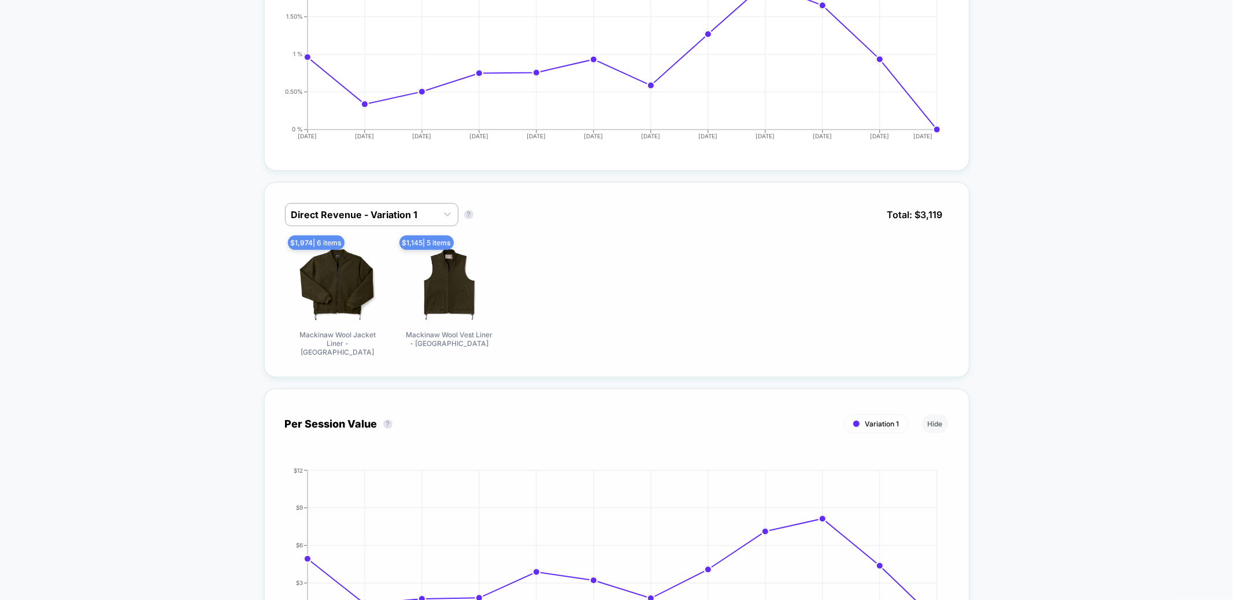
scroll to position [524, 0]
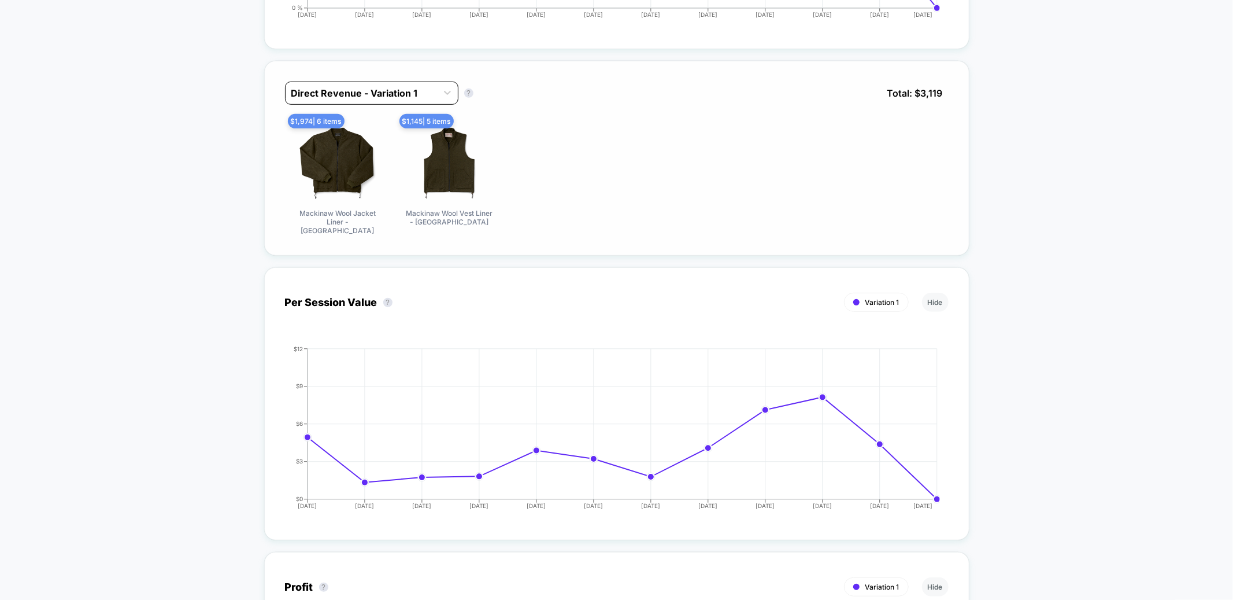
click at [406, 91] on div at bounding box center [361, 93] width 140 height 14
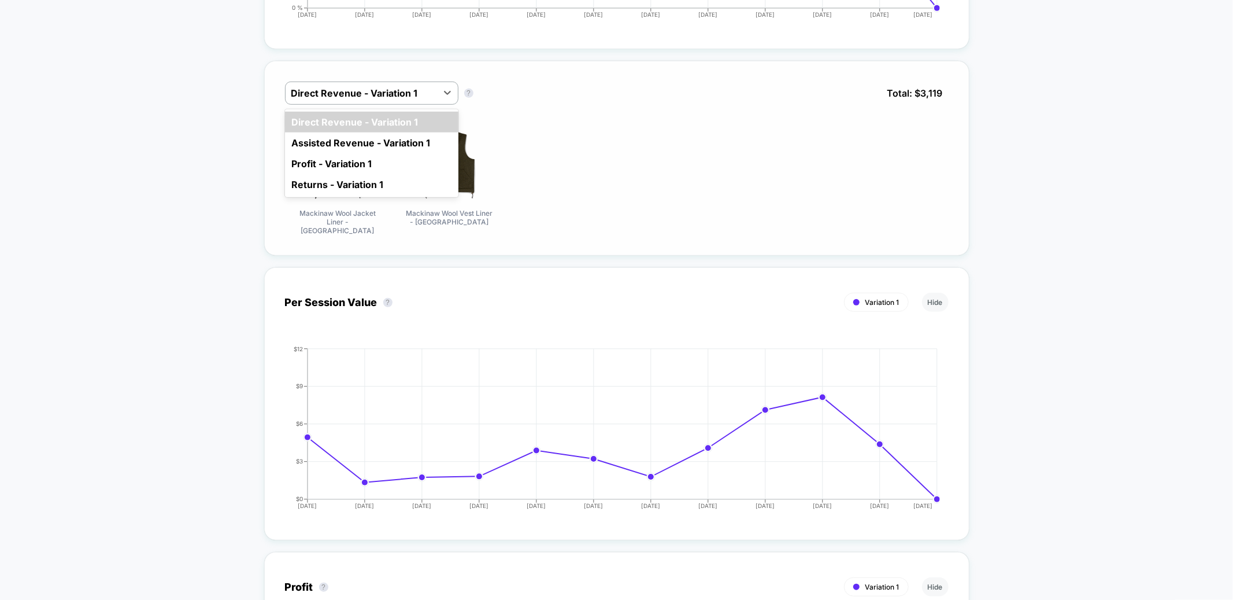
click at [536, 110] on div "option Direct Revenue - Variation 1 focused, 1 of 4. 4 results available. Use U…" at bounding box center [617, 102] width 664 height 40
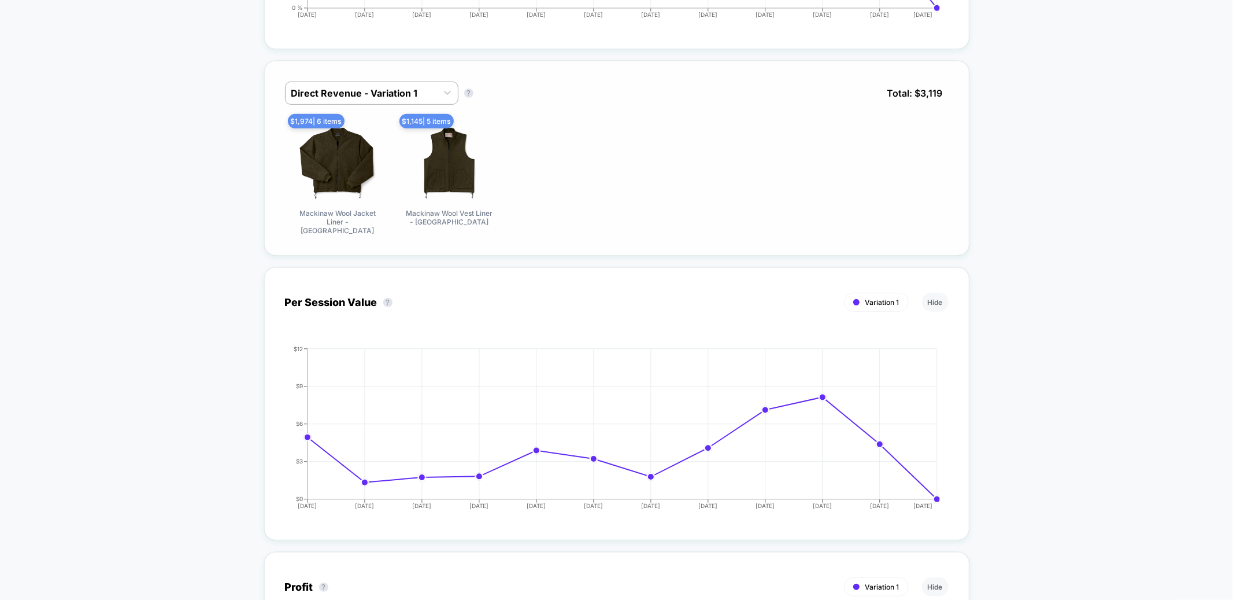
scroll to position [0, 0]
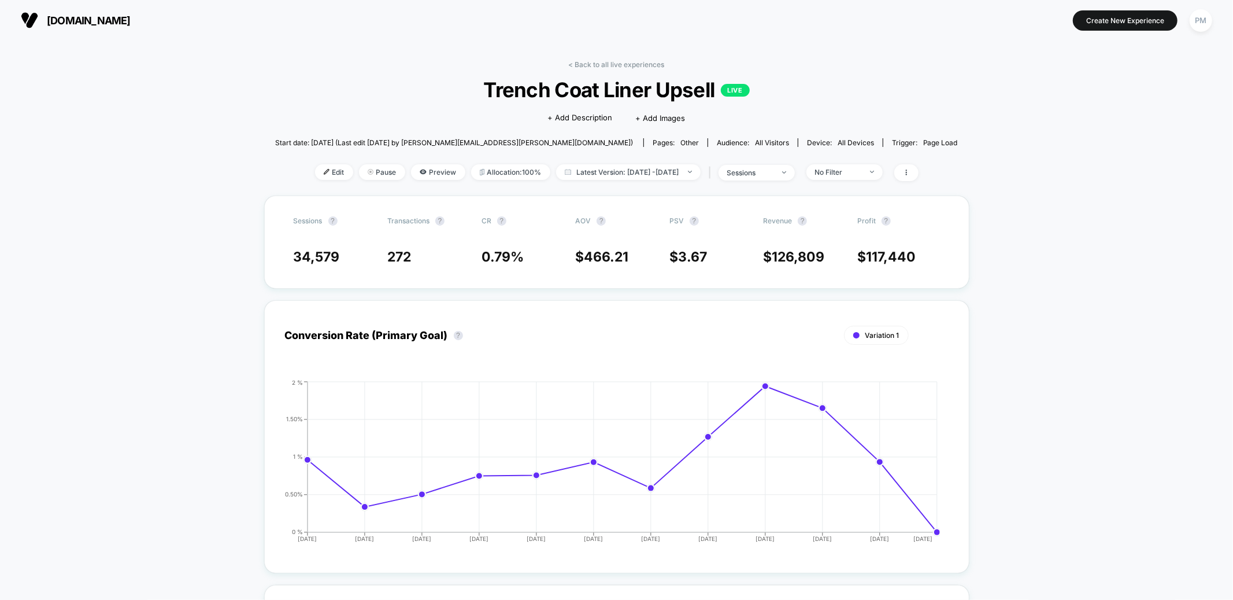
click at [653, 183] on div "< Back to all live experiences Trench Coat Liner Upsell LIVE Click to edit expe…" at bounding box center [616, 127] width 683 height 135
click at [653, 174] on span "Latest Version: [DATE] - [DATE]" at bounding box center [628, 172] width 145 height 16
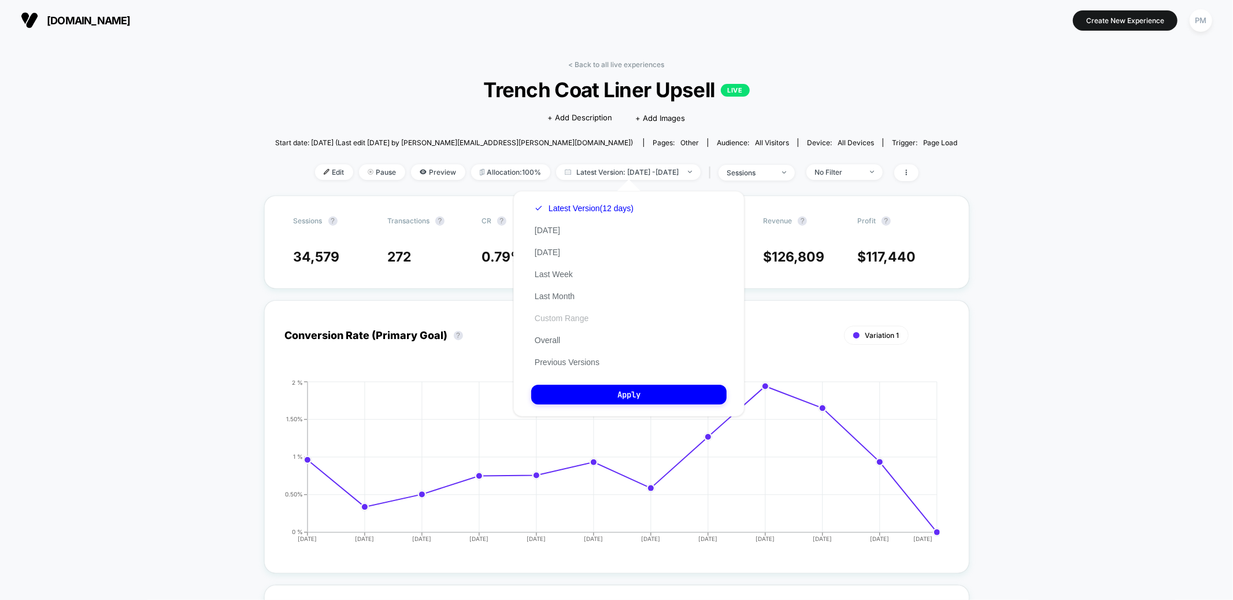
click at [550, 313] on button "Custom Range" at bounding box center [561, 318] width 61 height 10
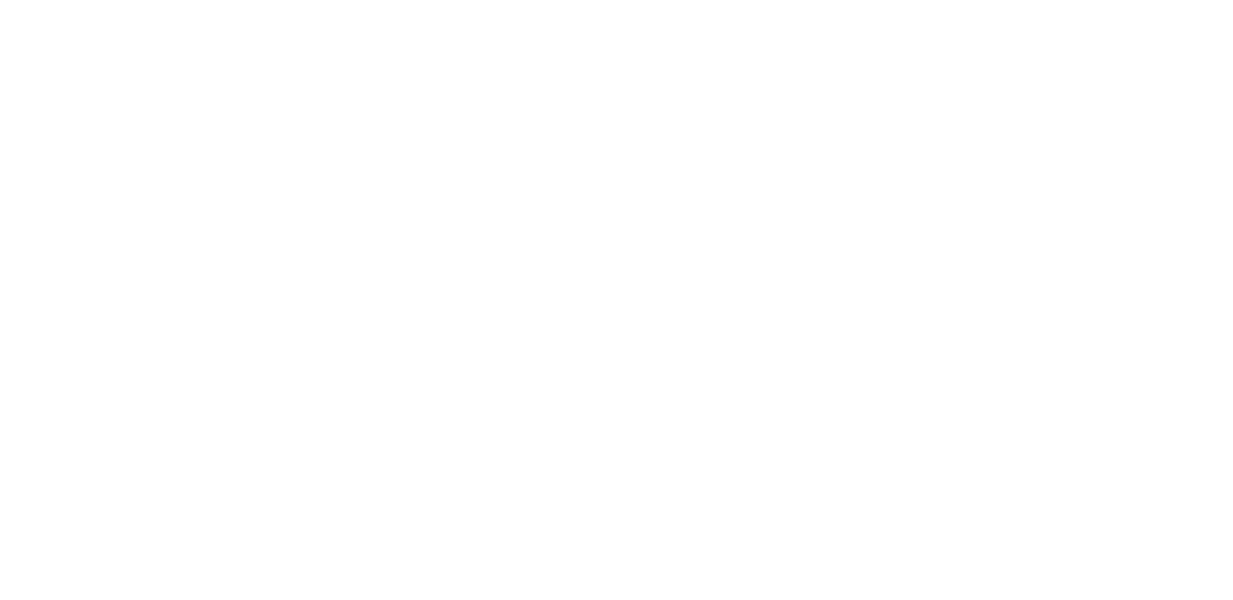
select select "*"
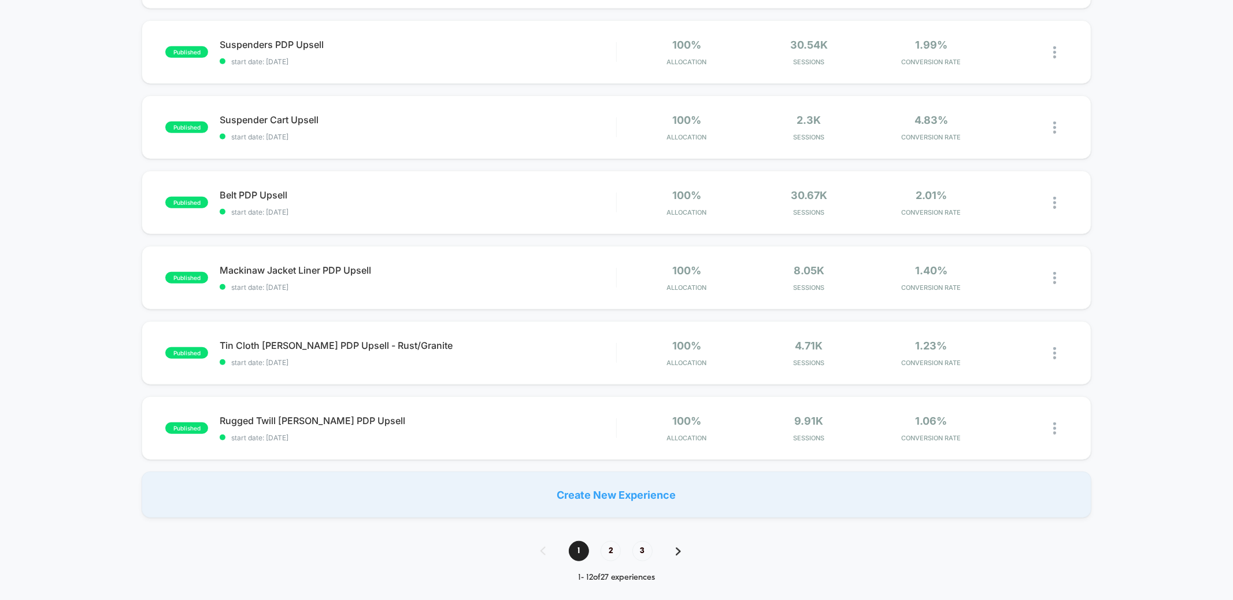
scroll to position [564, 0]
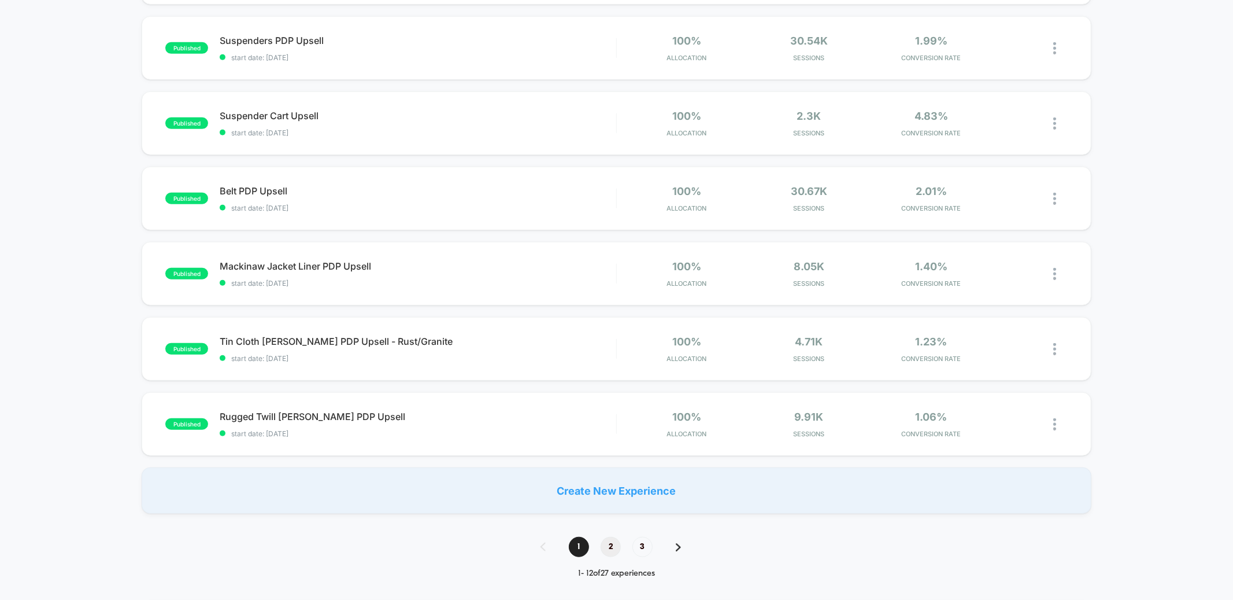
click at [617, 544] on span "2" at bounding box center [611, 547] width 20 height 20
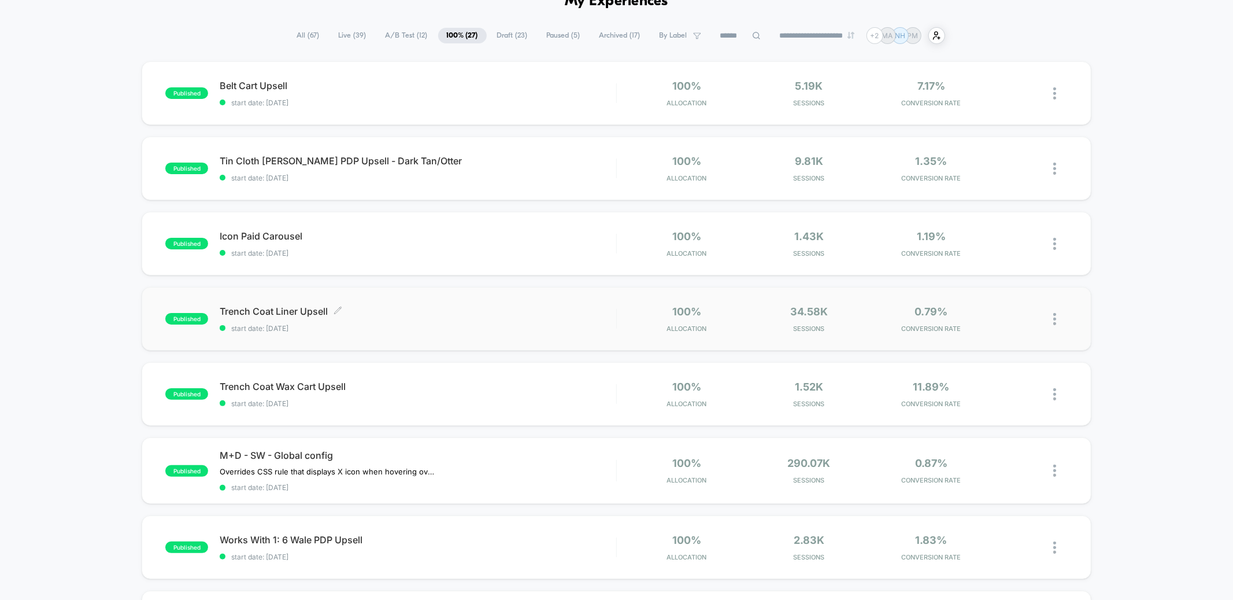
scroll to position [0, 0]
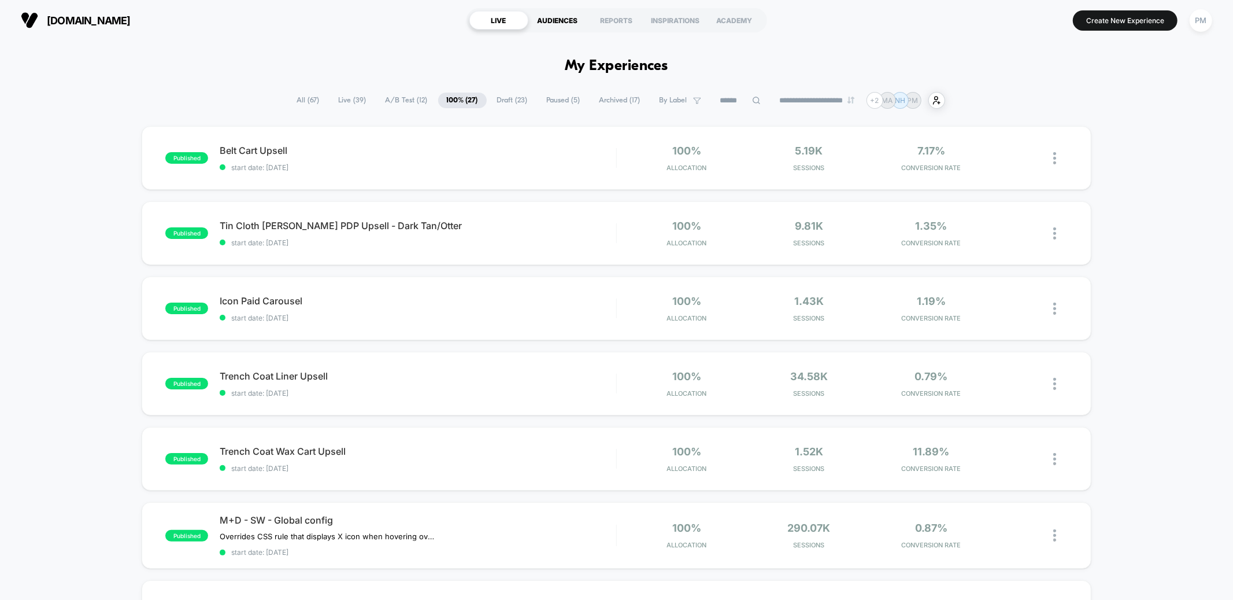
click at [572, 23] on div "AUDIENCES" at bounding box center [557, 20] width 59 height 19
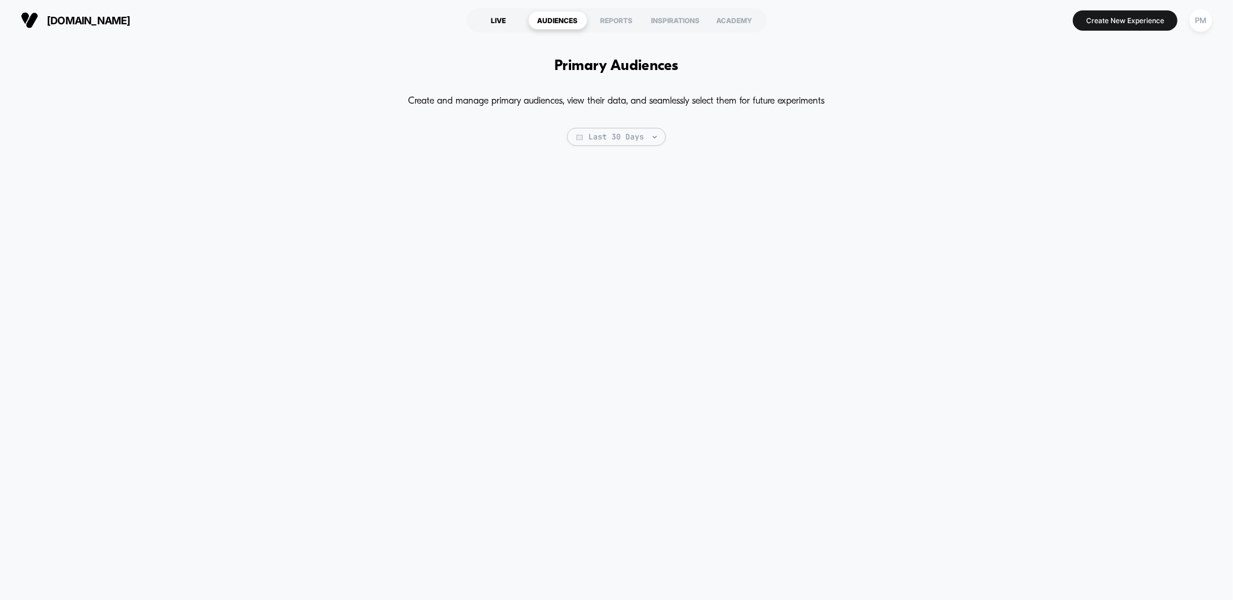
click at [511, 16] on div "LIVE" at bounding box center [499, 20] width 59 height 19
select select "*"
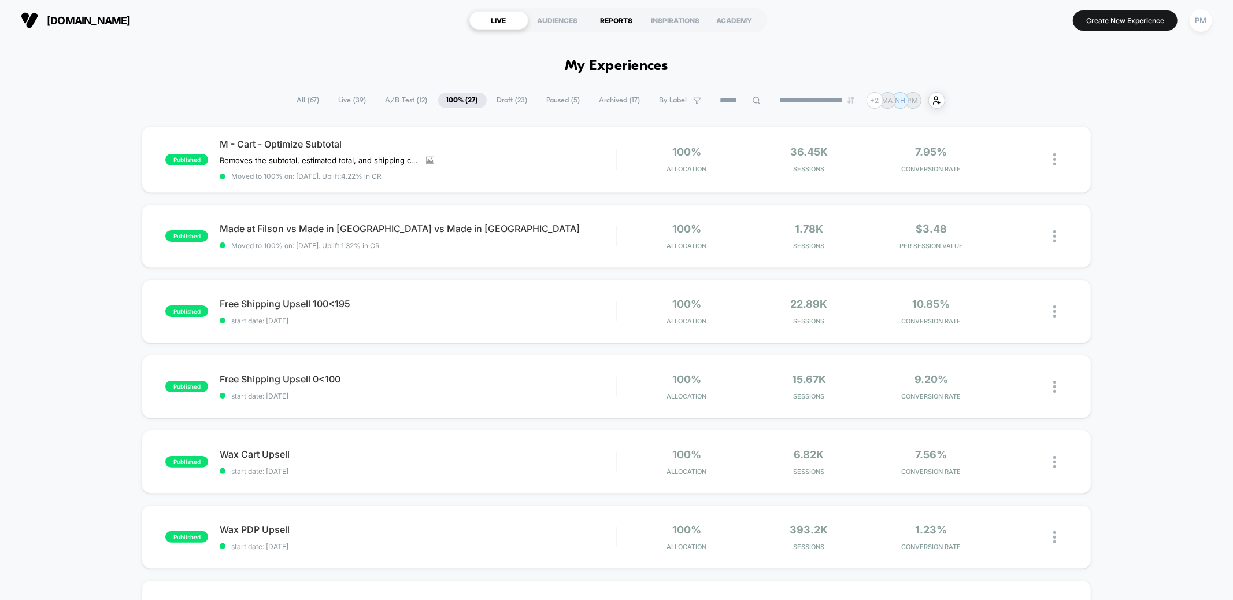
click at [613, 23] on div "REPORTS" at bounding box center [616, 20] width 59 height 19
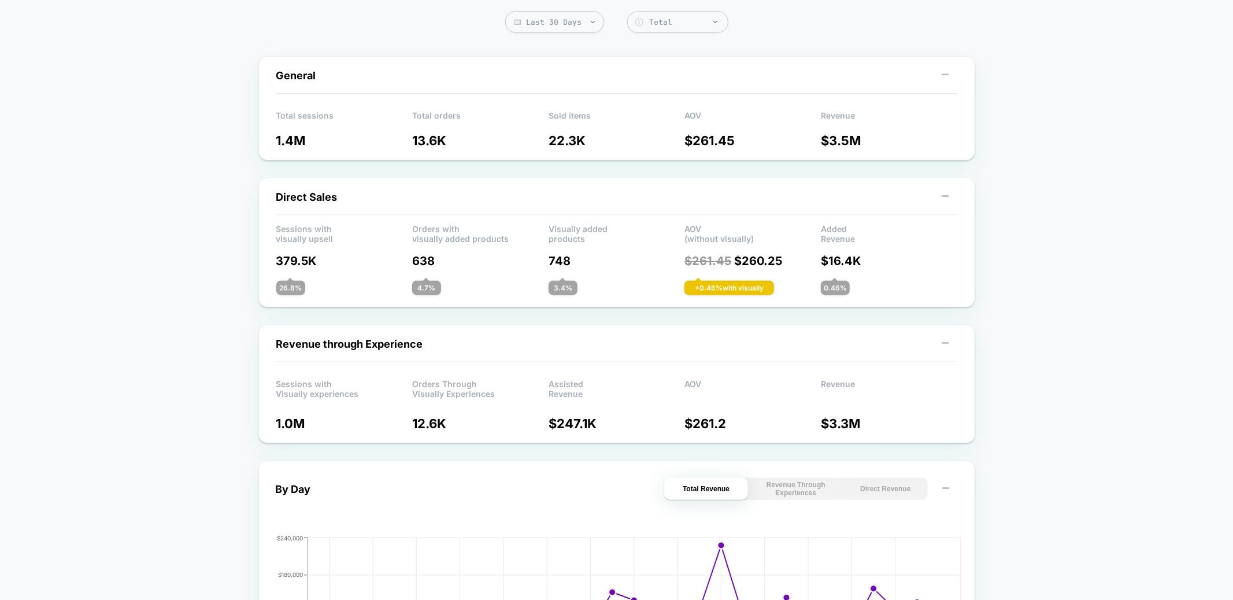
scroll to position [76, 0]
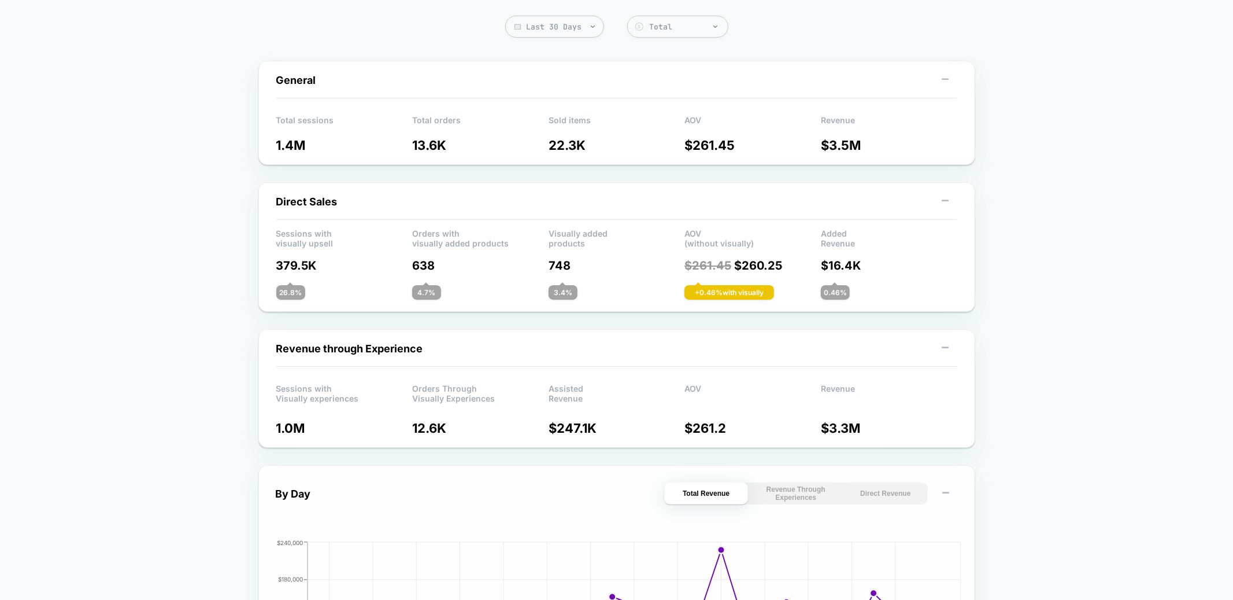
click at [895, 489] on button "Direct Revenue" at bounding box center [886, 493] width 84 height 22
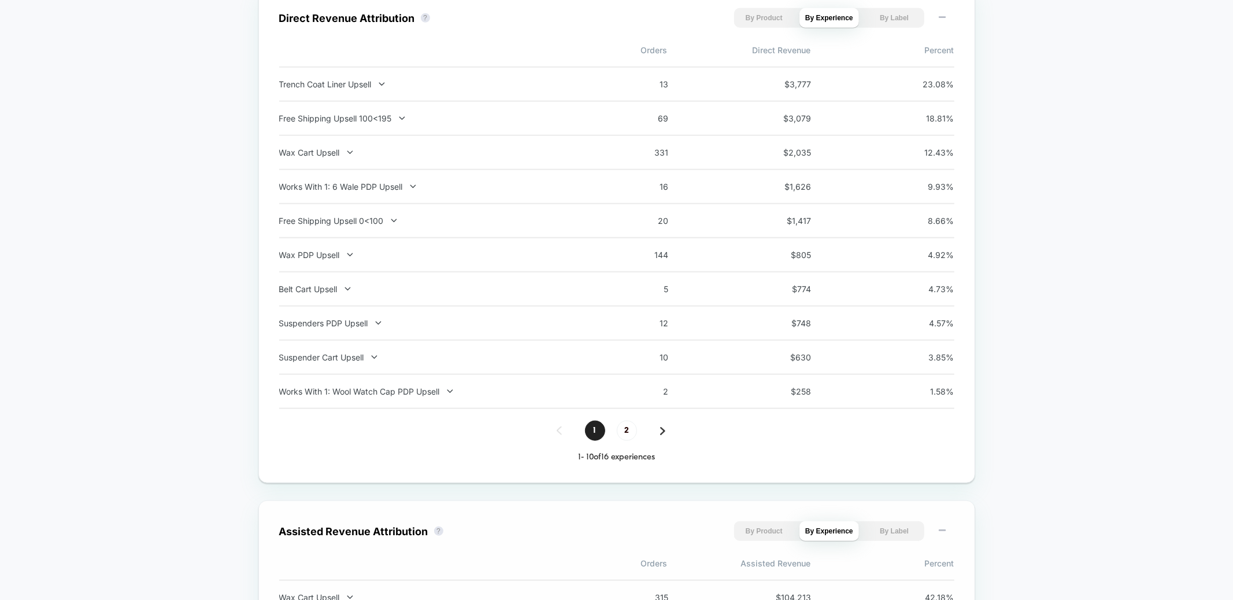
scroll to position [687, 0]
